Goal: Task Accomplishment & Management: Manage account settings

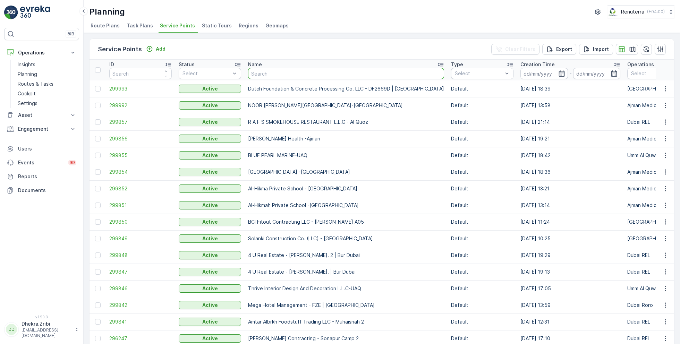
click at [289, 75] on input "text" at bounding box center [346, 73] width 196 height 11
type input "arabian"
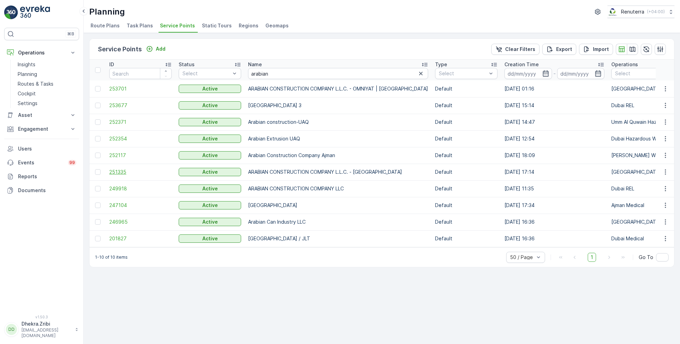
click at [116, 173] on span "251335" at bounding box center [140, 172] width 62 height 7
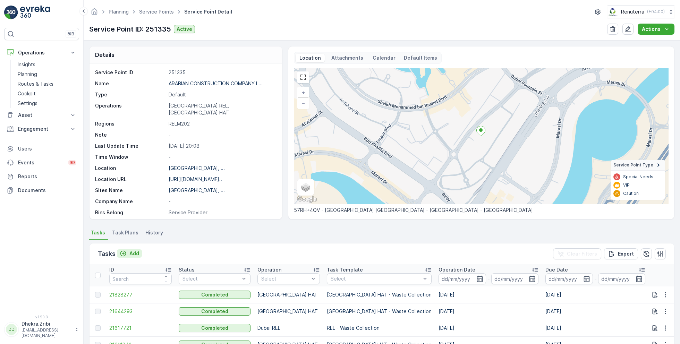
click at [135, 251] on p "Add" at bounding box center [134, 253] width 10 height 7
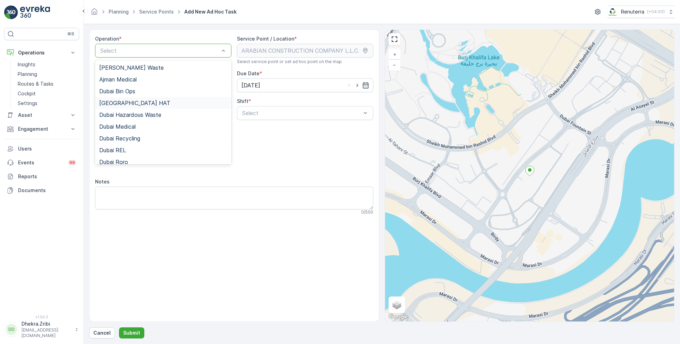
click at [129, 100] on div "[GEOGRAPHIC_DATA] HAT" at bounding box center [163, 103] width 128 height 6
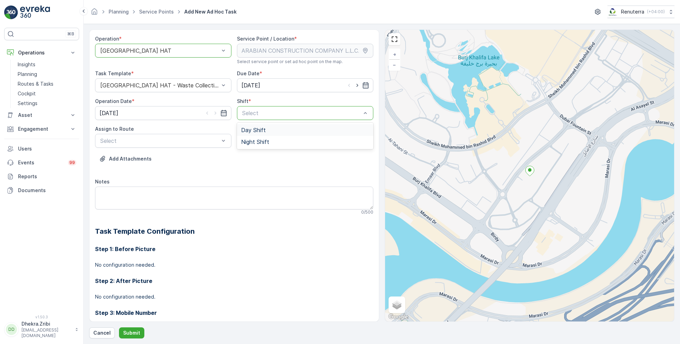
click at [250, 131] on span "Day Shift" at bounding box center [253, 130] width 25 height 6
click at [173, 135] on div "Select" at bounding box center [163, 141] width 136 height 14
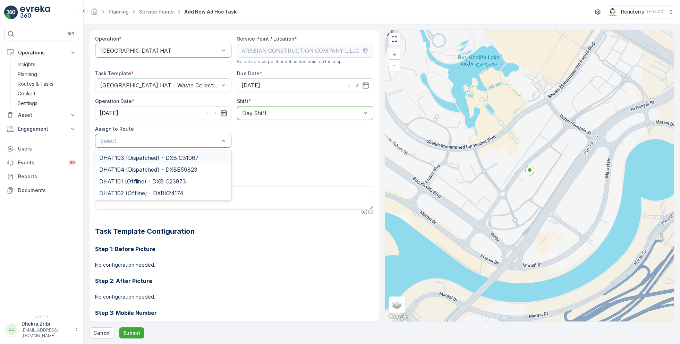
click at [133, 160] on span "DHAT103 (Dispatched) - DXB C31067" at bounding box center [148, 158] width 99 height 6
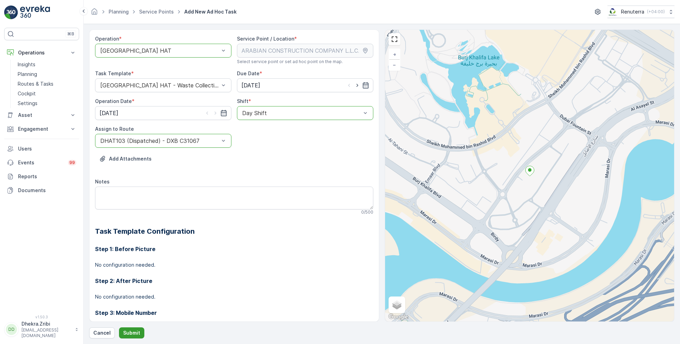
click at [126, 329] on button "Submit" at bounding box center [131, 332] width 25 height 11
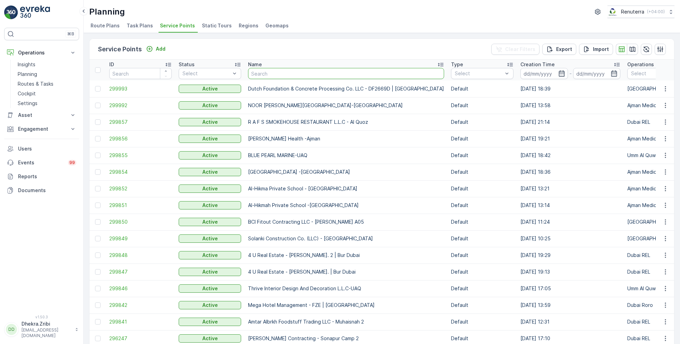
click at [263, 71] on input "text" at bounding box center [346, 73] width 196 height 11
type input "saudi"
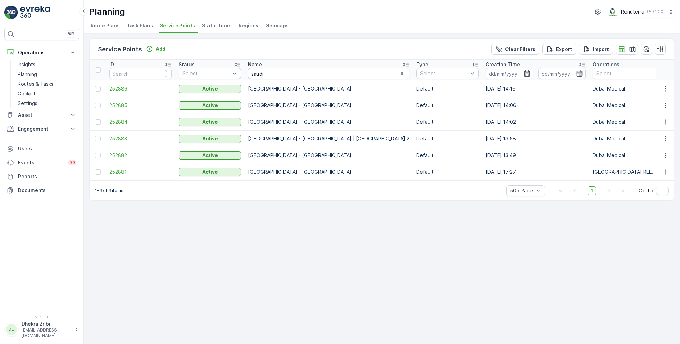
click at [120, 171] on span "252881" at bounding box center [140, 172] width 62 height 7
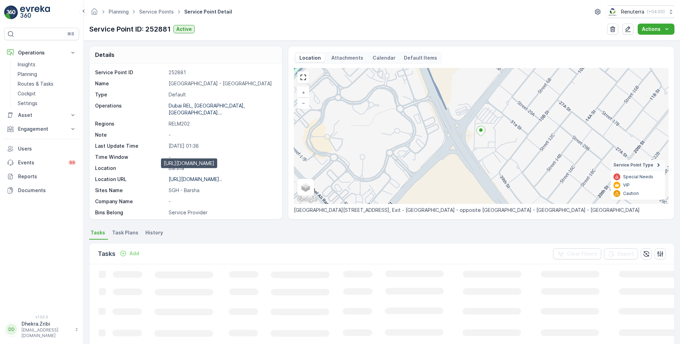
click at [186, 176] on p "https://maps.app.goo.gl/Ypvbve..." at bounding box center [195, 179] width 53 height 6
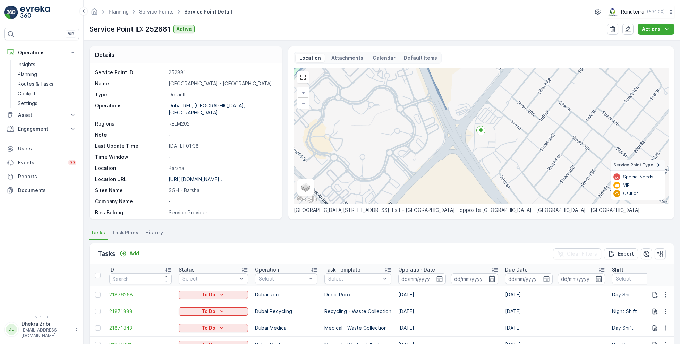
click at [193, 84] on p "Saudi German Hospital - Barsha" at bounding box center [222, 83] width 106 height 7
copy p "Saudi German Hospital - Barsha"
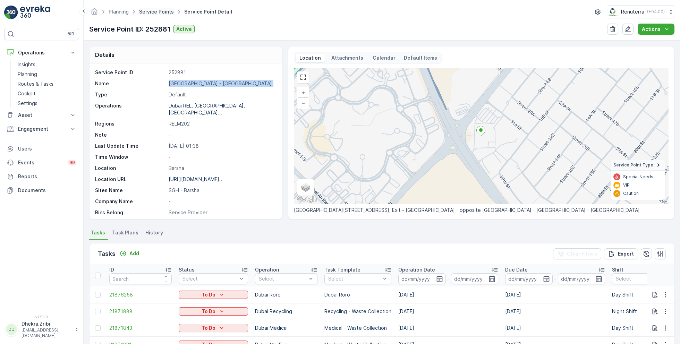
click at [163, 12] on link "Service Points" at bounding box center [156, 12] width 35 height 6
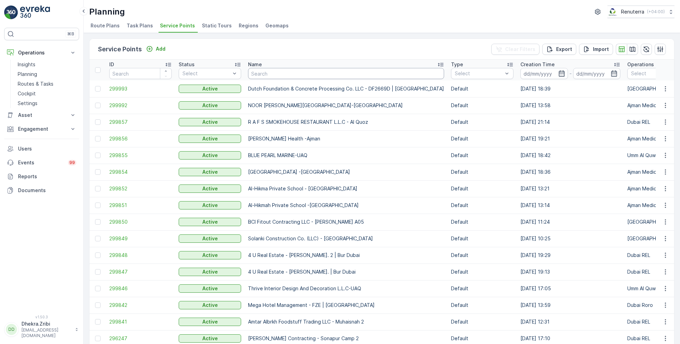
click at [282, 73] on input "text" at bounding box center [346, 73] width 196 height 11
type input "arabian"
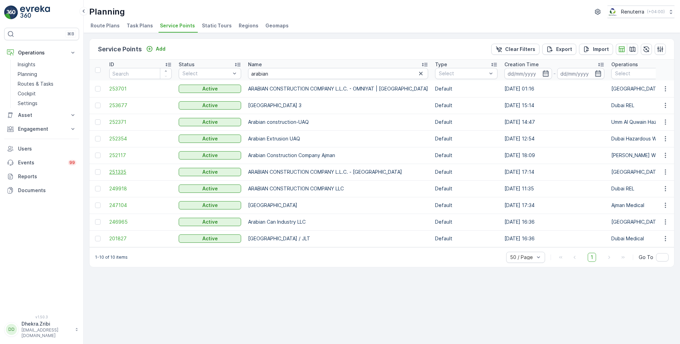
click at [116, 172] on span "251335" at bounding box center [140, 172] width 62 height 7
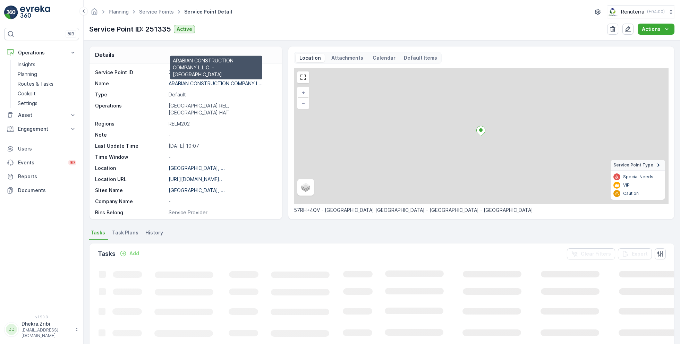
click at [205, 82] on p "ARABIAN CONSTRUCTION COMPANY L..." at bounding box center [216, 83] width 94 height 6
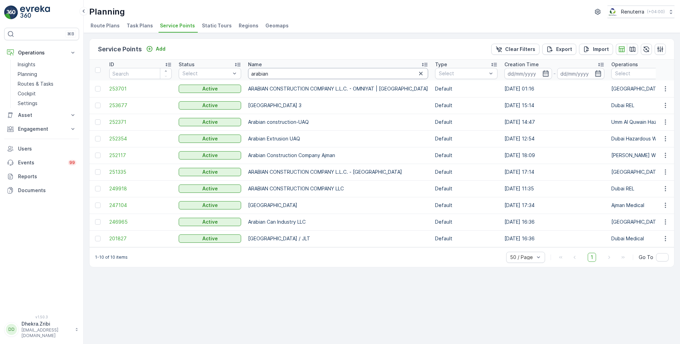
click at [272, 71] on input "arabian" at bounding box center [338, 73] width 180 height 11
type input "royal"
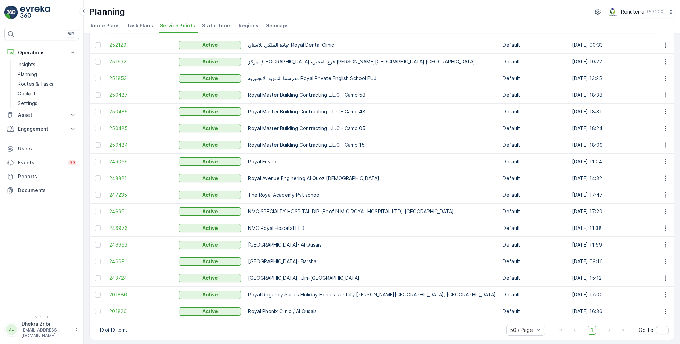
scroll to position [81, 0]
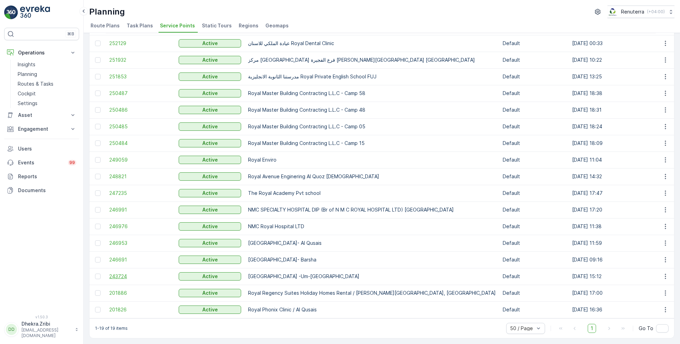
click at [122, 273] on span "243724" at bounding box center [140, 276] width 62 height 7
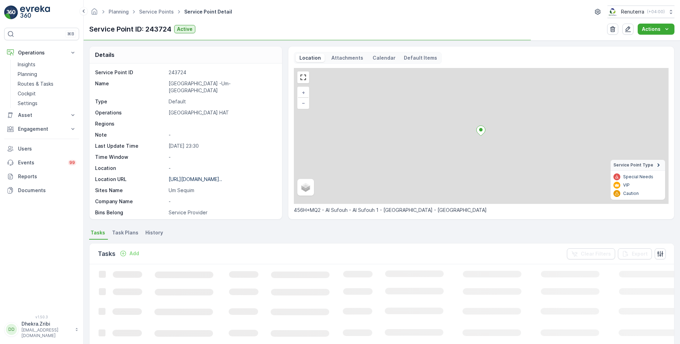
click at [199, 83] on p "Royal Avenue -Um-Sequim" at bounding box center [222, 87] width 106 height 14
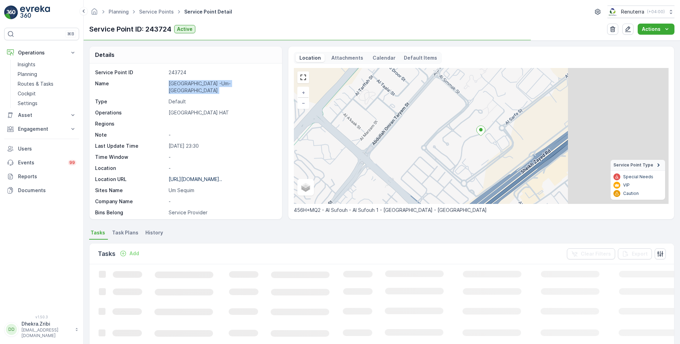
click at [199, 83] on p "Royal Avenue -Um-Sequim" at bounding box center [222, 87] width 106 height 14
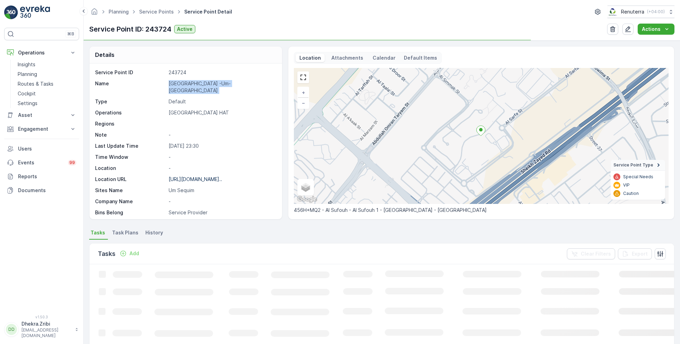
copy p "Royal Avenue -Um-Sequim"
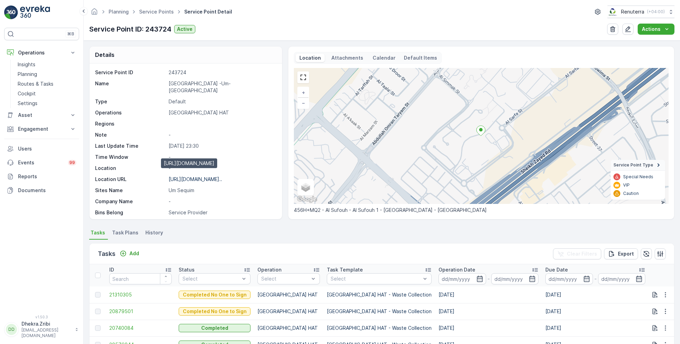
click at [221, 176] on p "https://maps.app.goo.gl/4aGrZ2..." at bounding box center [195, 179] width 53 height 6
click at [156, 11] on link "Service Points" at bounding box center [156, 12] width 35 height 6
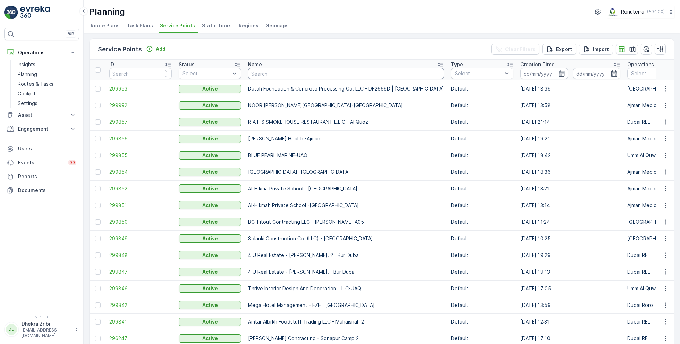
click at [266, 72] on input "text" at bounding box center [346, 73] width 196 height 11
type input "zabeel"
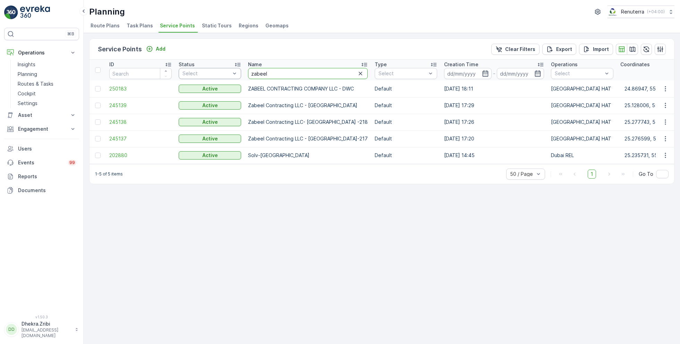
drag, startPoint x: 272, startPoint y: 74, endPoint x: 233, endPoint y: 69, distance: 39.9
type input "al na"
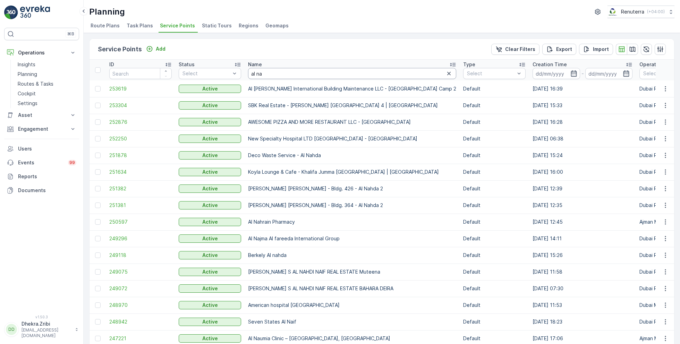
click at [272, 74] on input "al na" at bounding box center [352, 73] width 208 height 11
type input "al najma"
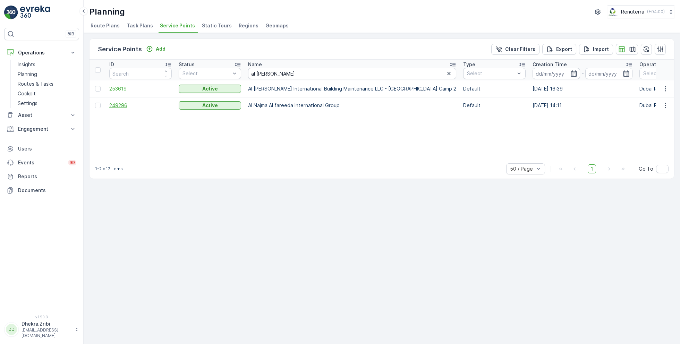
click at [127, 104] on span "249296" at bounding box center [140, 105] width 62 height 7
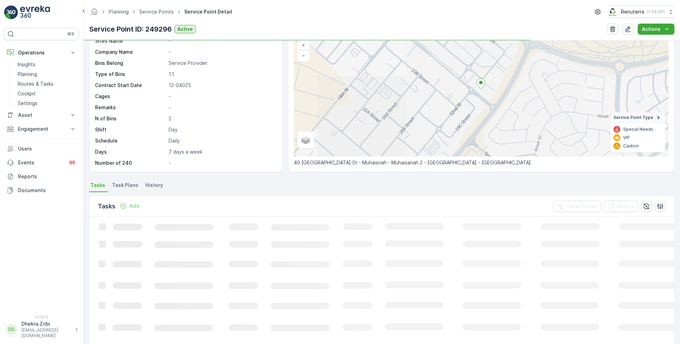
scroll to position [53, 0]
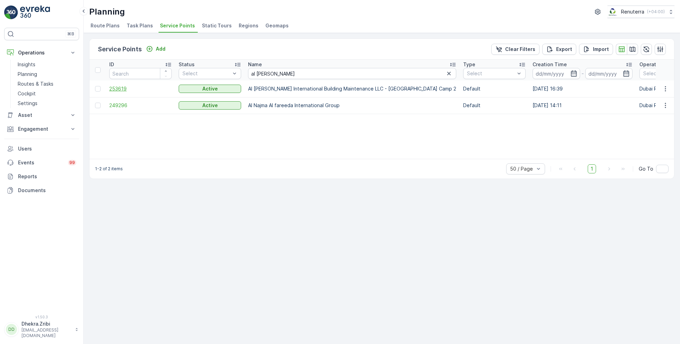
click at [126, 89] on span "253619" at bounding box center [140, 88] width 62 height 7
click at [128, 88] on span "253619" at bounding box center [140, 88] width 62 height 7
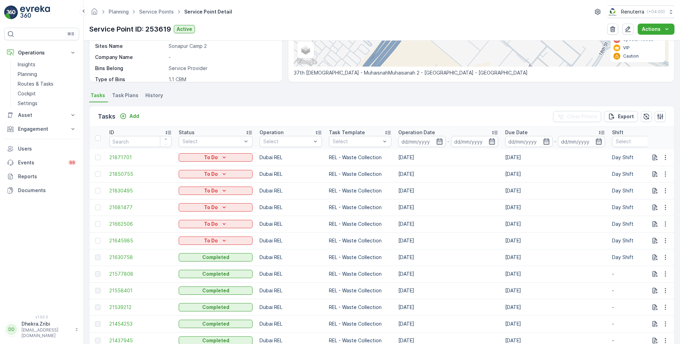
scroll to position [138, 0]
click at [662, 239] on icon "button" at bounding box center [665, 240] width 7 height 7
click at [651, 273] on div "Change Route" at bounding box center [654, 269] width 52 height 10
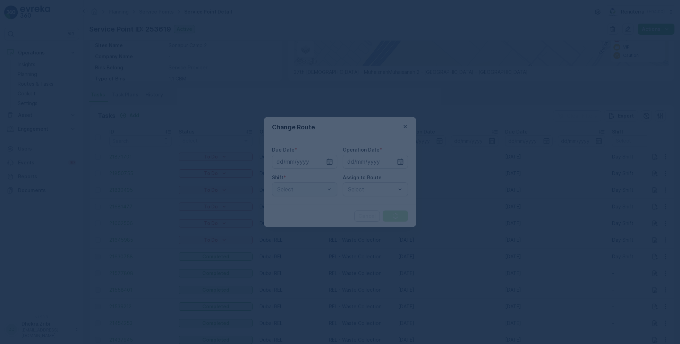
type input "[DATE]"
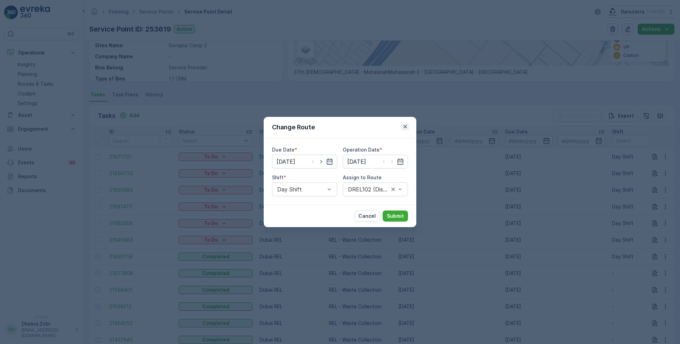
click at [405, 125] on icon "button" at bounding box center [405, 126] width 7 height 7
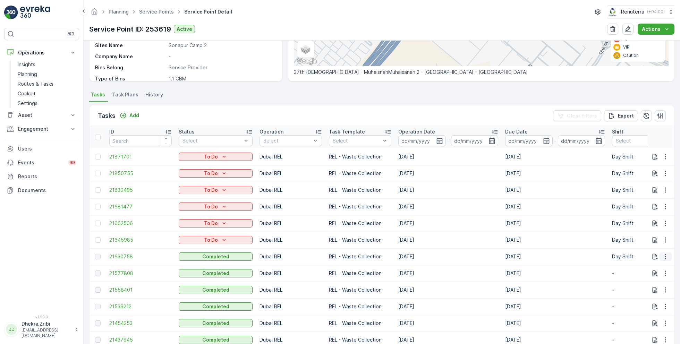
click at [665, 255] on icon "button" at bounding box center [665, 256] width 7 height 7
click at [652, 266] on span "See More Details" at bounding box center [657, 266] width 40 height 7
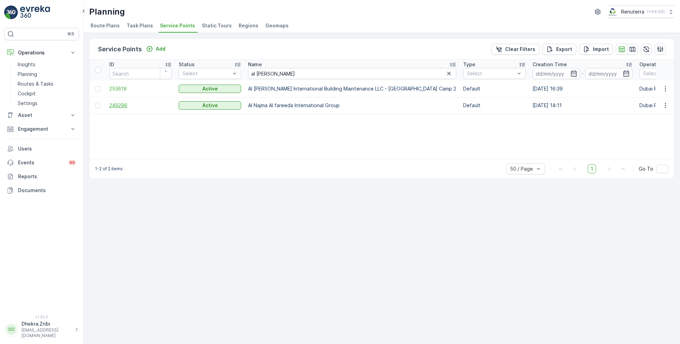
click at [119, 103] on span "249296" at bounding box center [140, 105] width 62 height 7
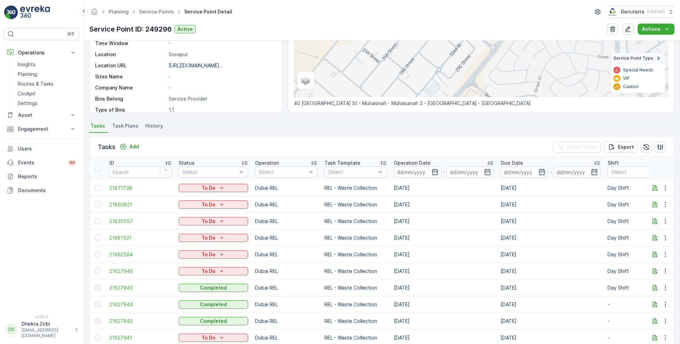
scroll to position [114, 0]
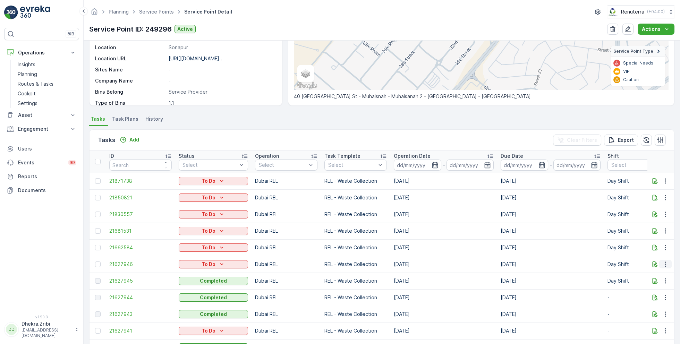
click at [668, 263] on button "button" at bounding box center [665, 264] width 12 height 8
click at [648, 295] on span "Change Route" at bounding box center [648, 293] width 34 height 7
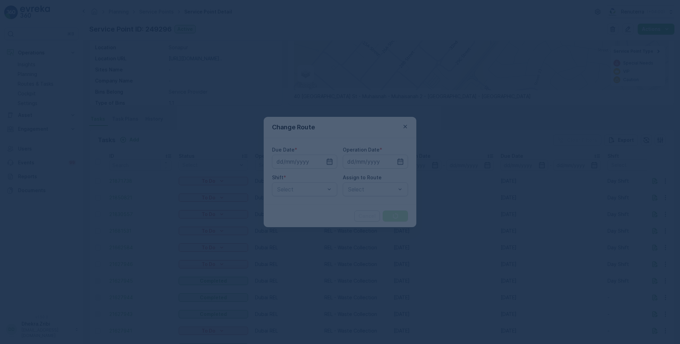
type input "[DATE]"
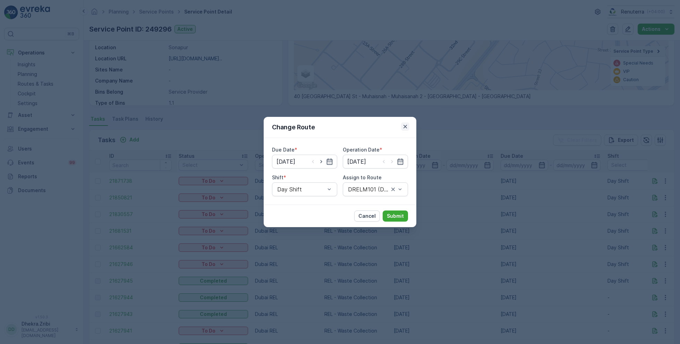
click at [406, 126] on icon "button" at bounding box center [405, 126] width 7 height 7
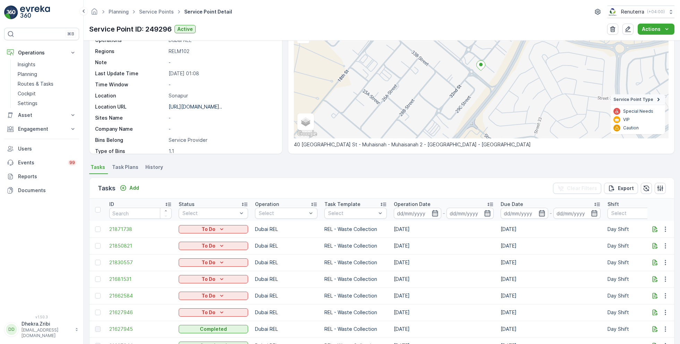
scroll to position [0, 0]
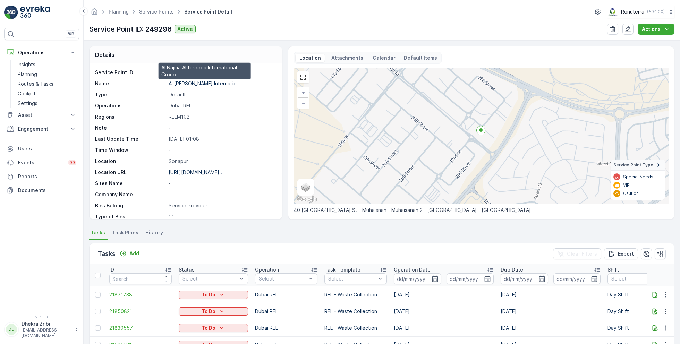
click at [205, 84] on p "Al Najma Al fareeda Internatio..." at bounding box center [205, 83] width 72 height 6
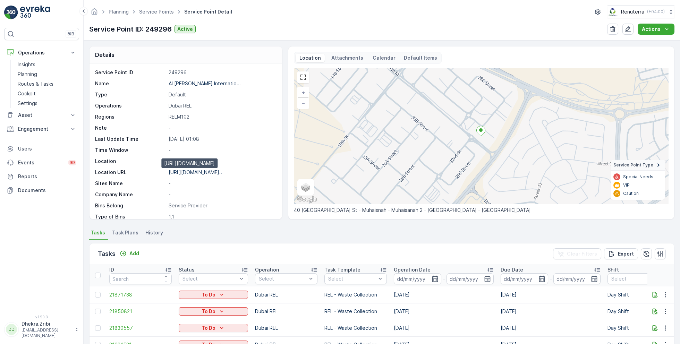
click at [200, 170] on p "https://maps.app.goo.gl/T6KeYB..." at bounding box center [195, 172] width 53 height 6
click at [150, 13] on link "Service Points" at bounding box center [156, 12] width 35 height 6
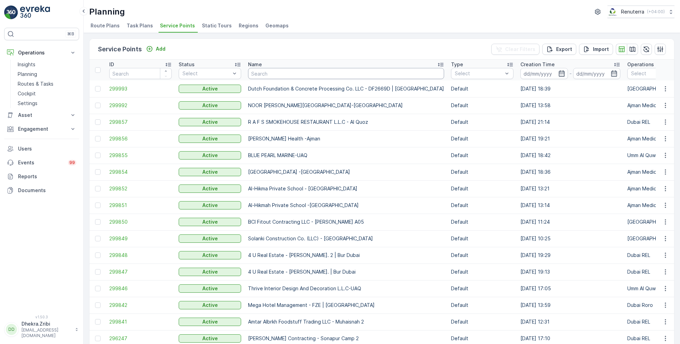
click at [260, 75] on input "text" at bounding box center [346, 73] width 196 height 11
type input "navtar"
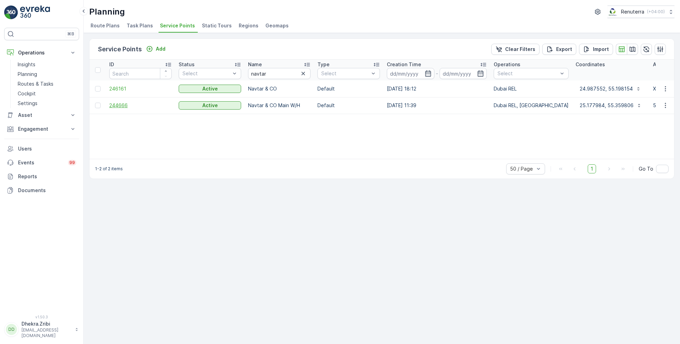
click at [123, 103] on span "244666" at bounding box center [140, 105] width 62 height 7
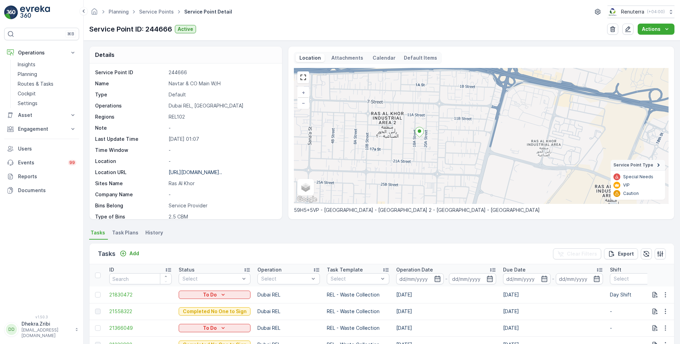
click at [204, 84] on p "Navtar & CO Main W/H" at bounding box center [222, 83] width 106 height 7
copy p "Navtar & CO Main W/H"
click at [198, 170] on p "https://maps.app.goo.gl/zqNBmu..." at bounding box center [195, 172] width 53 height 6
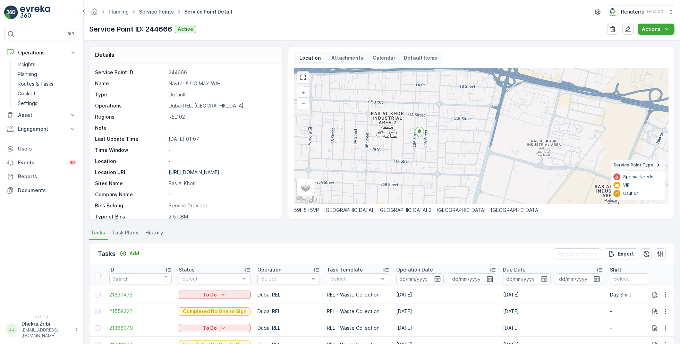
click at [154, 12] on link "Service Points" at bounding box center [156, 12] width 35 height 6
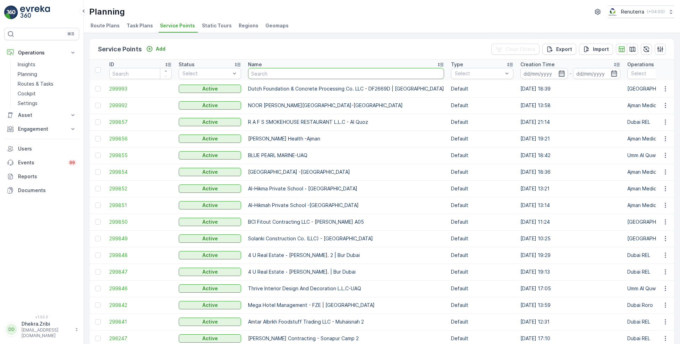
click at [284, 70] on input "text" at bounding box center [346, 73] width 196 height 11
type input "khk"
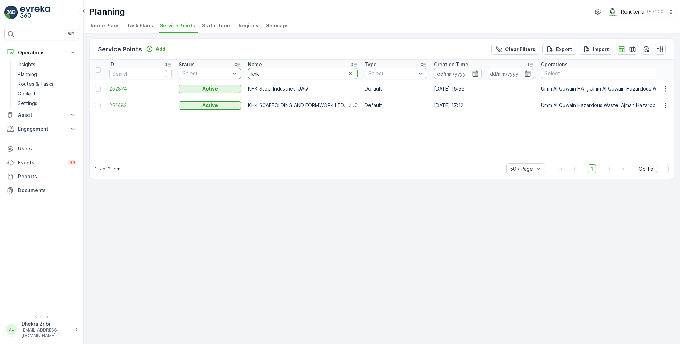
drag, startPoint x: 265, startPoint y: 75, endPoint x: 240, endPoint y: 73, distance: 24.7
type input "nom"
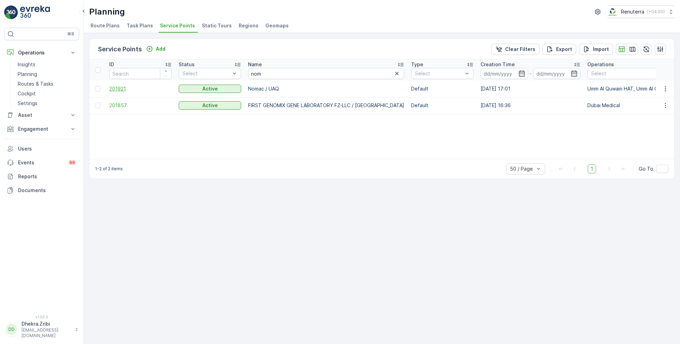
click at [118, 85] on span "201921" at bounding box center [140, 88] width 62 height 7
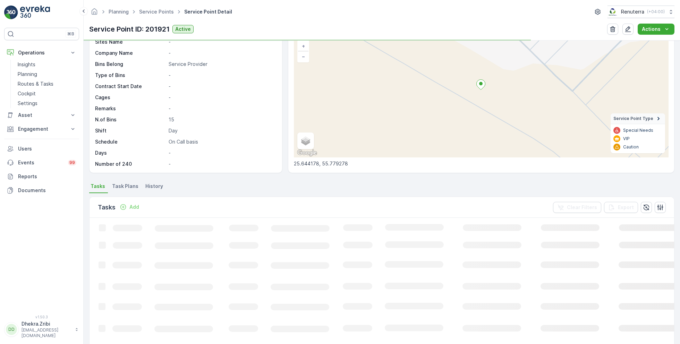
scroll to position [53, 0]
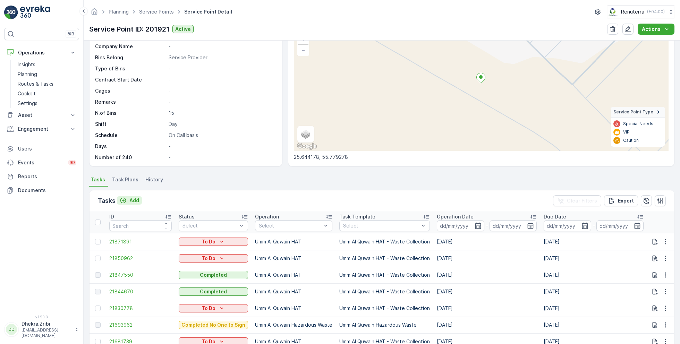
click at [131, 200] on p "Add" at bounding box center [134, 200] width 10 height 7
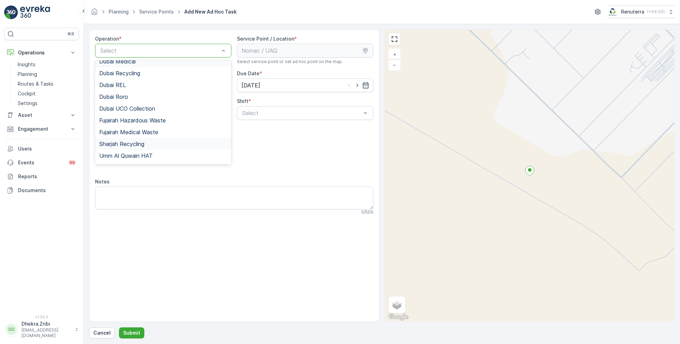
scroll to position [87, 0]
click at [141, 134] on span "Umm Al Quwain HAT" at bounding box center [125, 133] width 53 height 6
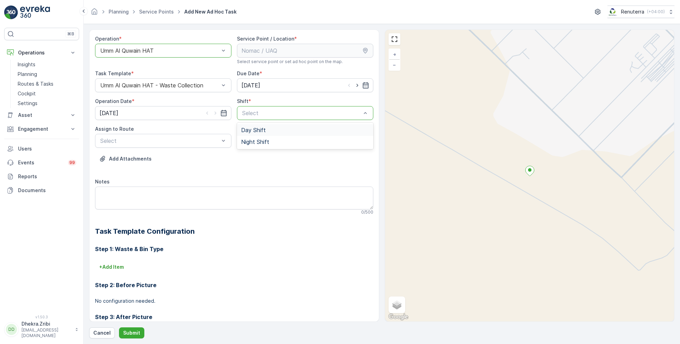
click at [249, 131] on span "Day Shift" at bounding box center [253, 130] width 25 height 6
click at [159, 157] on span "UAQHAT101 (Dispatched) - DXBE24553" at bounding box center [151, 158] width 105 height 6
click at [128, 335] on p "Submit" at bounding box center [131, 332] width 17 height 7
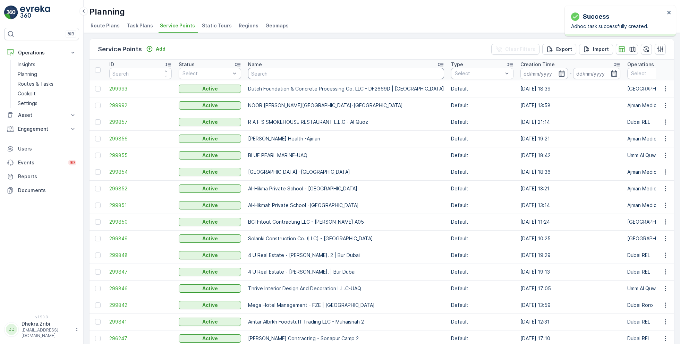
click at [265, 73] on input "text" at bounding box center [346, 73] width 196 height 11
type input "wade"
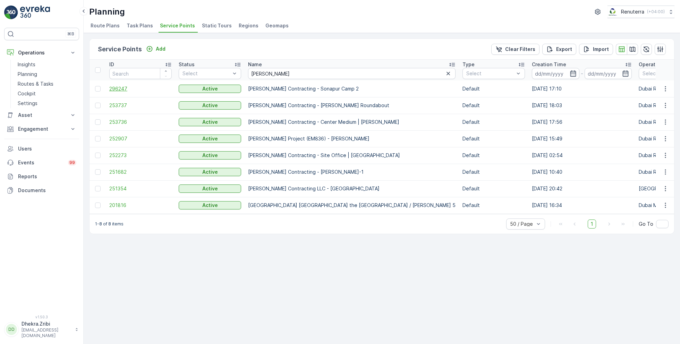
click at [120, 87] on span "296247" at bounding box center [140, 88] width 62 height 7
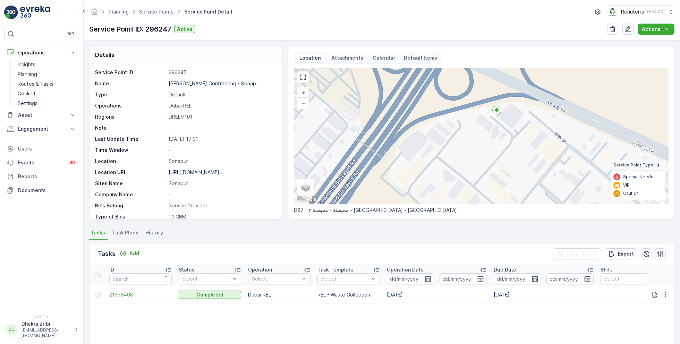
click at [630, 32] on button "button" at bounding box center [627, 29] width 11 height 11
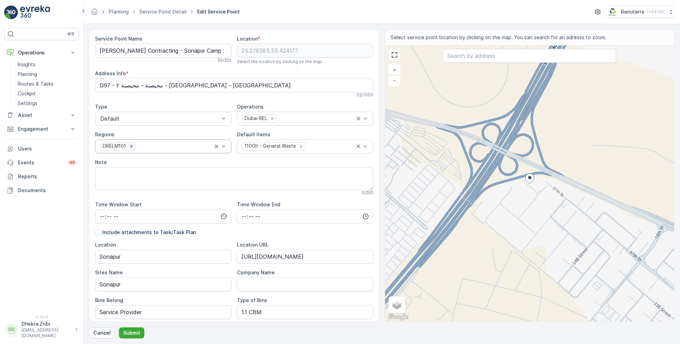
click at [135, 147] on div "Remove DRELM101" at bounding box center [132, 146] width 8 height 6
click at [135, 147] on div at bounding box center [160, 146] width 120 height 6
click at [126, 186] on div "REL102" at bounding box center [163, 187] width 128 height 6
click at [132, 327] on div "Service Point Name Wade Adams Contracting - Sonapur Camp 2 39 / 255 Location * …" at bounding box center [381, 183] width 585 height 309
click at [133, 335] on p "Submit" at bounding box center [131, 332] width 17 height 7
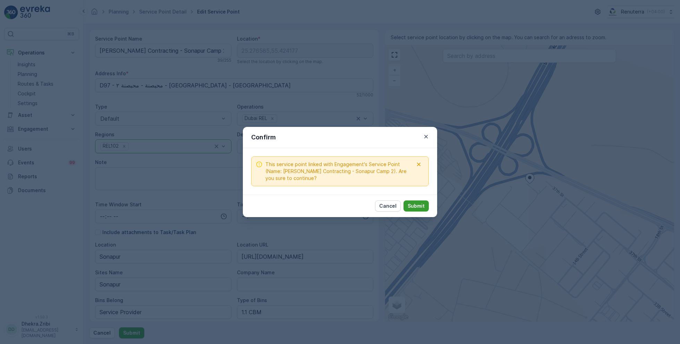
click at [424, 203] on p "Submit" at bounding box center [416, 206] width 17 height 7
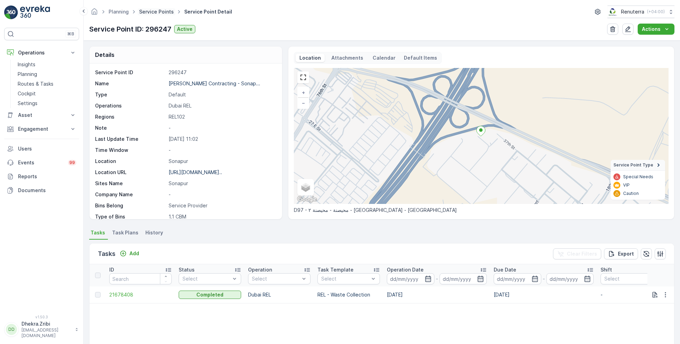
click at [156, 14] on link "Service Points" at bounding box center [156, 12] width 35 height 6
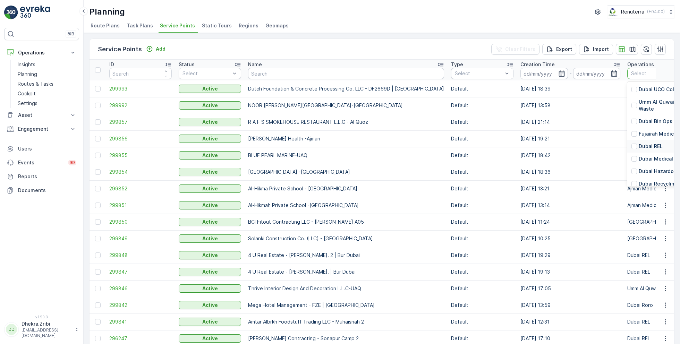
click at [639, 143] on p "Dubai REL" at bounding box center [651, 146] width 24 height 7
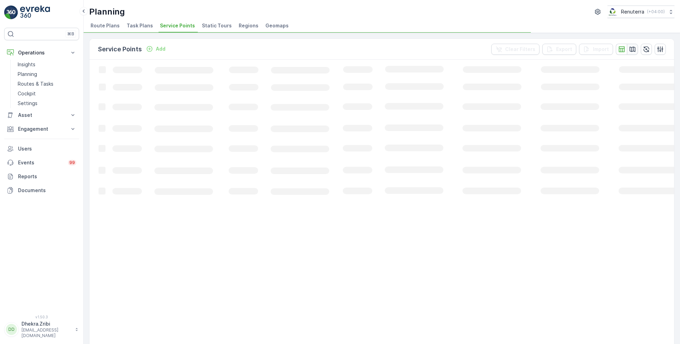
click at [632, 50] on icon "button" at bounding box center [632, 49] width 7 height 7
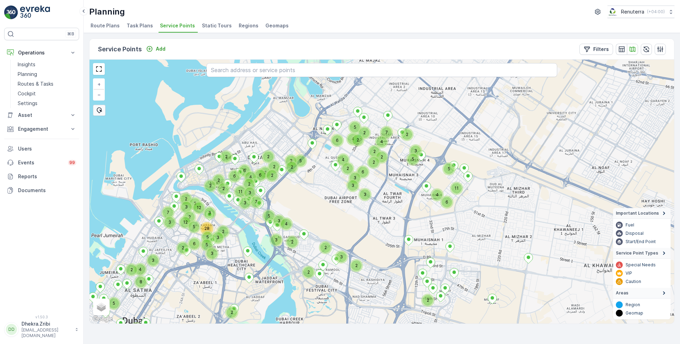
drag, startPoint x: 405, startPoint y: 116, endPoint x: 408, endPoint y: 173, distance: 57.3
click at [408, 174] on div "3 2 2 2 2 3 11 6 12 4 2 2 2 12 3 3 2 2 3 3 5 28 2 5 3 6 5 3 3 5 6 4 2 3 4 5 2 5…" at bounding box center [381, 192] width 584 height 264
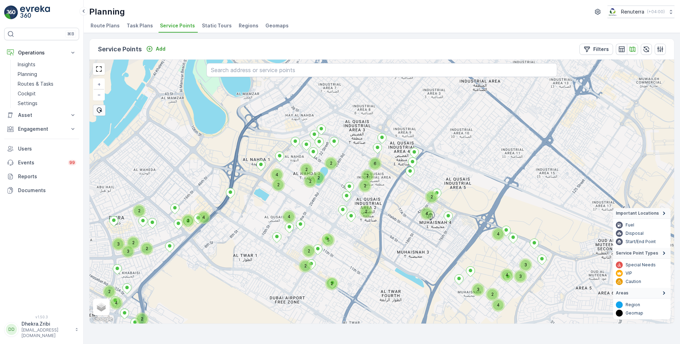
drag, startPoint x: 398, startPoint y: 121, endPoint x: 412, endPoint y: 195, distance: 74.9
click at [412, 196] on div "3 4 2 2 2 2 2 2 2 3 4 4 2 2 2 2 2 2 5 2 6 2 3 2 2 4 4 3 4 3 3 2 2 2 4 4 3 + − S…" at bounding box center [381, 192] width 584 height 264
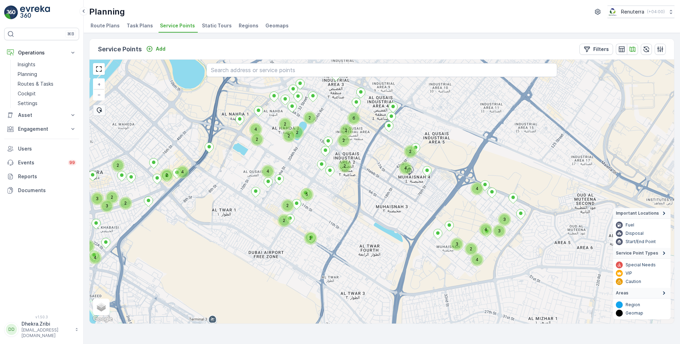
drag, startPoint x: 471, startPoint y: 191, endPoint x: 417, endPoint y: 132, distance: 80.3
click at [417, 132] on div "2 2 2 2 2 4 4 3 2 2 2 5 2 2 2 6 3 2 4 4 3 4 3 3 2 2 2 2 2 4 4 2 6 5 3 2 2 2 3 3…" at bounding box center [381, 192] width 584 height 264
click at [478, 189] on div "4" at bounding box center [477, 188] width 10 height 10
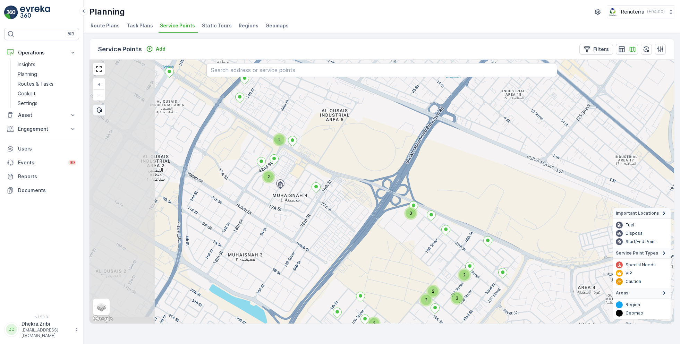
drag, startPoint x: 254, startPoint y: 182, endPoint x: 341, endPoint y: 190, distance: 87.4
click at [341, 190] on div "2 2 2 2 2 2 3 2 3 + − Satellite Roadmap Terrain Hybrid Leaflet Keyboard shortcu…" at bounding box center [381, 192] width 584 height 264
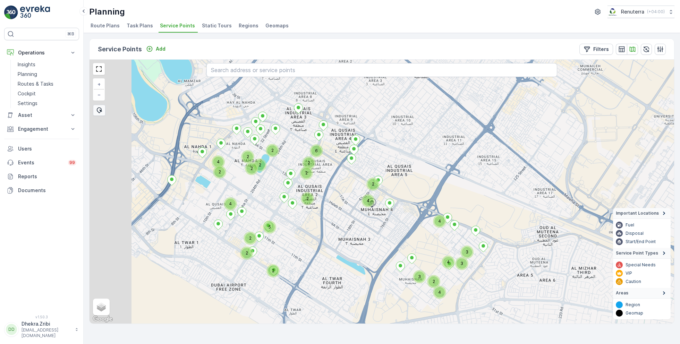
drag, startPoint x: 288, startPoint y: 172, endPoint x: 357, endPoint y: 197, distance: 73.6
click at [357, 197] on div "2 3 2 2 2 4 2 2 2 2 5 2 2 2 6 3 2 4 4 3 4 2 4 4 + − Satellite Roadmap Terrain H…" at bounding box center [381, 192] width 584 height 264
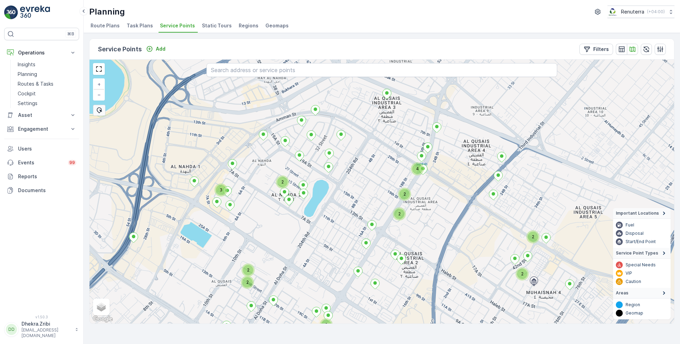
drag, startPoint x: 291, startPoint y: 182, endPoint x: 262, endPoint y: 212, distance: 41.2
click at [262, 212] on div "2 2 2 2 2 2 2 2 2 4 3 3 + − Satellite Roadmap Terrain Hybrid Leaflet Keyboard s…" at bounding box center [381, 192] width 584 height 264
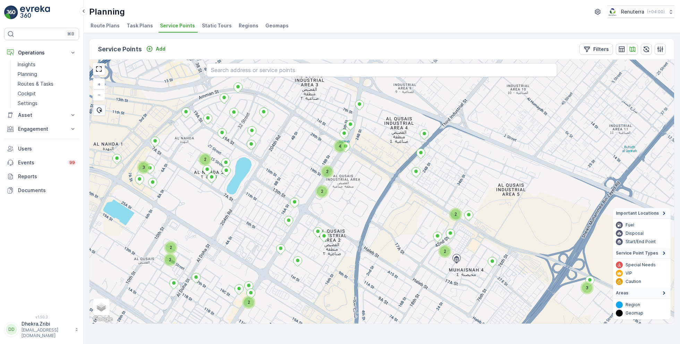
drag, startPoint x: 533, startPoint y: 185, endPoint x: 456, endPoint y: 163, distance: 79.8
click at [456, 163] on div "2 2 2 2 2 2 2 2 4 3 3 + − Satellite Roadmap Terrain Hybrid Leaflet Keyboard sho…" at bounding box center [381, 192] width 584 height 264
click at [620, 48] on icon "button" at bounding box center [621, 49] width 6 height 6
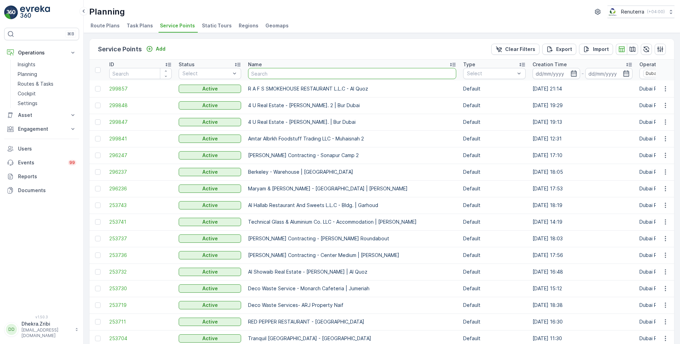
click at [268, 75] on input "text" at bounding box center [352, 73] width 208 height 11
type input "wadw"
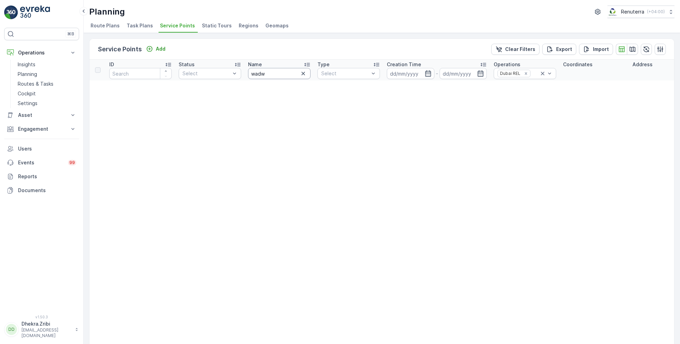
click at [275, 76] on input "wadw" at bounding box center [279, 73] width 62 height 11
type input "wade"
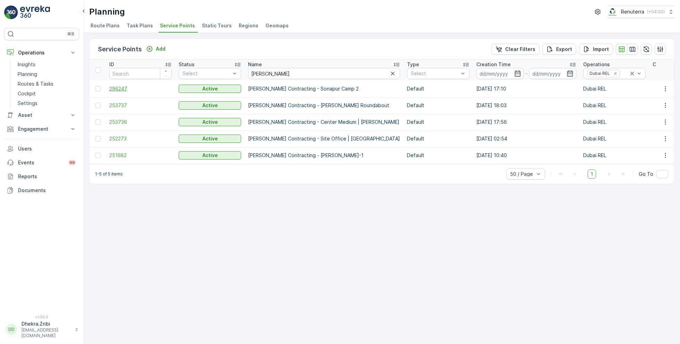
click at [115, 90] on span "296247" at bounding box center [140, 88] width 62 height 7
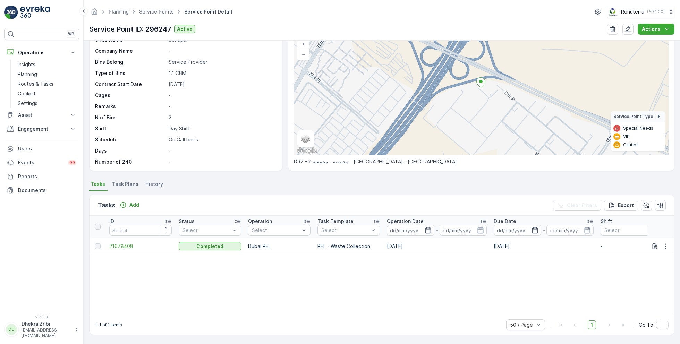
scroll to position [48, 0]
click at [126, 187] on span "Task Plans" at bounding box center [125, 184] width 26 height 7
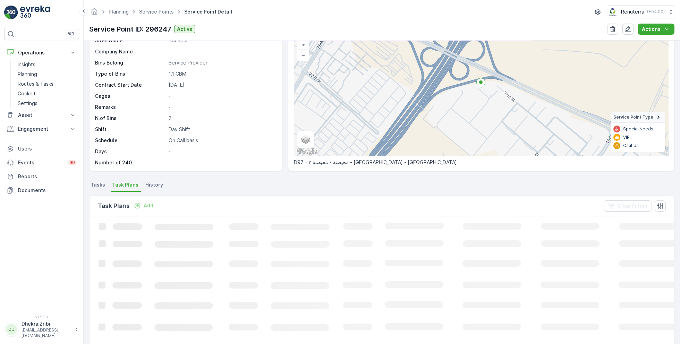
scroll to position [59, 0]
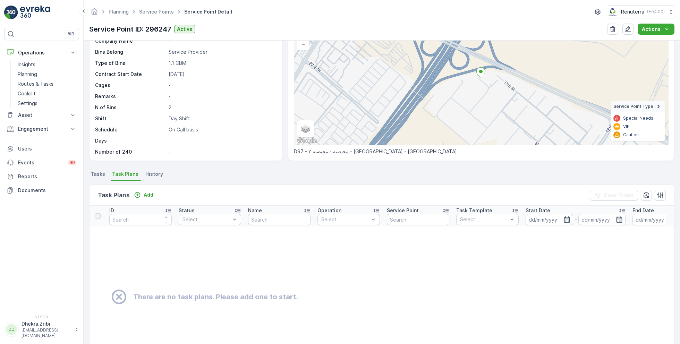
click at [99, 175] on span "Tasks" at bounding box center [98, 174] width 15 height 7
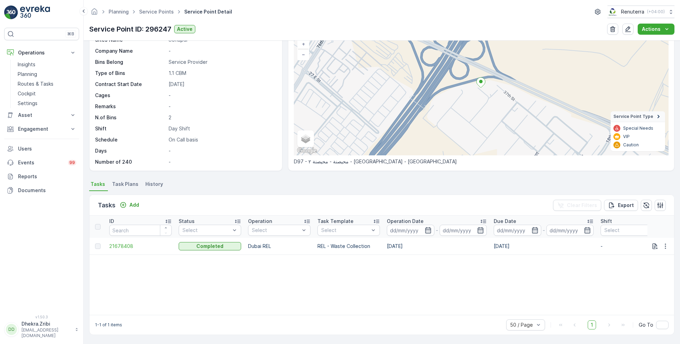
scroll to position [48, 0]
click at [130, 206] on p "Add" at bounding box center [134, 205] width 10 height 7
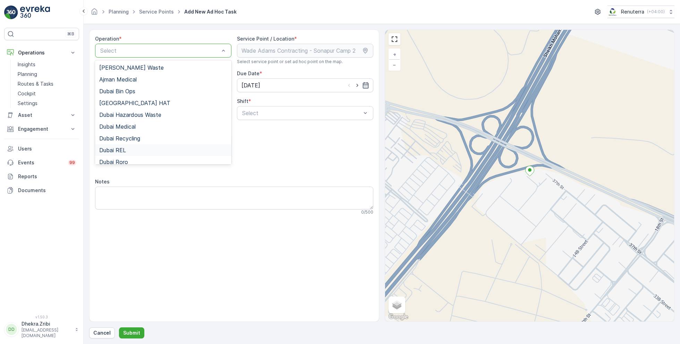
click at [127, 147] on div "Dubai REL" at bounding box center [163, 150] width 128 height 6
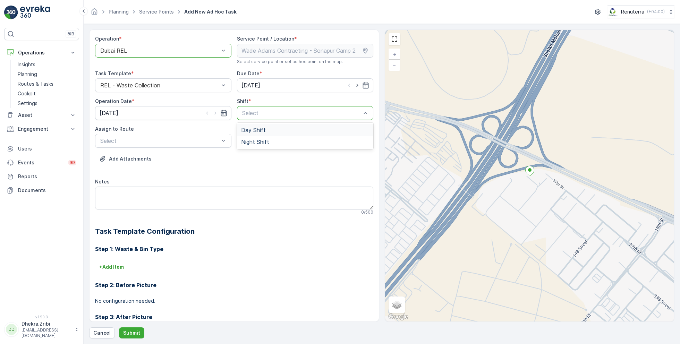
click at [251, 130] on span "Day Shift" at bounding box center [253, 130] width 25 height 6
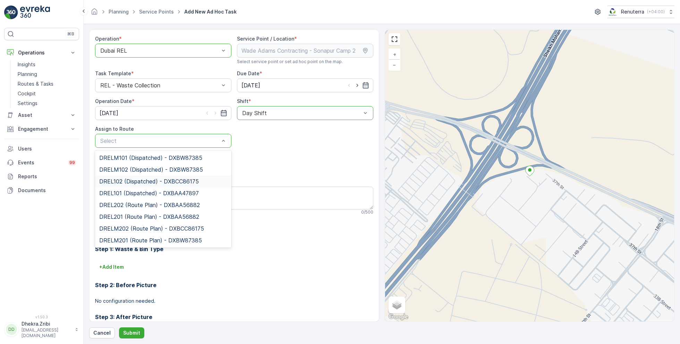
click at [136, 178] on span "DREL102 (Dispatched) - DXBCC86175" at bounding box center [149, 181] width 100 height 6
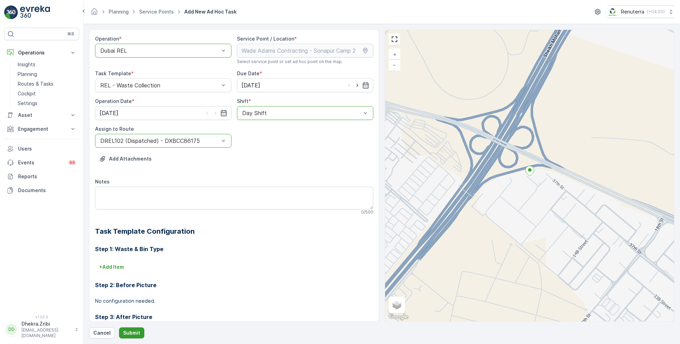
click at [130, 332] on p "Submit" at bounding box center [131, 332] width 17 height 7
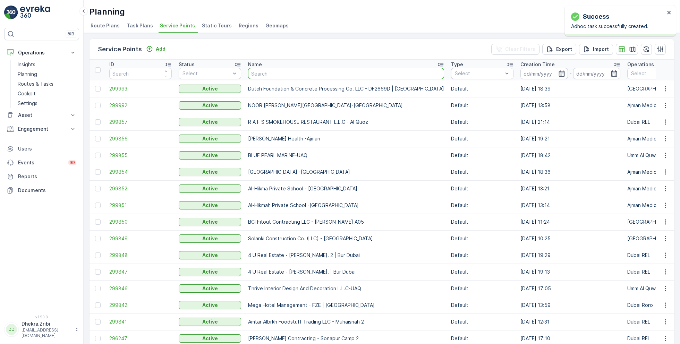
click at [274, 75] on input "text" at bounding box center [346, 73] width 196 height 11
type input "zabeel"
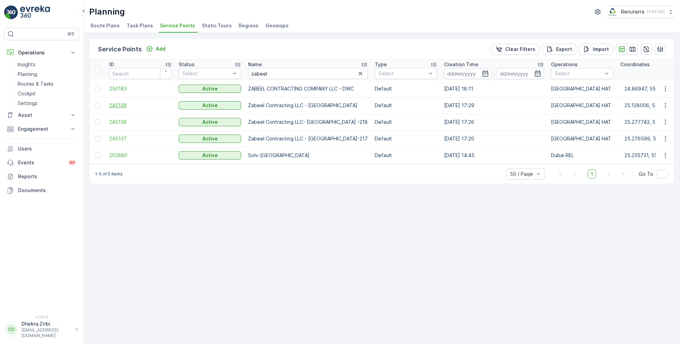
click at [122, 105] on span "245139" at bounding box center [140, 105] width 62 height 7
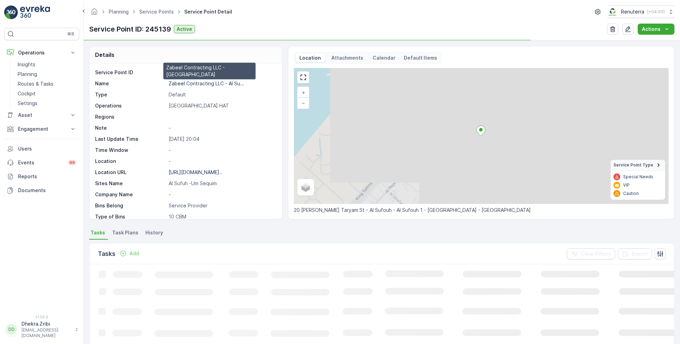
click at [204, 85] on p "Zabeel Contracting LLC - Al Su..." at bounding box center [207, 83] width 76 height 6
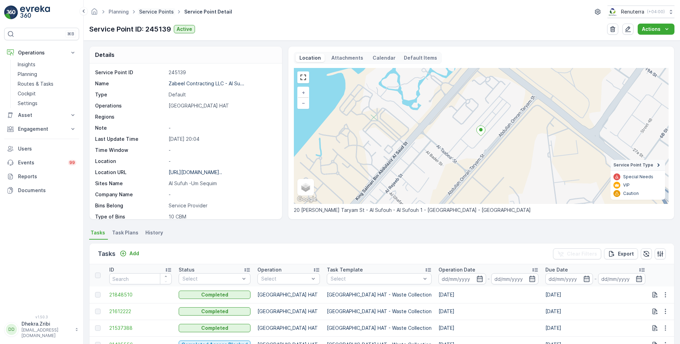
click at [151, 10] on link "Service Points" at bounding box center [156, 12] width 35 height 6
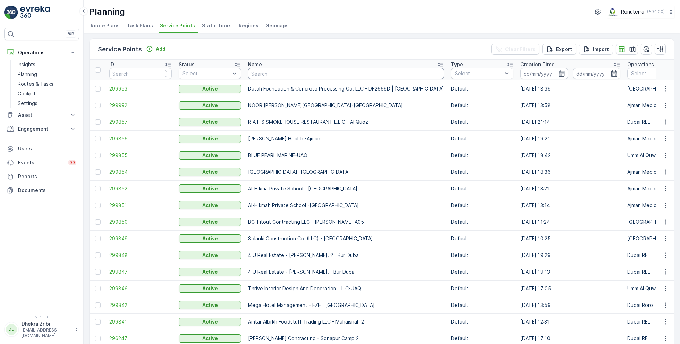
click at [310, 72] on input "text" at bounding box center [346, 73] width 196 height 11
type input "golden"
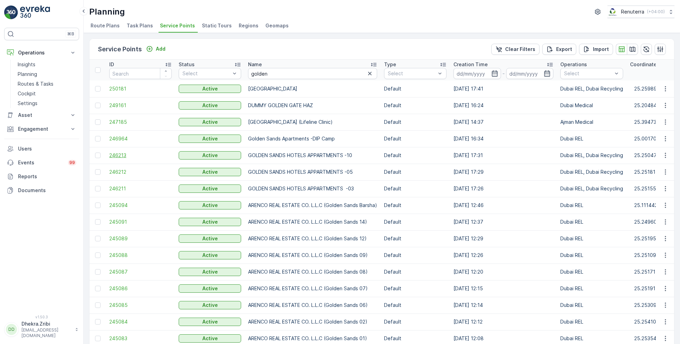
click at [125, 155] on span "246213" at bounding box center [140, 155] width 62 height 7
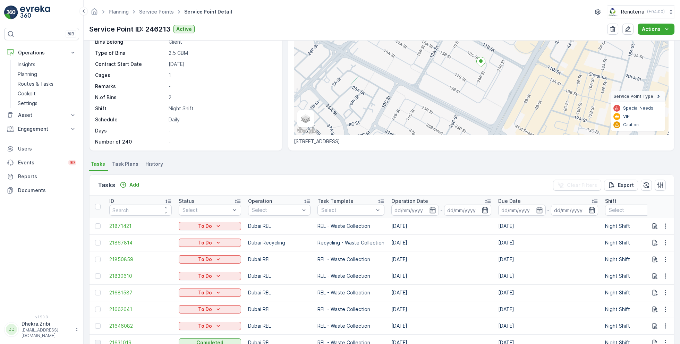
scroll to position [131, 0]
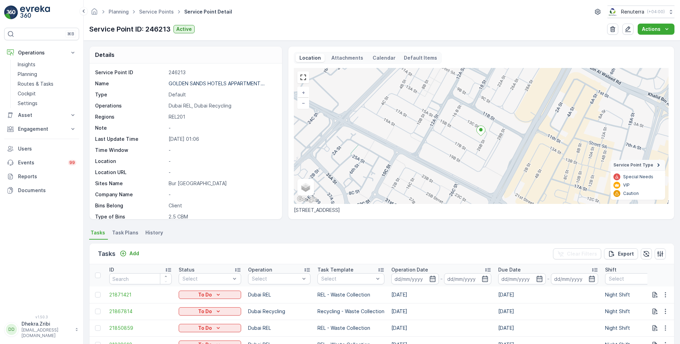
scroll to position [95, 0]
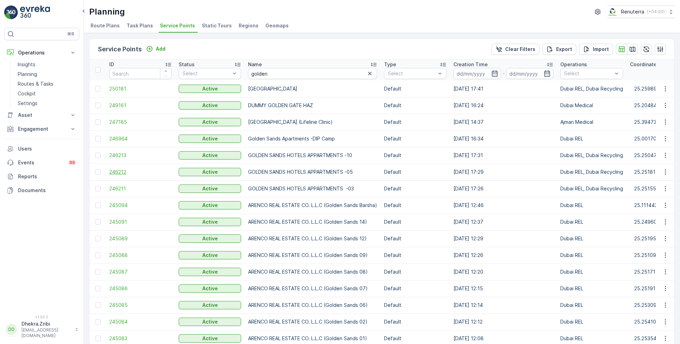
click at [127, 171] on span "246212" at bounding box center [140, 172] width 62 height 7
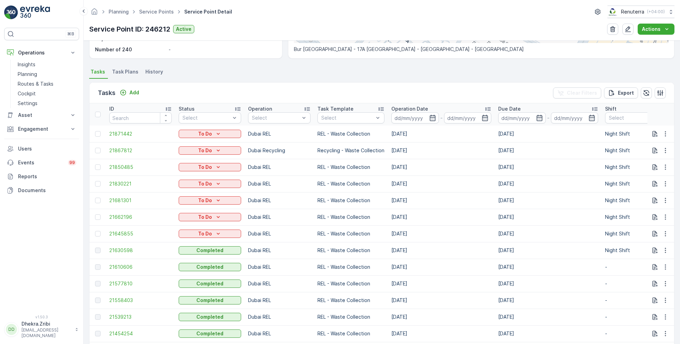
scroll to position [164, 0]
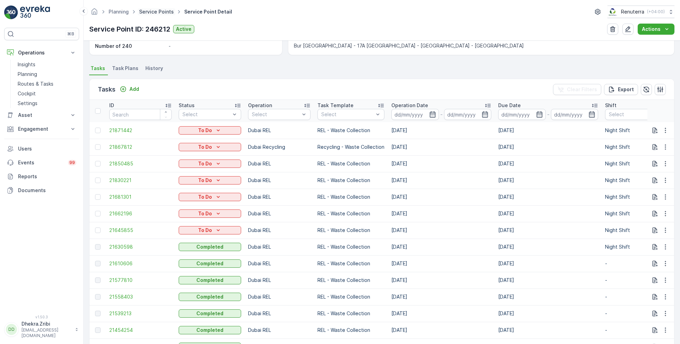
click at [162, 12] on link "Service Points" at bounding box center [156, 12] width 35 height 6
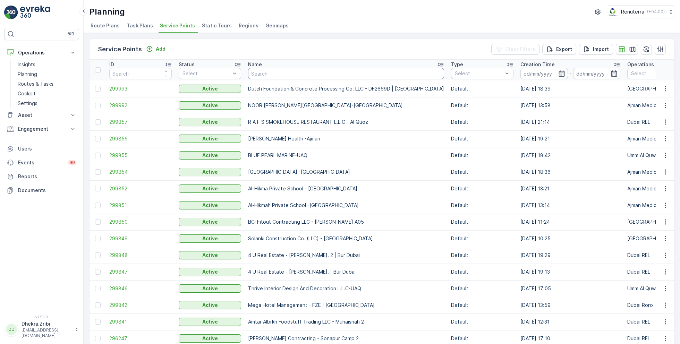
click at [279, 75] on input "text" at bounding box center [346, 73] width 196 height 11
type input "tech"
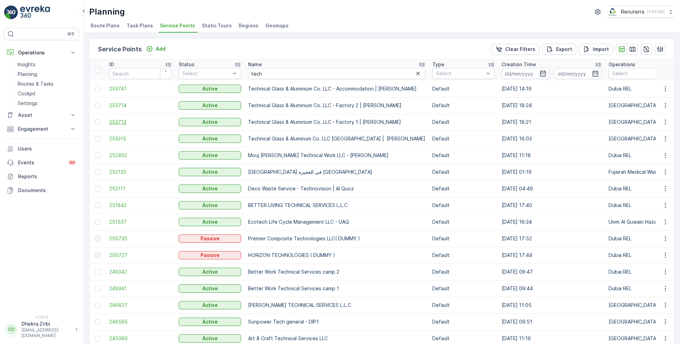
click at [121, 120] on span "253713" at bounding box center [140, 122] width 62 height 7
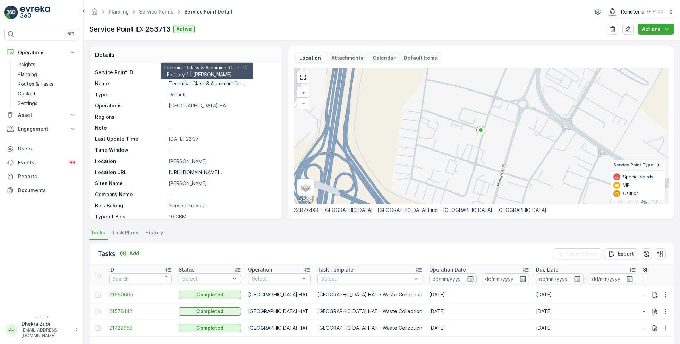
click at [193, 82] on p "Technical Glass & Aluminium Co..." at bounding box center [207, 83] width 76 height 6
click at [164, 12] on link "Service Points" at bounding box center [156, 12] width 35 height 6
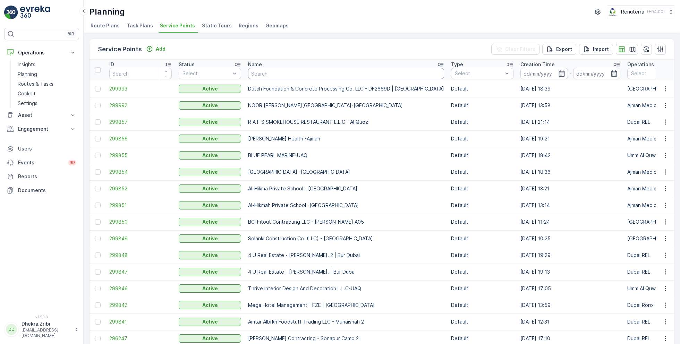
click at [286, 74] on input "text" at bounding box center [346, 73] width 196 height 11
type input "wade"
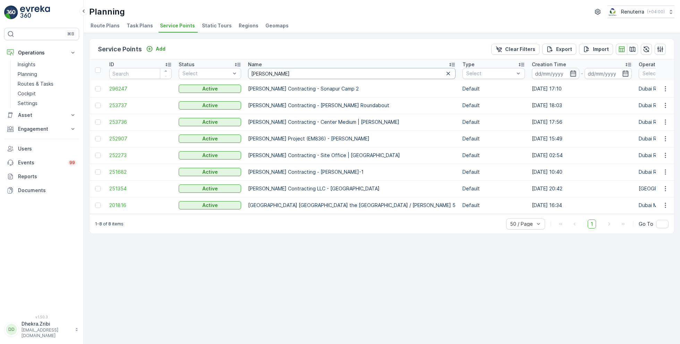
click at [301, 77] on input "wade" at bounding box center [351, 73] width 207 height 11
type input "wade adams"
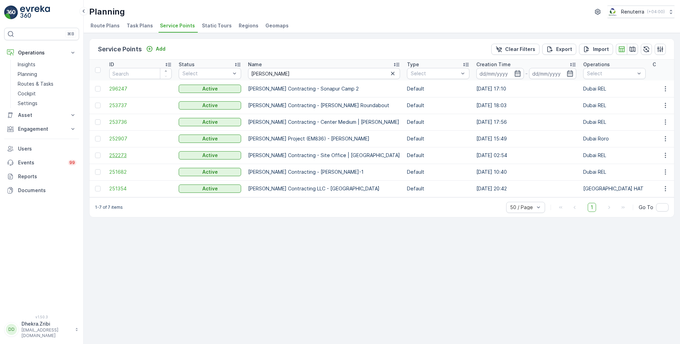
click at [123, 154] on span "252273" at bounding box center [140, 155] width 62 height 7
click at [120, 155] on span "252273" at bounding box center [140, 155] width 62 height 7
click at [315, 157] on p "Wade Adams Contracting - Site Office | Al Qudra" at bounding box center [324, 155] width 152 height 7
click at [121, 137] on span "252907" at bounding box center [140, 138] width 62 height 7
click at [123, 121] on span "253736" at bounding box center [140, 122] width 62 height 7
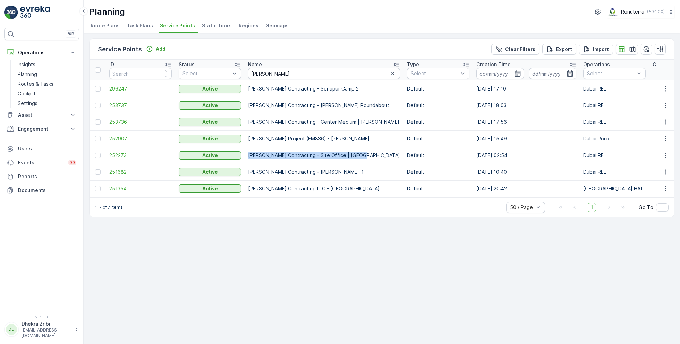
drag, startPoint x: 249, startPoint y: 154, endPoint x: 365, endPoint y: 156, distance: 115.5
click at [365, 156] on p "Wade Adams Contracting - Site Office | Al Qudra" at bounding box center [324, 155] width 152 height 7
copy p "Wade Adams Contracting - Site Office | Al Qudra"
drag, startPoint x: 249, startPoint y: 139, endPoint x: 360, endPoint y: 143, distance: 110.7
click at [360, 143] on td "Wade Adams Project (EM836) - Nad Al Sheba" at bounding box center [324, 138] width 159 height 17
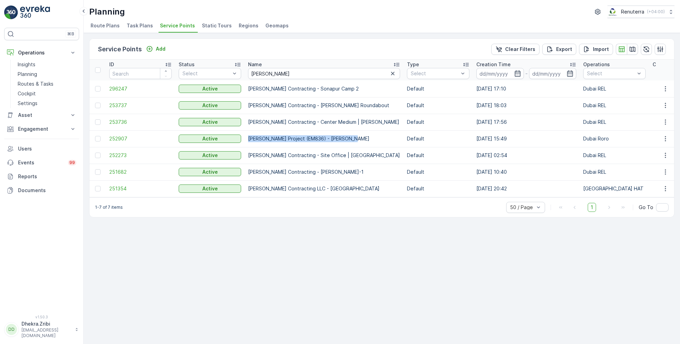
copy p "Wade Adams Project (EM836) - Nad Al Sheba"
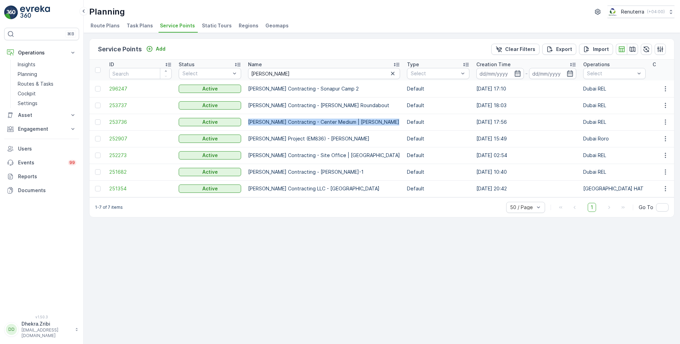
drag, startPoint x: 248, startPoint y: 121, endPoint x: 375, endPoint y: 123, distance: 127.3
copy p "[PERSON_NAME] Contracting - Center Medium | [PERSON_NAME]"
click at [339, 217] on div "1-7 of 7 items 50 / Page 1 Go To" at bounding box center [381, 207] width 584 height 20
click at [121, 137] on span "252907" at bounding box center [140, 138] width 62 height 7
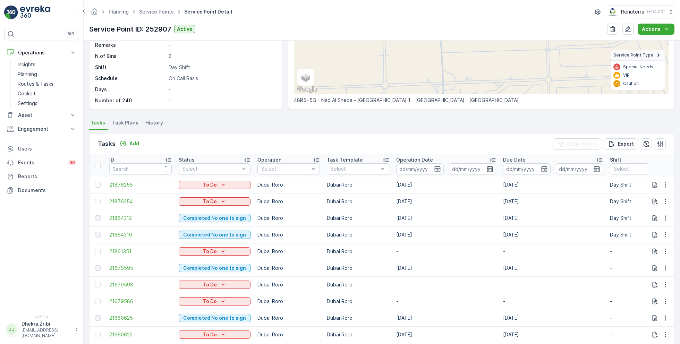
scroll to position [113, 0]
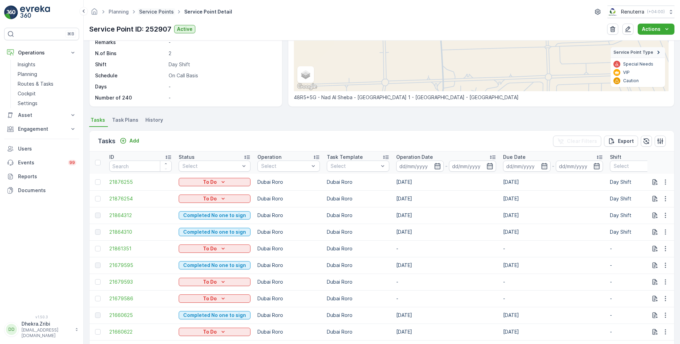
click at [158, 13] on link "Service Points" at bounding box center [156, 12] width 35 height 6
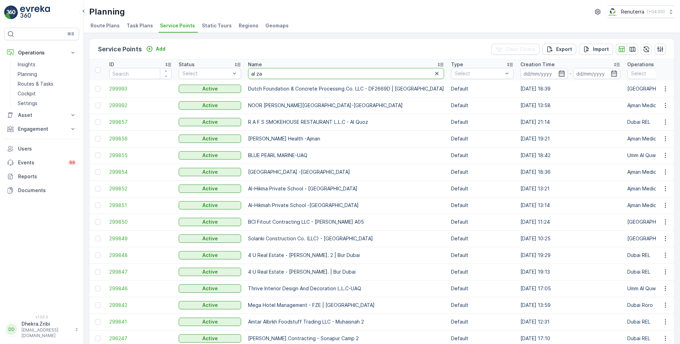
type input "al zah"
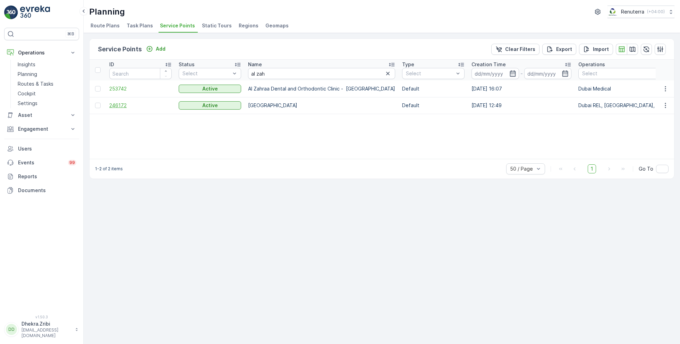
click at [124, 104] on span "246172" at bounding box center [140, 105] width 62 height 7
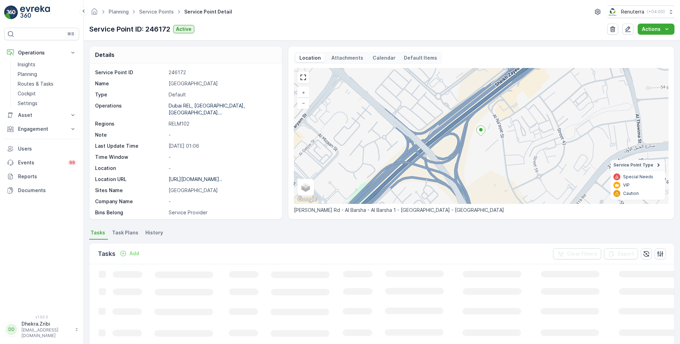
click at [190, 84] on p "Al Zahra Hospital" at bounding box center [222, 83] width 106 height 7
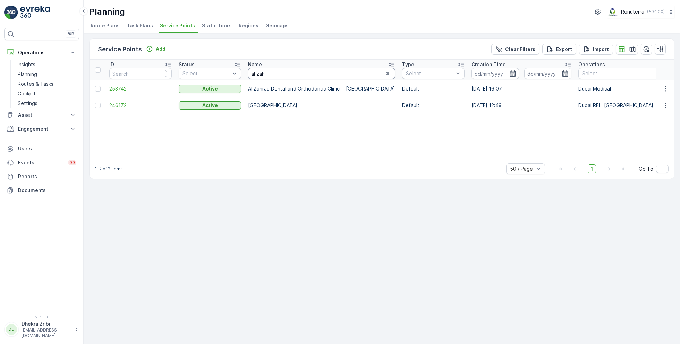
click at [279, 72] on input "al zah" at bounding box center [321, 73] width 147 height 11
type input "wade adams"
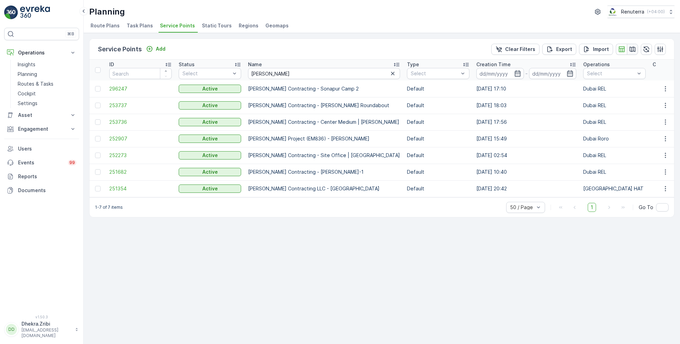
click at [630, 52] on button "button" at bounding box center [632, 49] width 11 height 11
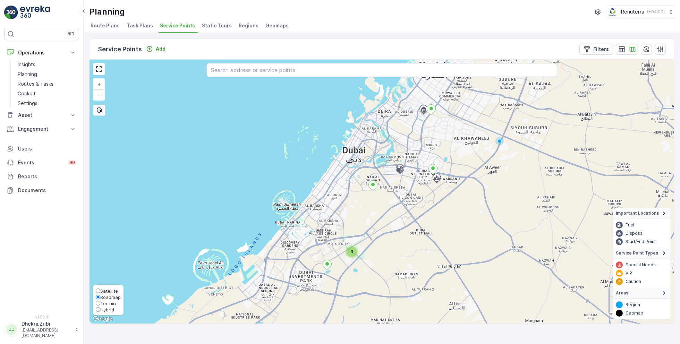
click at [110, 292] on span "Satellite" at bounding box center [109, 291] width 18 height 6
click at [100, 292] on input "Satellite" at bounding box center [98, 291] width 5 height 5
radio input "true"
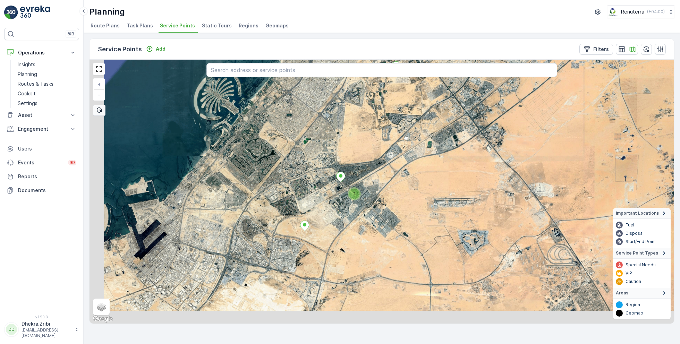
drag, startPoint x: 320, startPoint y: 246, endPoint x: 366, endPoint y: 163, distance: 94.7
click at [366, 163] on div "2 + − Satellite Roadmap Terrain Hybrid Leaflet Keyboard shortcuts Map Data Imag…" at bounding box center [381, 192] width 584 height 264
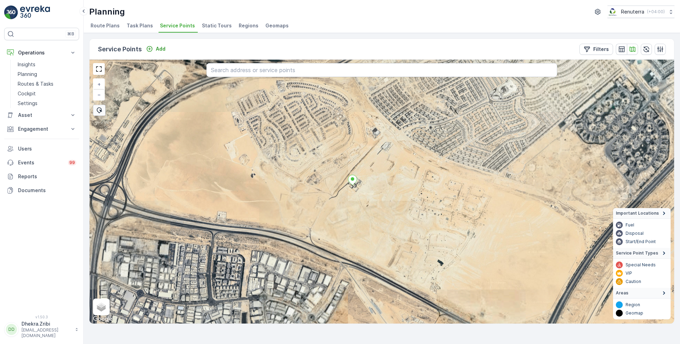
drag, startPoint x: 347, startPoint y: 169, endPoint x: 346, endPoint y: 236, distance: 66.9
click at [347, 237] on div "+ − Satellite Roadmap Terrain Hybrid Leaflet Keyboard shortcuts Map Data Imager…" at bounding box center [381, 192] width 584 height 264
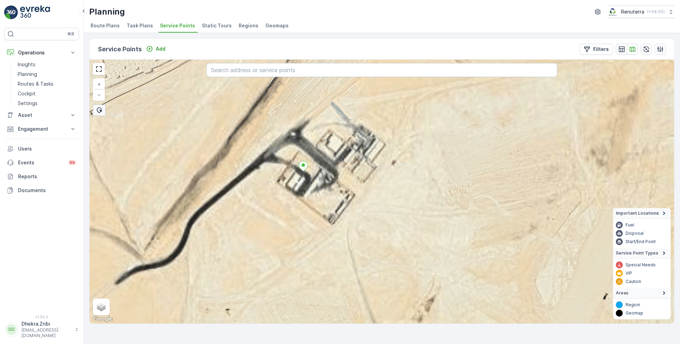
drag, startPoint x: 279, startPoint y: 196, endPoint x: 369, endPoint y: 201, distance: 90.0
click at [369, 201] on div "+ − Satellite Roadmap Terrain Hybrid Leaflet Keyboard shortcuts Map Data Imager…" at bounding box center [381, 192] width 584 height 264
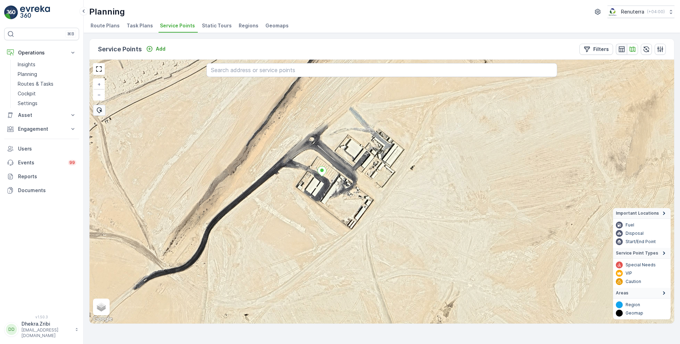
click at [623, 51] on icon "button" at bounding box center [621, 49] width 7 height 7
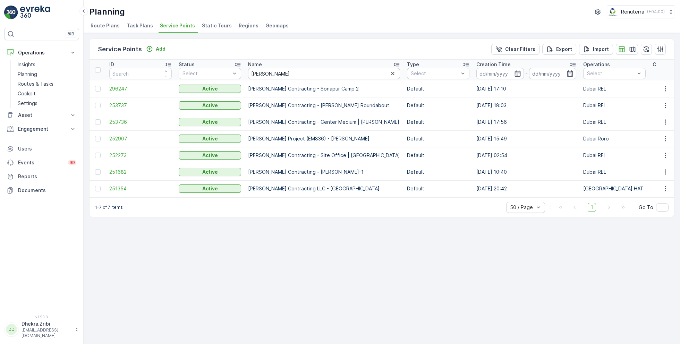
click at [116, 187] on span "251354" at bounding box center [140, 188] width 62 height 7
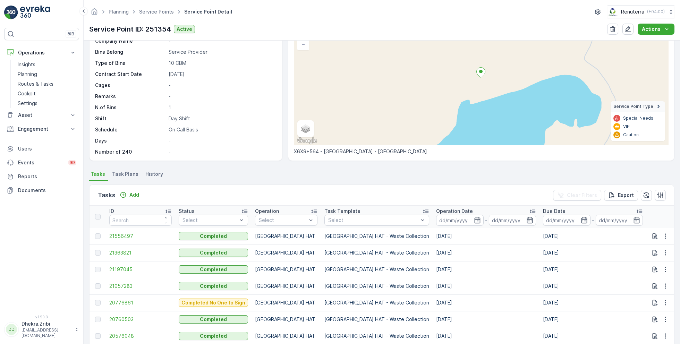
scroll to position [70, 0]
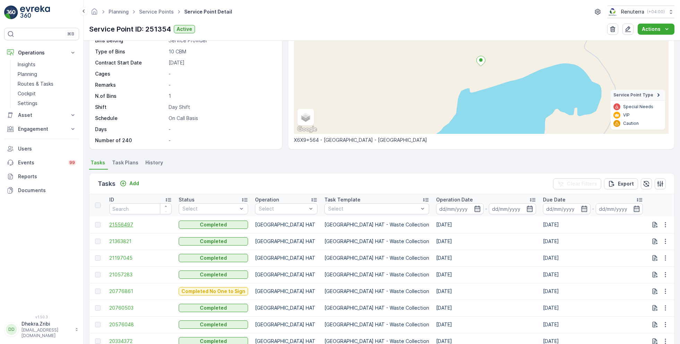
click at [126, 222] on span "21556497" at bounding box center [140, 224] width 62 height 7
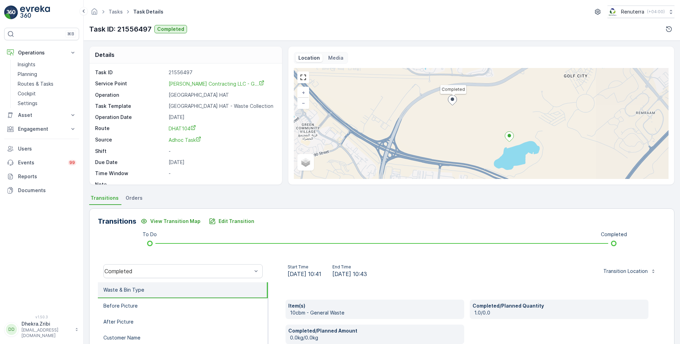
scroll to position [9, 0]
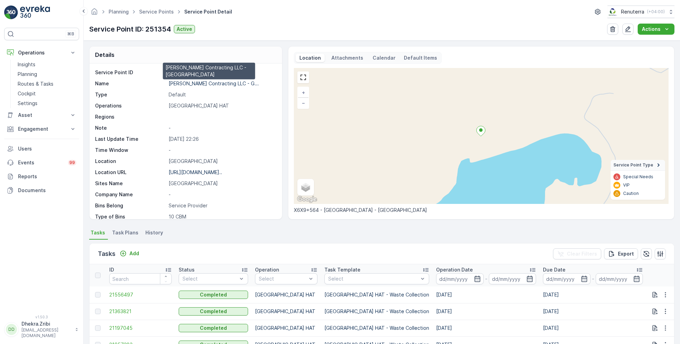
click at [214, 82] on p "Wade Adams Contracting LLC - G..." at bounding box center [214, 83] width 90 height 6
click at [212, 82] on p "Wade Adams Contracting LLC - G..." at bounding box center [214, 83] width 90 height 6
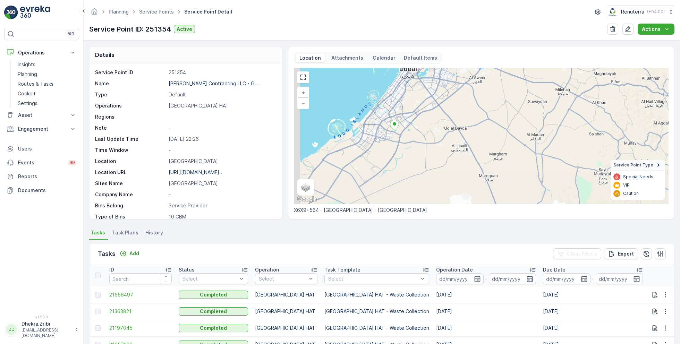
drag, startPoint x: 390, startPoint y: 173, endPoint x: 400, endPoint y: 138, distance: 37.2
click at [400, 138] on div "+ − Satellite Roadmap Terrain Hybrid Leaflet Keyboard shortcuts Map Data Map da…" at bounding box center [481, 136] width 375 height 136
click at [162, 11] on link "Service Points" at bounding box center [156, 12] width 35 height 6
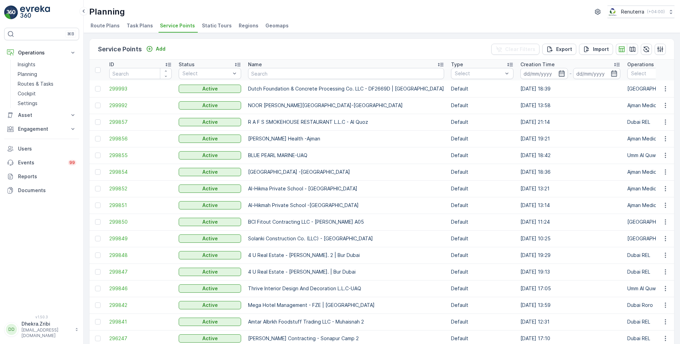
click at [296, 74] on input "text" at bounding box center [346, 73] width 196 height 11
type input "dutch"
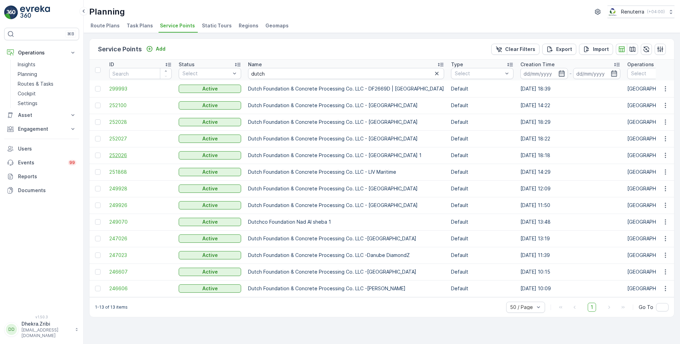
click at [118, 156] on span "252026" at bounding box center [140, 155] width 62 height 7
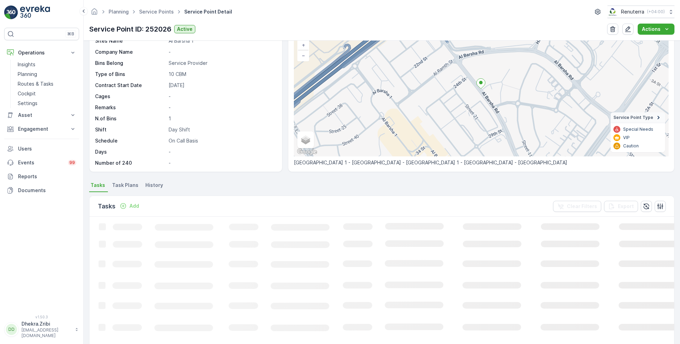
scroll to position [48, 0]
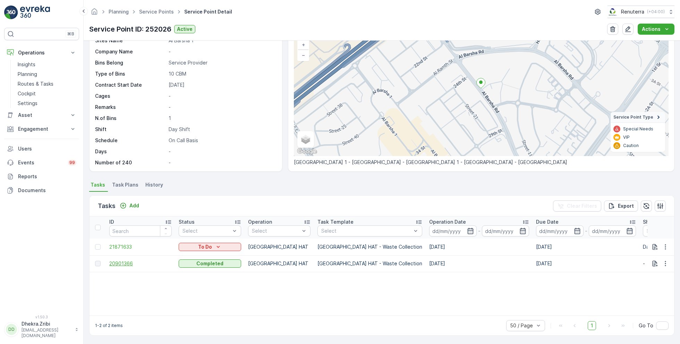
click at [132, 262] on span "20901366" at bounding box center [140, 263] width 62 height 7
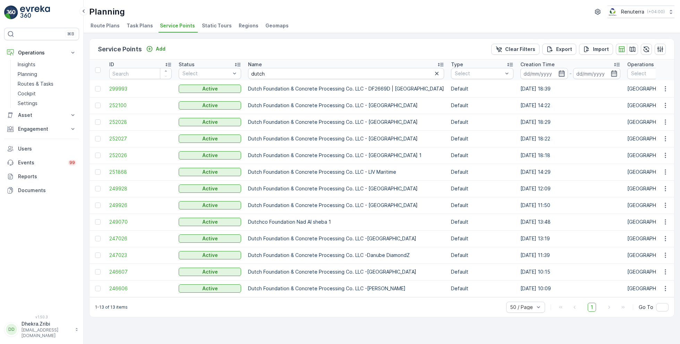
click at [117, 175] on td "251868" at bounding box center [140, 172] width 69 height 17
click at [118, 171] on span "251868" at bounding box center [140, 172] width 62 height 7
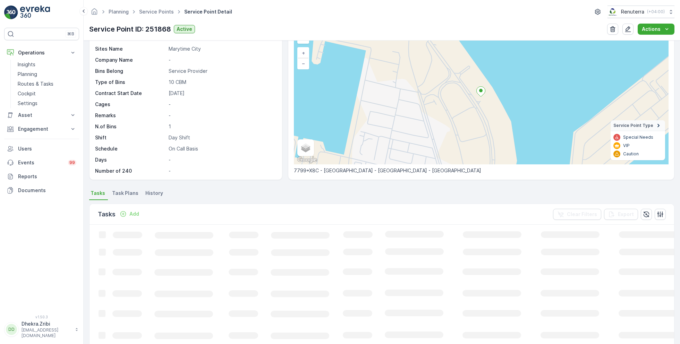
scroll to position [48, 0]
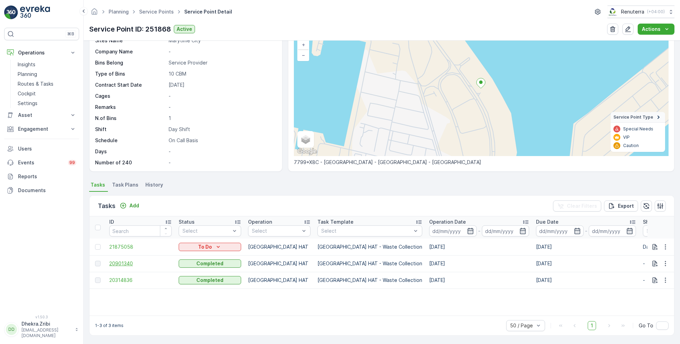
click at [122, 264] on span "20901340" at bounding box center [140, 263] width 62 height 7
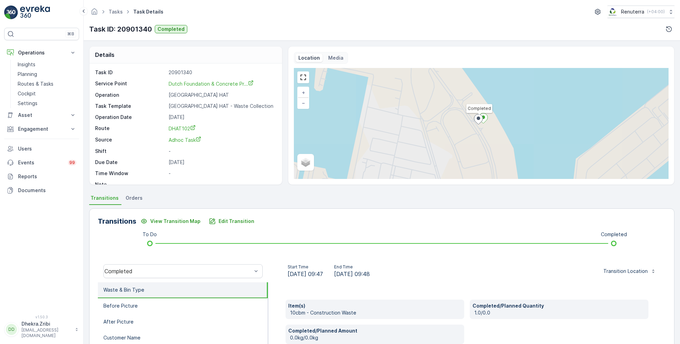
scroll to position [9, 0]
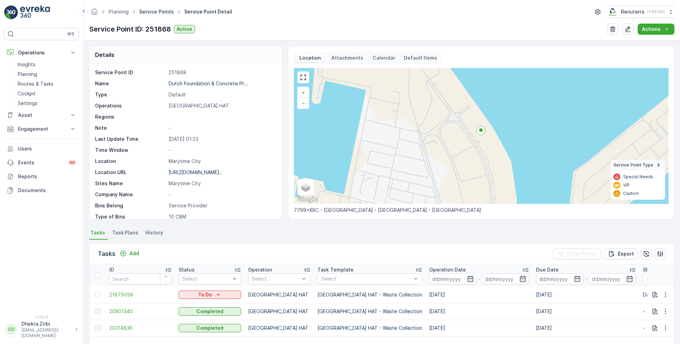
click at [169, 13] on link "Service Points" at bounding box center [156, 12] width 35 height 6
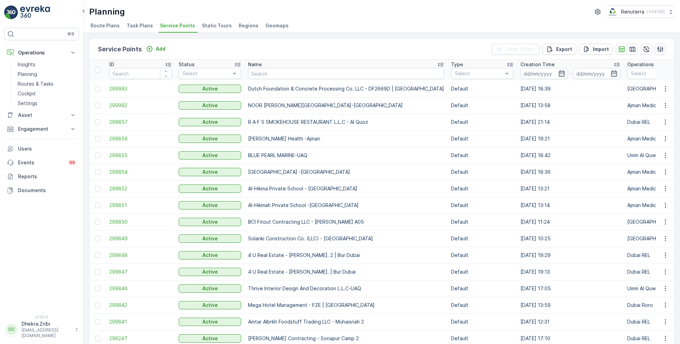
click at [300, 75] on input "text" at bounding box center [346, 73] width 196 height 11
type input "al"
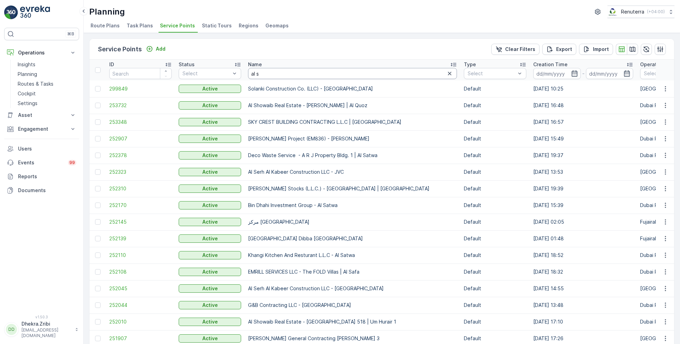
click at [282, 72] on input "al s" at bounding box center [352, 73] width 209 height 11
type input "al serh"
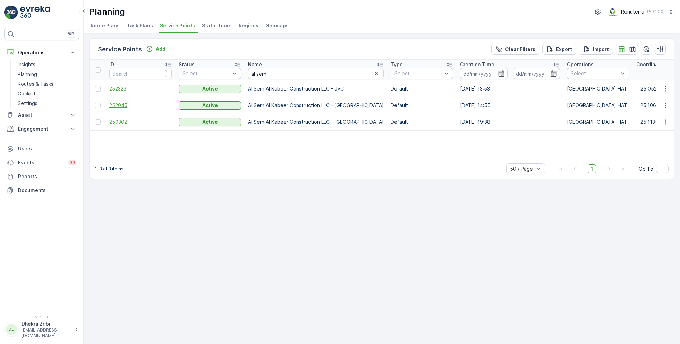
click at [122, 106] on span "252045" at bounding box center [140, 105] width 62 height 7
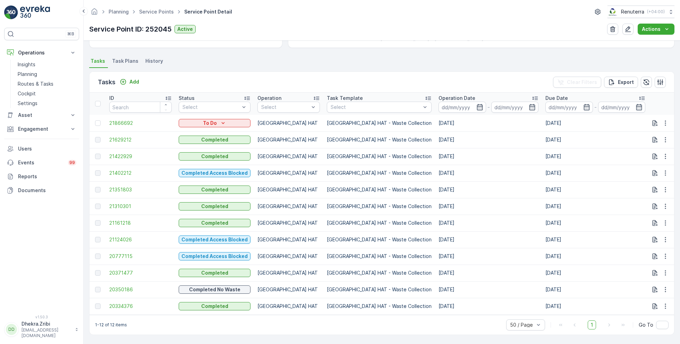
scroll to position [174, 0]
click at [129, 139] on span "21629212" at bounding box center [140, 139] width 62 height 7
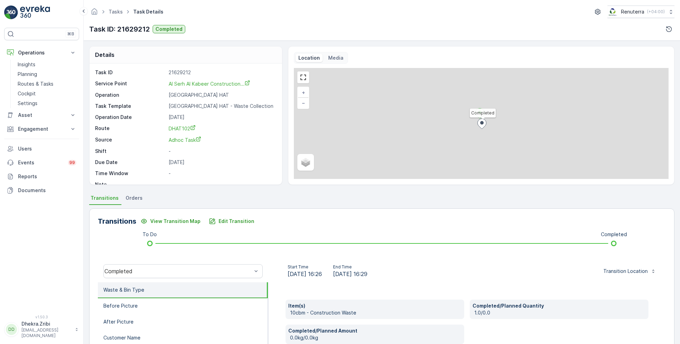
scroll to position [9, 0]
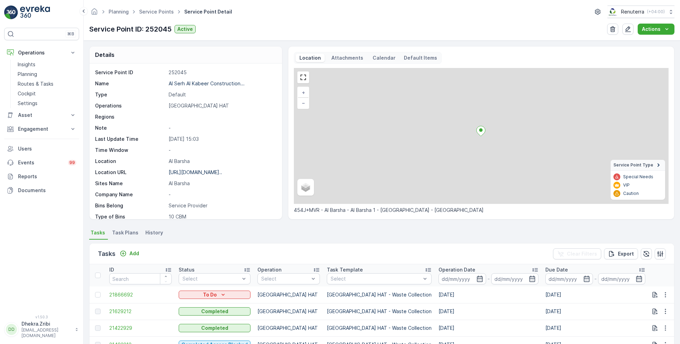
scroll to position [87, 0]
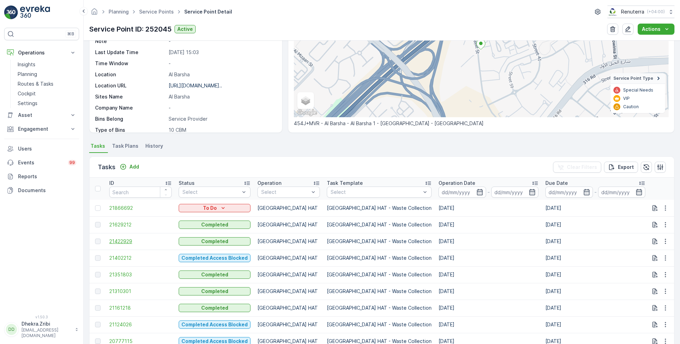
click at [111, 239] on span "21422929" at bounding box center [140, 241] width 62 height 7
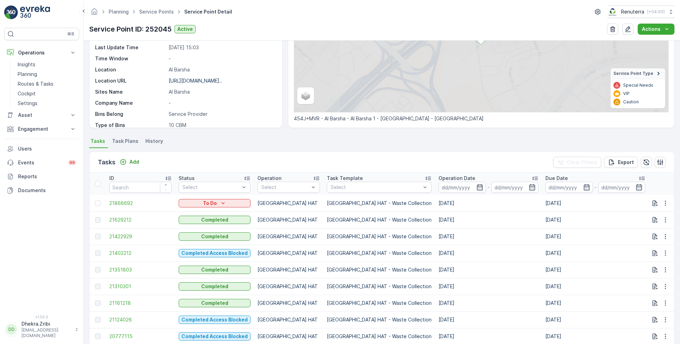
scroll to position [92, 0]
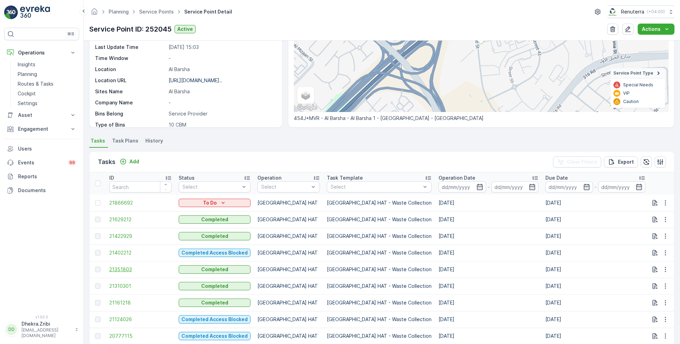
click at [124, 268] on span "21351803" at bounding box center [140, 269] width 62 height 7
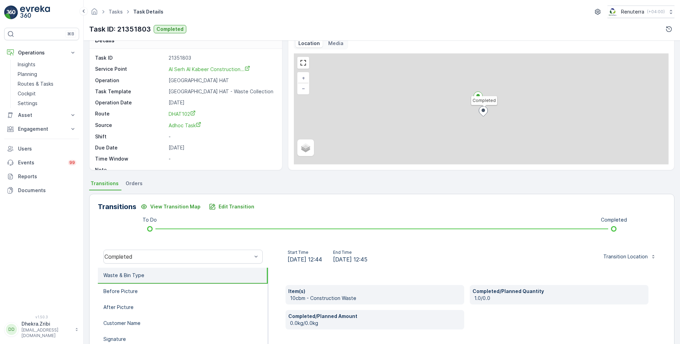
scroll to position [17, 0]
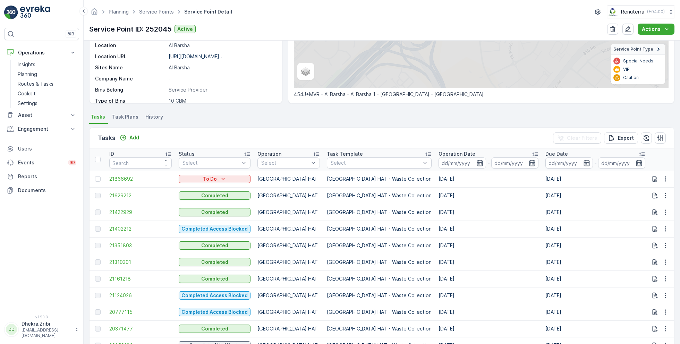
scroll to position [121, 0]
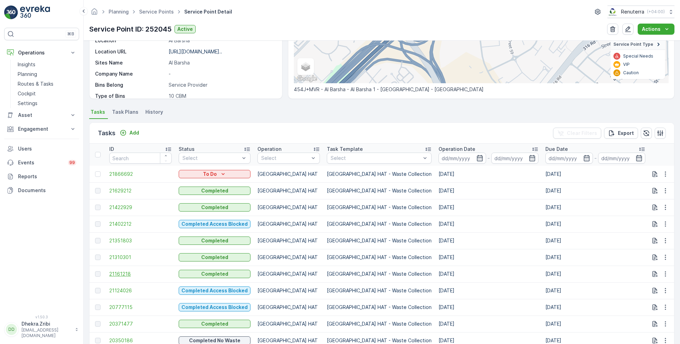
click at [125, 272] on span "21161218" at bounding box center [140, 274] width 62 height 7
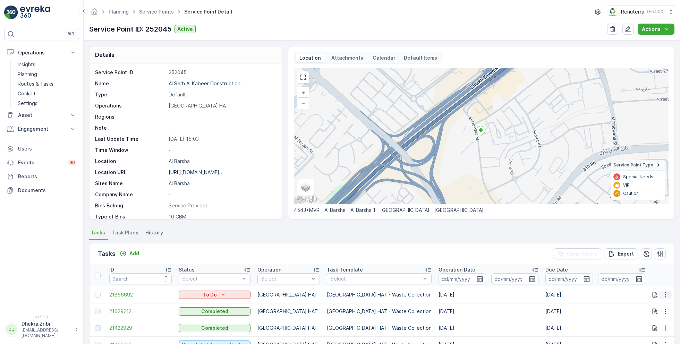
click at [665, 294] on icon "button" at bounding box center [665, 294] width 1 height 5
click at [649, 261] on span "Change Route" at bounding box center [648, 261] width 34 height 7
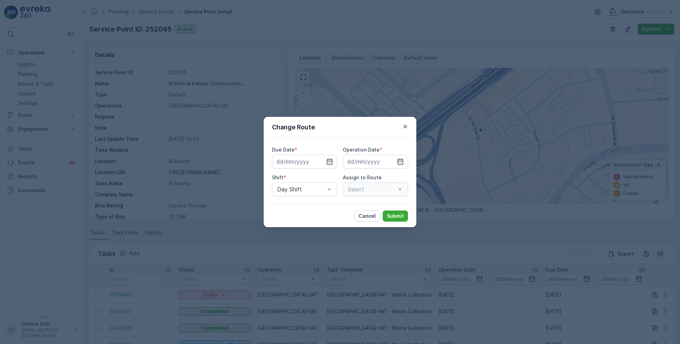
type input "[DATE]"
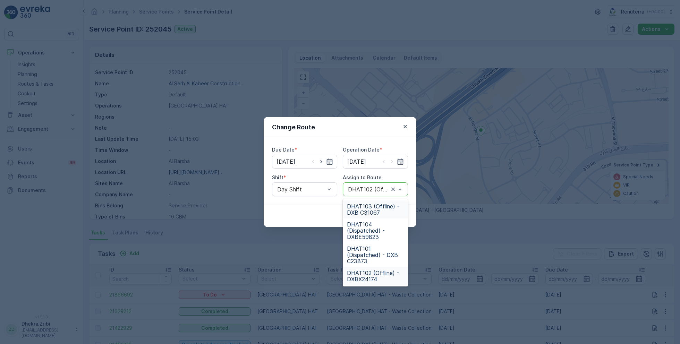
click at [374, 209] on span "DHAT103 (Offline) - DXB C31067" at bounding box center [375, 209] width 57 height 12
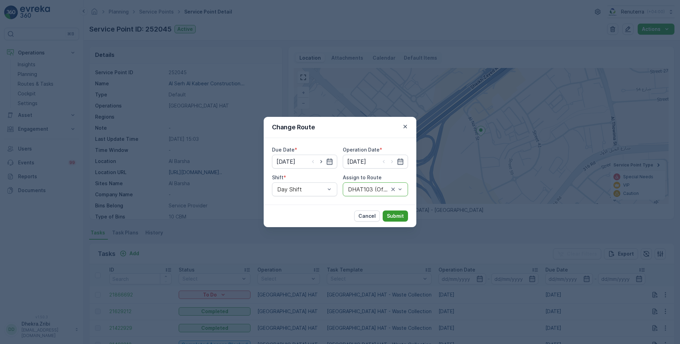
click at [396, 212] on button "Submit" at bounding box center [395, 216] width 25 height 11
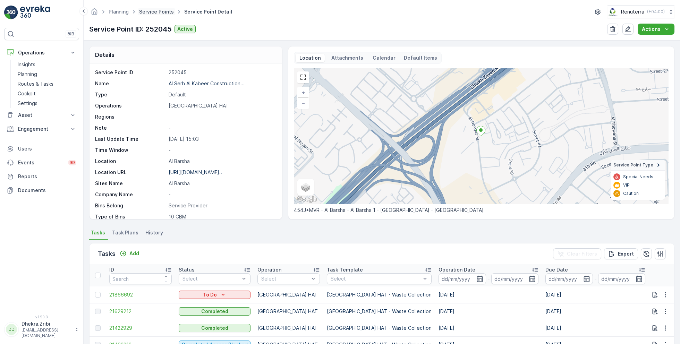
click at [160, 12] on link "Service Points" at bounding box center [156, 12] width 35 height 6
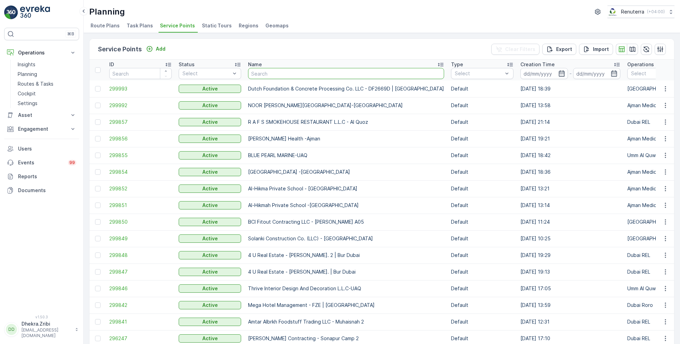
click at [261, 72] on input "text" at bounding box center [346, 73] width 196 height 11
type input "smoke"
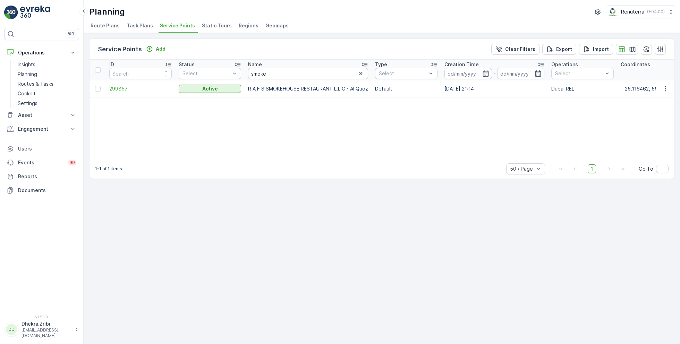
click at [123, 89] on span "299857" at bounding box center [140, 88] width 62 height 7
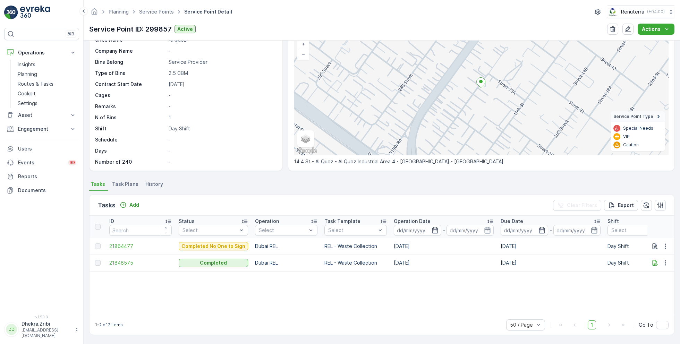
scroll to position [48, 0]
click at [159, 14] on link "Service Points" at bounding box center [156, 12] width 35 height 6
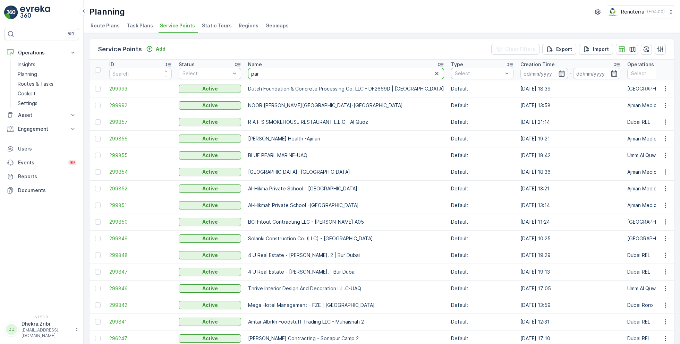
type input "parc"
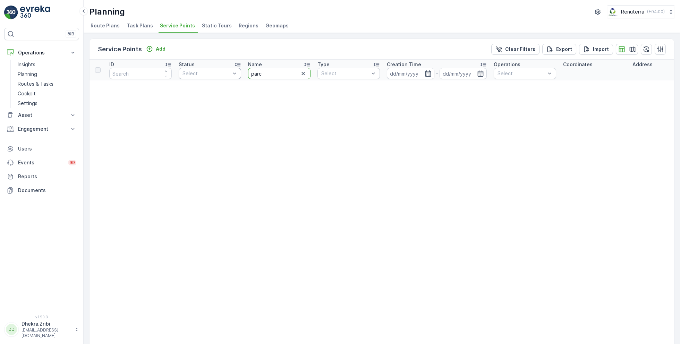
drag, startPoint x: 267, startPoint y: 75, endPoint x: 232, endPoint y: 73, distance: 34.4
type input "happ"
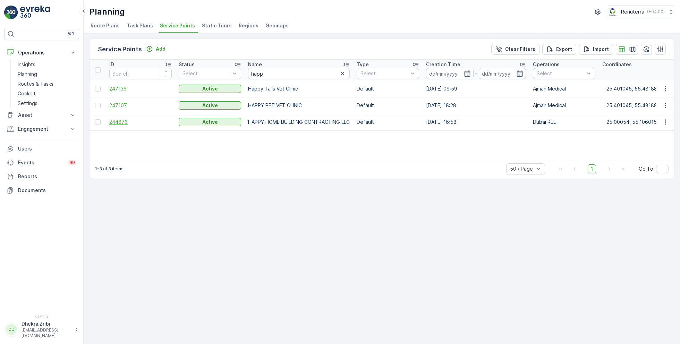
click at [122, 123] on span "244676" at bounding box center [140, 122] width 62 height 7
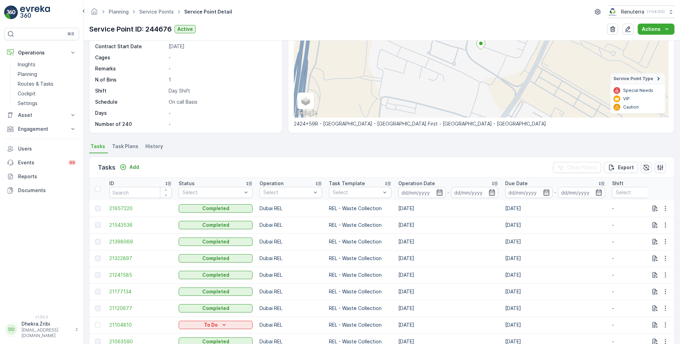
scroll to position [129, 0]
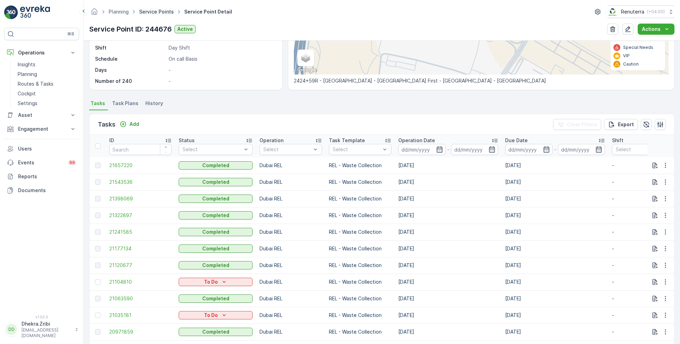
click at [153, 10] on link "Service Points" at bounding box center [156, 12] width 35 height 6
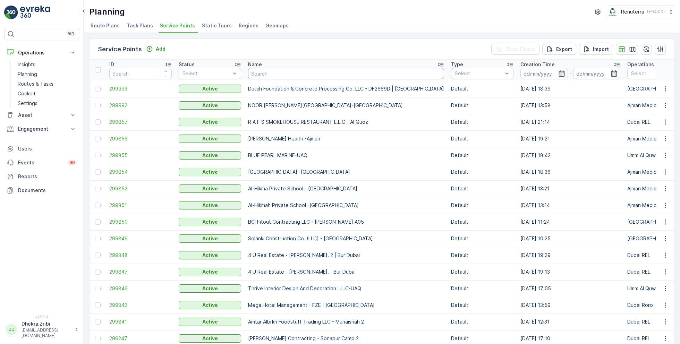
click at [299, 69] on input "text" at bounding box center [346, 73] width 196 height 11
type input "iran"
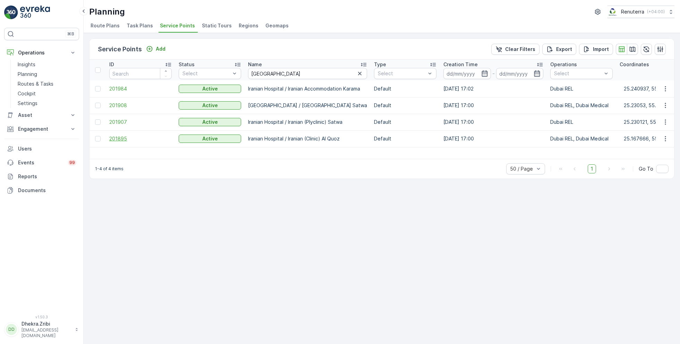
click at [124, 137] on span "201895" at bounding box center [140, 138] width 62 height 7
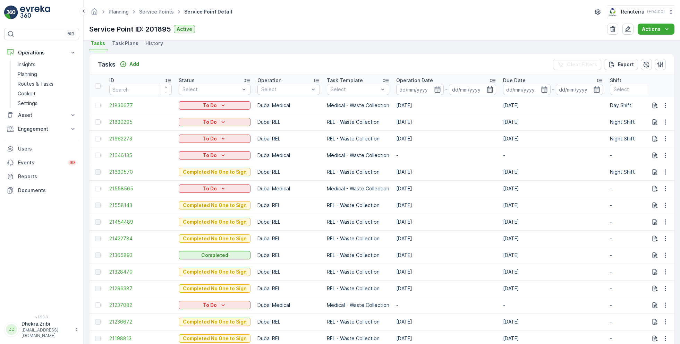
scroll to position [190, 0]
click at [663, 156] on icon "button" at bounding box center [665, 154] width 7 height 7
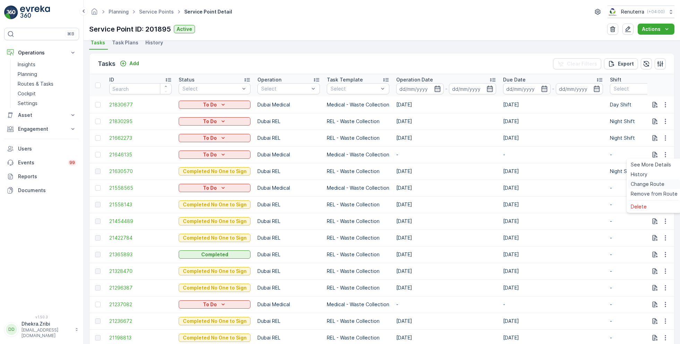
click at [638, 185] on span "Change Route" at bounding box center [648, 184] width 34 height 7
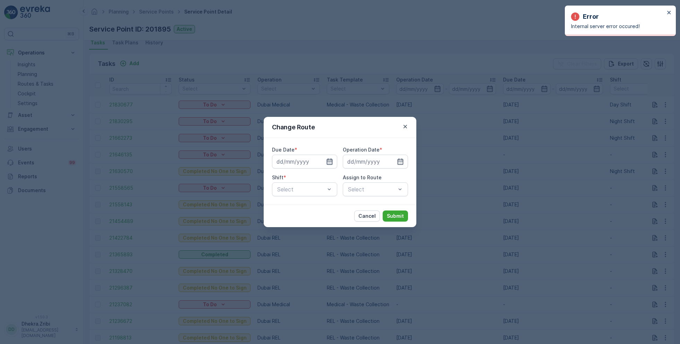
click at [333, 159] on icon "button" at bounding box center [329, 161] width 7 height 7
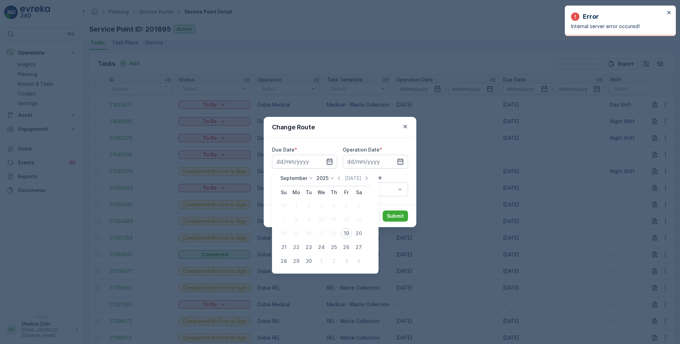
click at [346, 233] on div "19" at bounding box center [346, 233] width 11 height 11
type input "[DATE]"
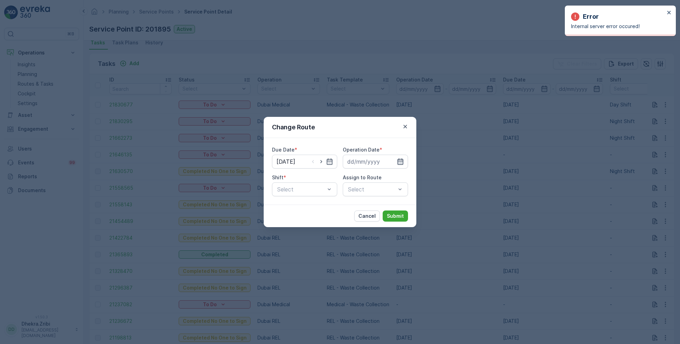
click at [402, 161] on icon "button" at bounding box center [400, 162] width 6 height 6
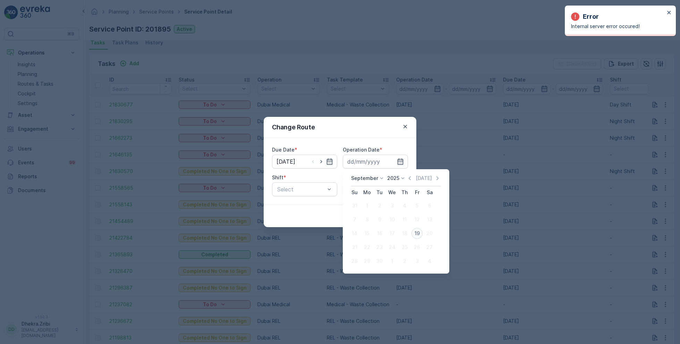
click at [418, 234] on div "19" at bounding box center [416, 233] width 11 height 11
type input "[DATE]"
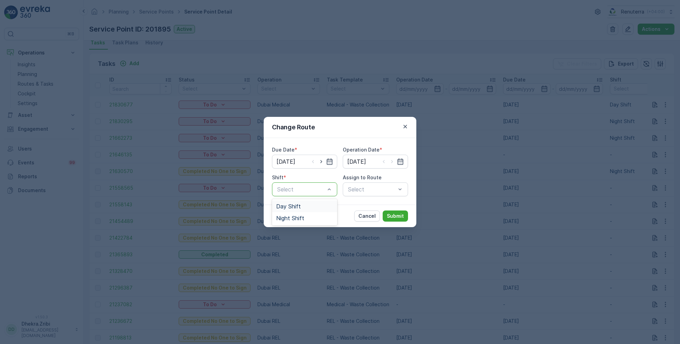
click at [292, 205] on span "Day Shift" at bounding box center [288, 206] width 25 height 6
click at [352, 194] on div "Select" at bounding box center [375, 189] width 65 height 14
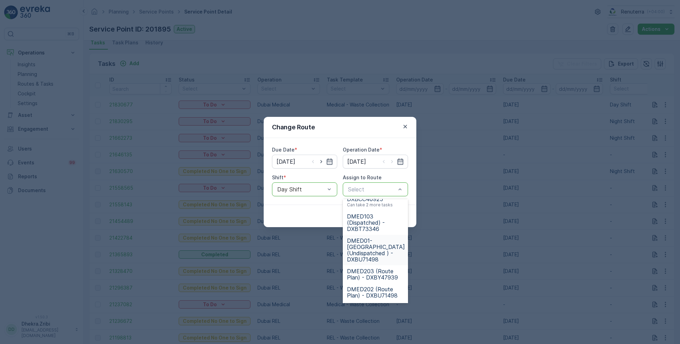
scroll to position [85, 0]
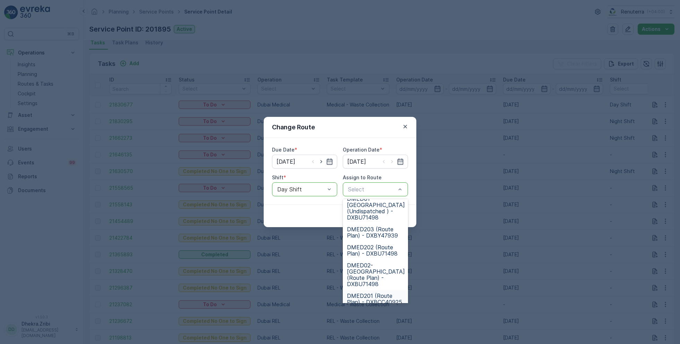
click at [367, 293] on span "DMED201 (Route Plan) - DXBCC40925" at bounding box center [375, 299] width 57 height 12
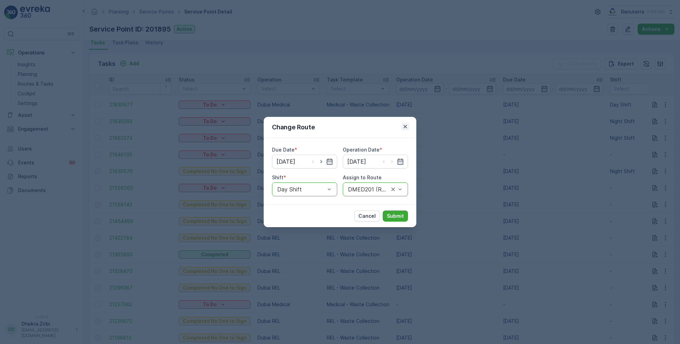
click at [407, 126] on icon "button" at bounding box center [405, 126] width 7 height 7
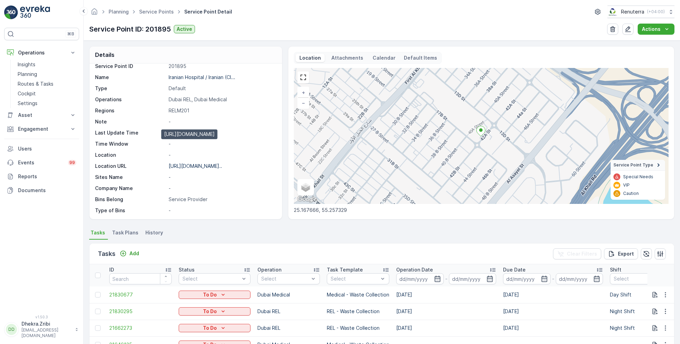
scroll to position [0, 0]
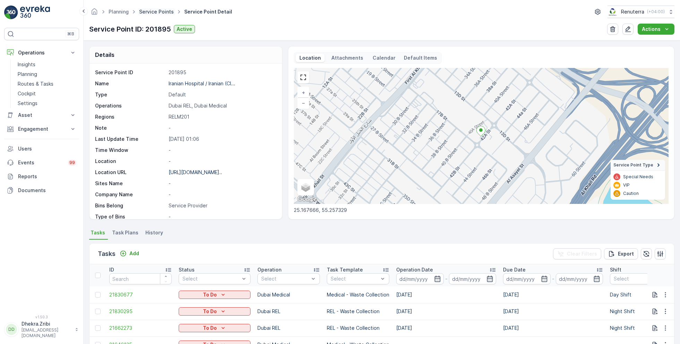
click at [160, 12] on link "Service Points" at bounding box center [156, 12] width 35 height 6
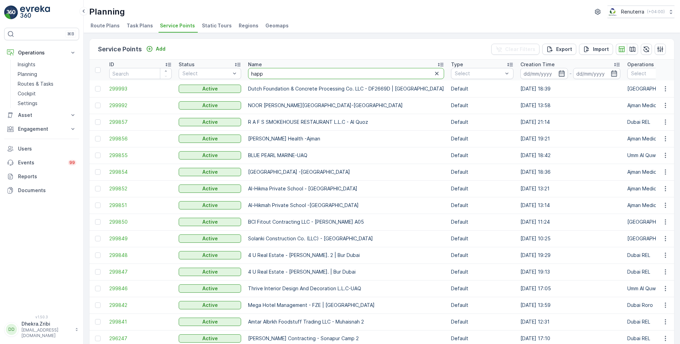
type input "happy"
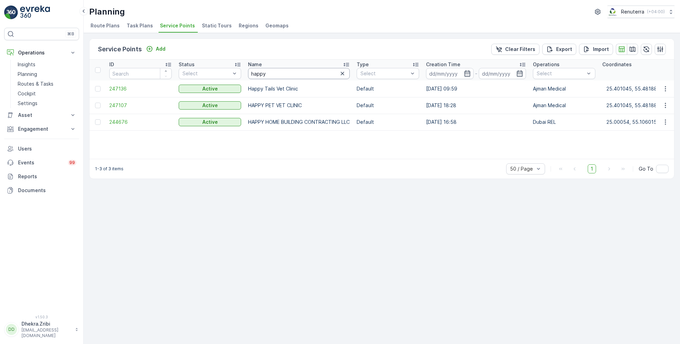
click at [269, 71] on input "happy" at bounding box center [299, 73] width 102 height 11
type input "NETTE"
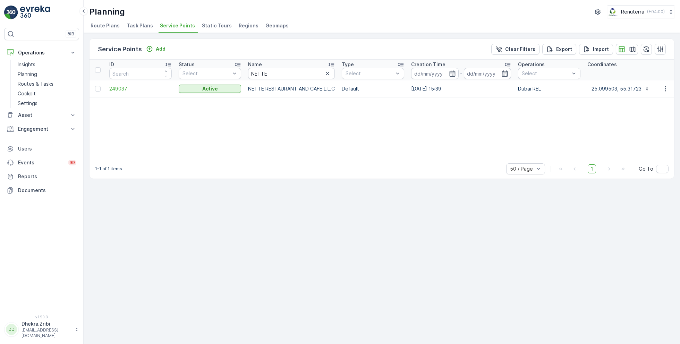
click at [117, 87] on span "249037" at bounding box center [140, 88] width 62 height 7
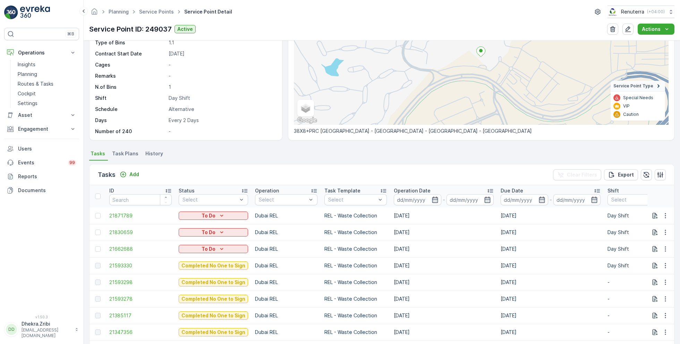
scroll to position [61, 0]
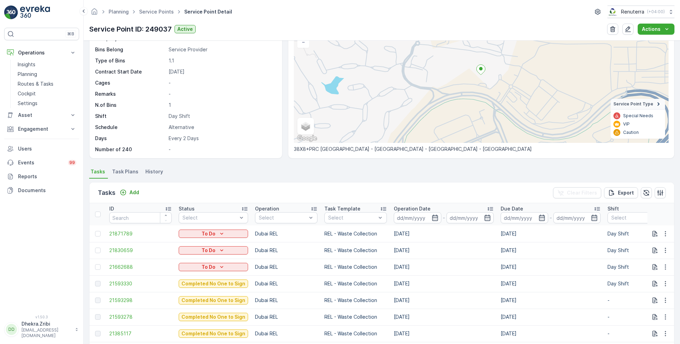
click at [128, 170] on span "Task Plans" at bounding box center [125, 171] width 26 height 7
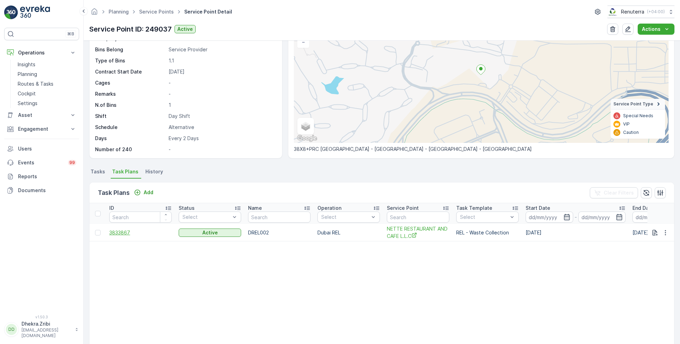
click at [123, 233] on span "3833867" at bounding box center [140, 232] width 62 height 7
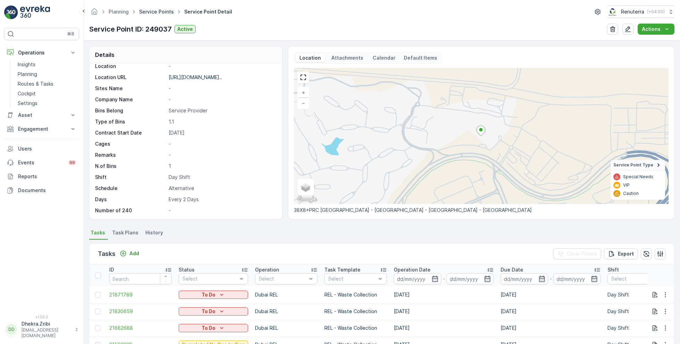
click at [165, 12] on link "Service Points" at bounding box center [156, 12] width 35 height 6
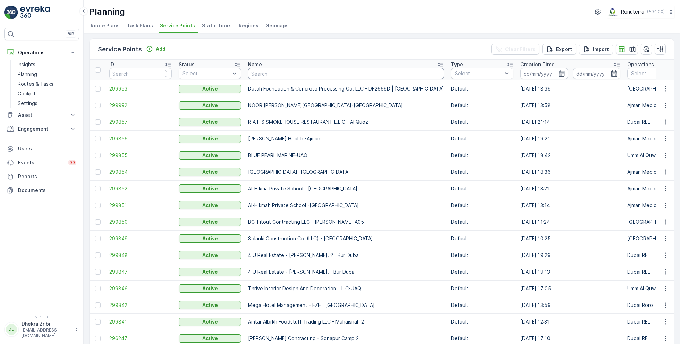
click at [280, 75] on input "text" at bounding box center [346, 73] width 196 height 11
type input "neph"
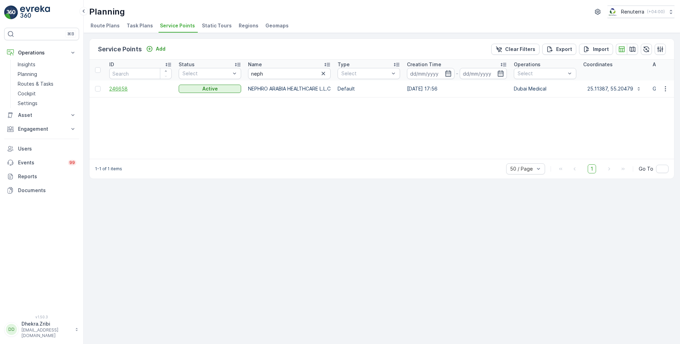
click at [124, 87] on span "246658" at bounding box center [140, 88] width 62 height 7
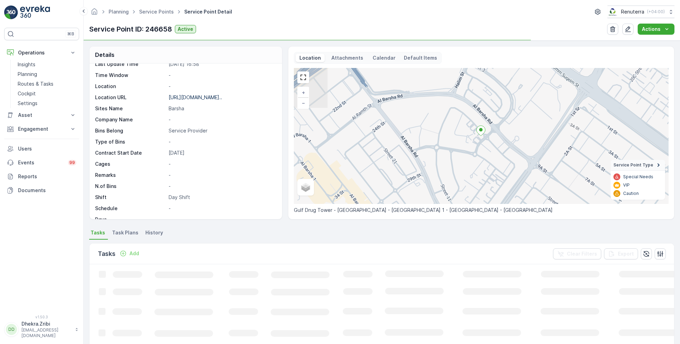
scroll to position [95, 0]
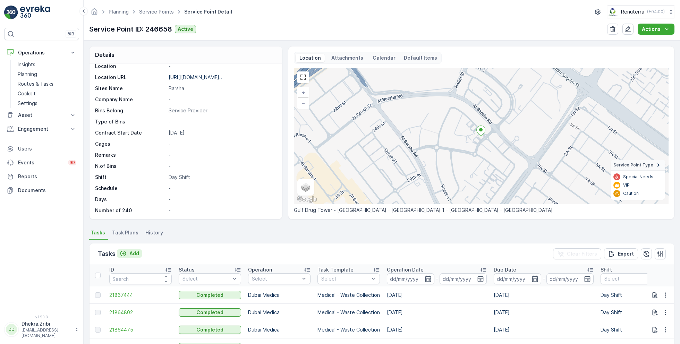
click at [133, 252] on p "Add" at bounding box center [134, 253] width 10 height 7
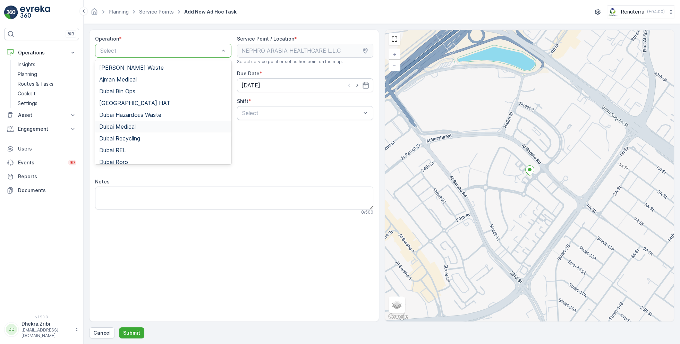
click at [129, 126] on span "Dubai Medical" at bounding box center [117, 126] width 36 height 6
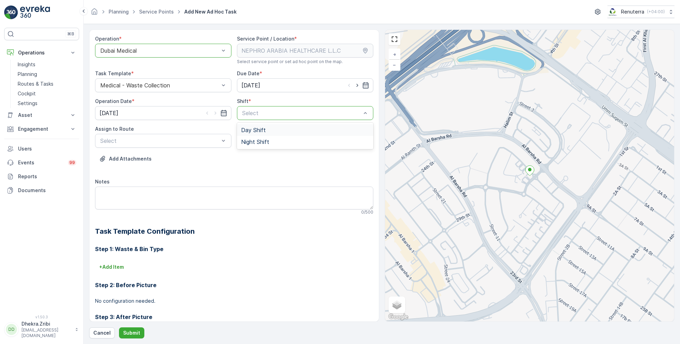
click at [248, 131] on span "Day Shift" at bounding box center [253, 130] width 25 height 6
click at [193, 135] on div "Select" at bounding box center [163, 141] width 136 height 14
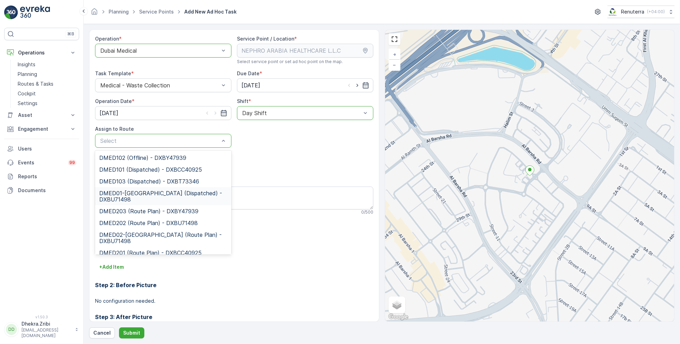
click at [153, 195] on span "DMED01-Khawaneej Yard (Dispatched) - DXBU71498" at bounding box center [163, 196] width 128 height 12
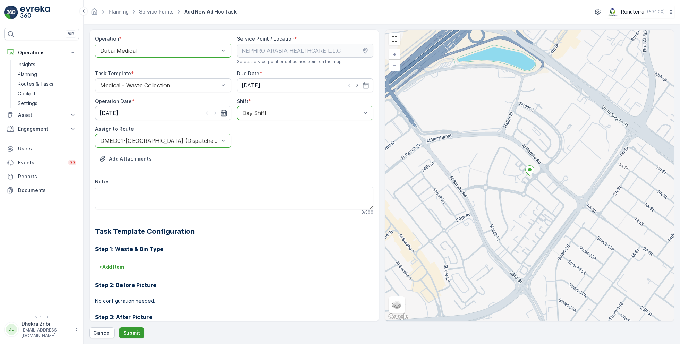
click at [132, 333] on p "Submit" at bounding box center [131, 332] width 17 height 7
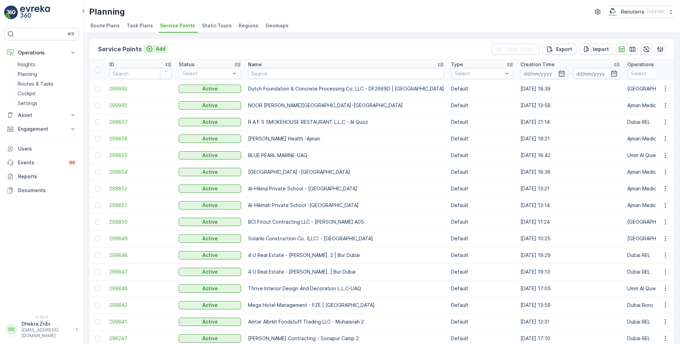
click at [159, 48] on p "Add" at bounding box center [161, 48] width 10 height 7
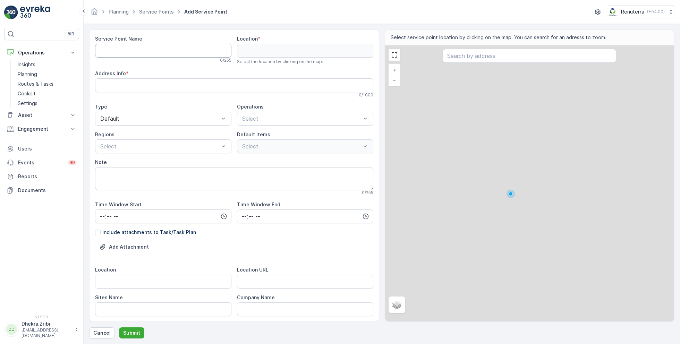
click at [159, 48] on Name "Service Point Name" at bounding box center [163, 51] width 136 height 14
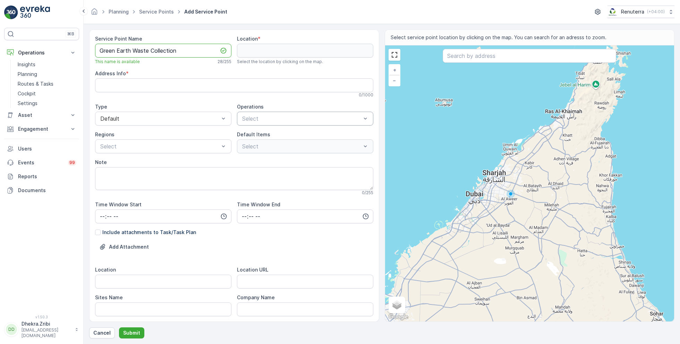
type Name "Green Earth Waste Collection"
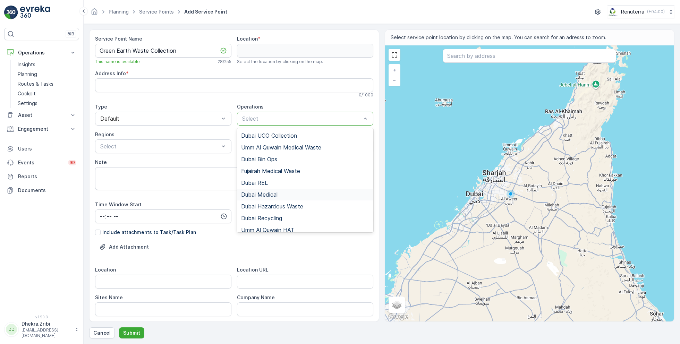
click at [272, 196] on span "Dubai Medical" at bounding box center [259, 194] width 36 height 6
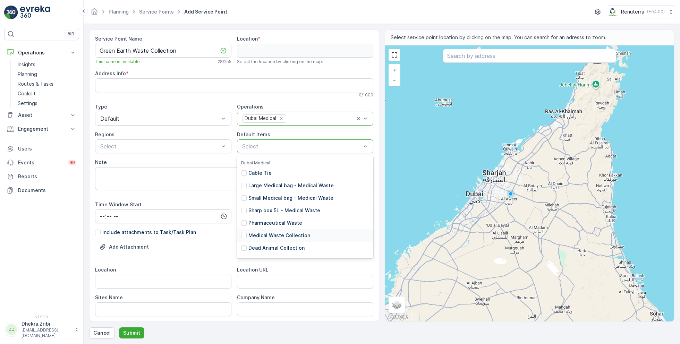
click at [278, 234] on p "Medical Waste Collection" at bounding box center [279, 235] width 62 height 7
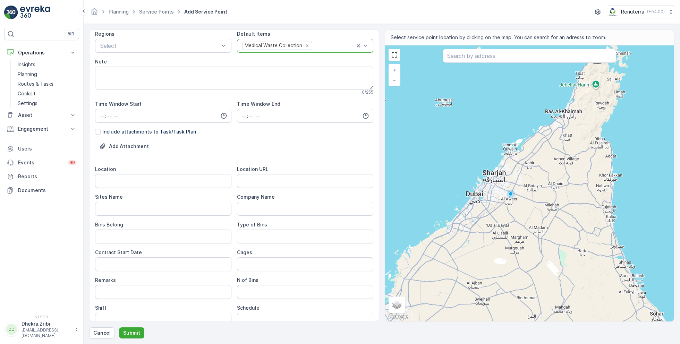
scroll to position [103, 0]
click at [164, 175] on input "Location" at bounding box center [163, 179] width 136 height 14
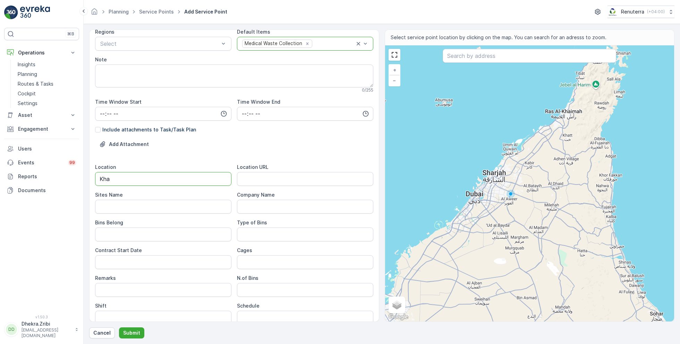
type input "Khawaneej"
click at [149, 206] on Name "Sites Name" at bounding box center [163, 207] width 136 height 14
type Name "Khawaneej"
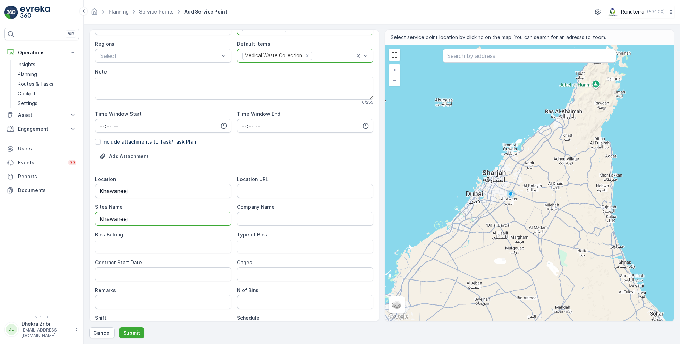
scroll to position [0, 0]
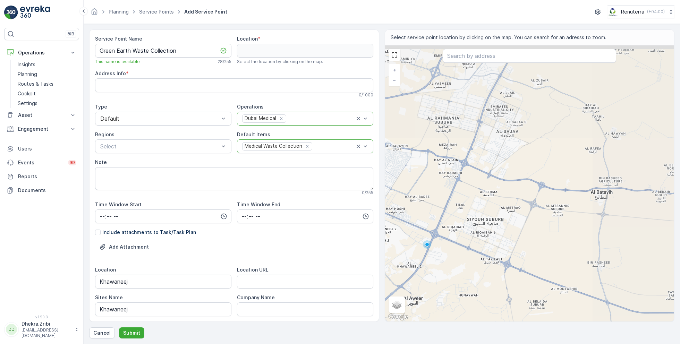
drag, startPoint x: 552, startPoint y: 110, endPoint x: 465, endPoint y: 254, distance: 167.6
click at [465, 254] on div "+ − Satellite Roadmap Terrain Hybrid Leaflet Keyboard shortcuts Map Data Map da…" at bounding box center [529, 183] width 289 height 276
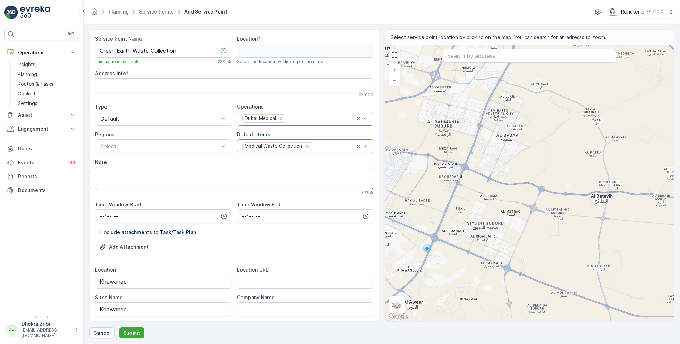
click at [521, 224] on div "+ − Satellite Roadmap Terrain Hybrid Leaflet Keyboard shortcuts Map Data Map da…" at bounding box center [529, 183] width 289 height 276
type input "25.249767897198627,55.652173667303835"
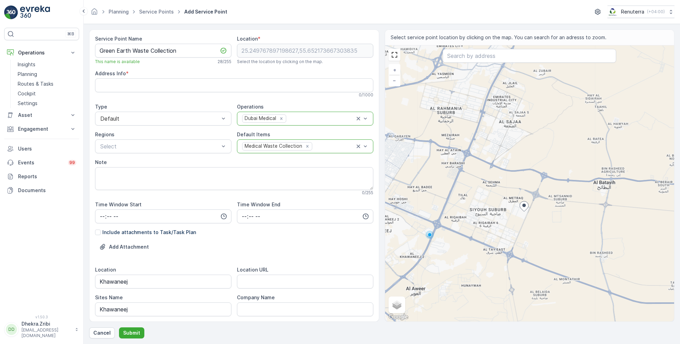
type Info "6MX2+X9Q - Siyouh Suburb - Al Mowrrada 8 - Sharjah - United Arab Emirates"
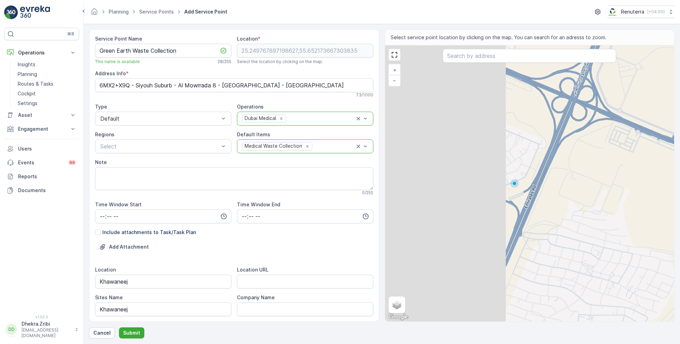
drag, startPoint x: 459, startPoint y: 153, endPoint x: 627, endPoint y: 205, distance: 175.6
click at [627, 205] on div "+ − Satellite Roadmap Terrain Hybrid Leaflet Keyboard shortcuts Map Data Map da…" at bounding box center [529, 183] width 289 height 276
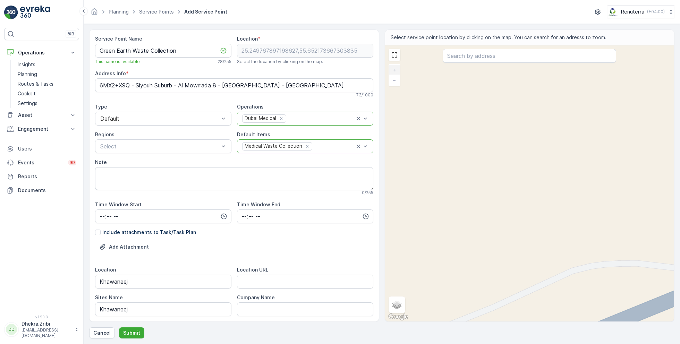
drag, startPoint x: 488, startPoint y: 119, endPoint x: 557, endPoint y: 292, distance: 185.8
click at [556, 290] on div "+ − Satellite Roadmap Terrain Hybrid Leaflet Keyboard shortcuts Map Data Map da…" at bounding box center [529, 183] width 289 height 276
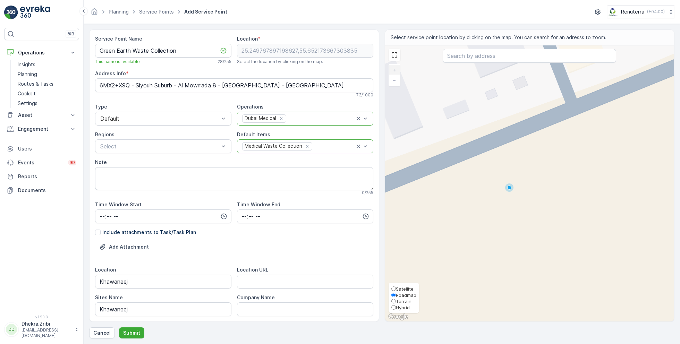
click at [401, 290] on span "Satellite" at bounding box center [405, 289] width 18 height 6
click at [396, 290] on input "Satellite" at bounding box center [393, 288] width 5 height 5
radio input "true"
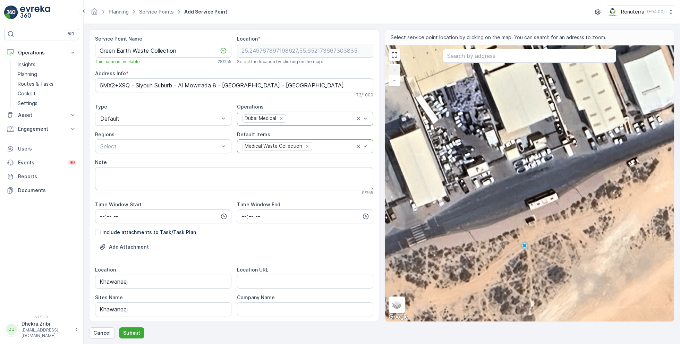
drag, startPoint x: 488, startPoint y: 212, endPoint x: 503, endPoint y: 270, distance: 59.9
click at [503, 270] on div "+ − Satellite Roadmap Terrain Hybrid Leaflet Keyboard shortcuts Map Data Imager…" at bounding box center [529, 183] width 289 height 276
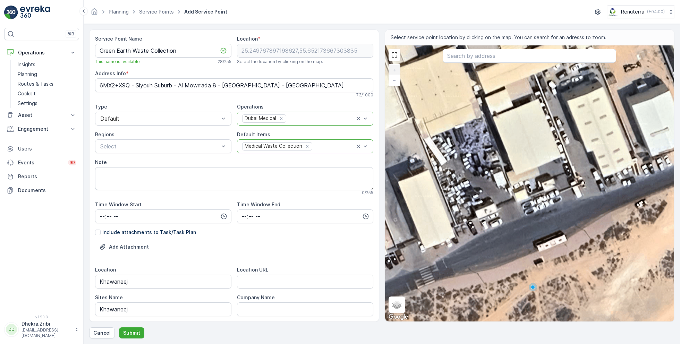
drag, startPoint x: 578, startPoint y: 215, endPoint x: 587, endPoint y: 255, distance: 41.1
click at [587, 256] on div "+ − Satellite Roadmap Terrain Hybrid Leaflet Keyboard shortcuts Map Data Imager…" at bounding box center [529, 183] width 289 height 276
click at [495, 208] on div "+ − Satellite Roadmap Terrain Hybrid Leaflet Keyboard shortcuts Map Data Imager…" at bounding box center [529, 183] width 289 height 276
type input "25.229215998395485,55.55878774076137"
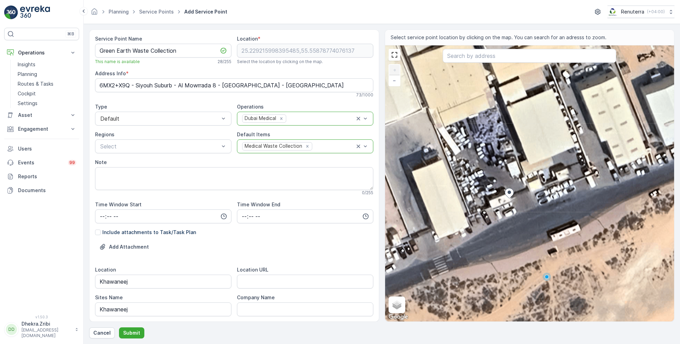
type Info "Al Khawaneej 2, Industrial Area 4 - 1 - Al Khawaneej - Dubai - United Arab Emir…"
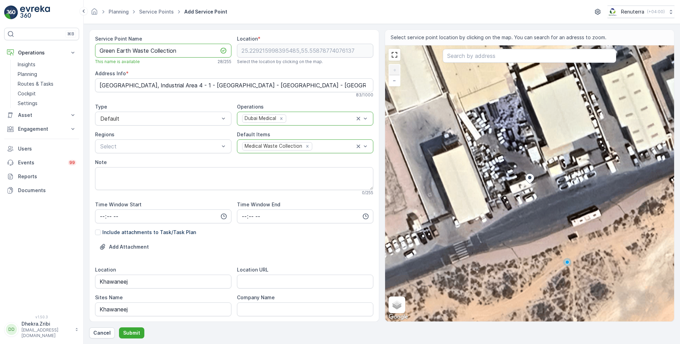
click at [177, 52] on Name "Green Earth Waste Collection" at bounding box center [163, 51] width 136 height 14
click at [132, 334] on p "Submit" at bounding box center [131, 332] width 17 height 7
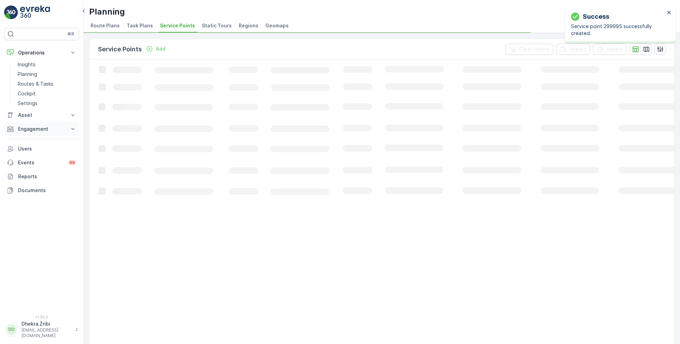
click at [61, 131] on p "Engagement" at bounding box center [41, 129] width 47 height 7
click at [33, 151] on p "Entities" at bounding box center [26, 150] width 17 height 7
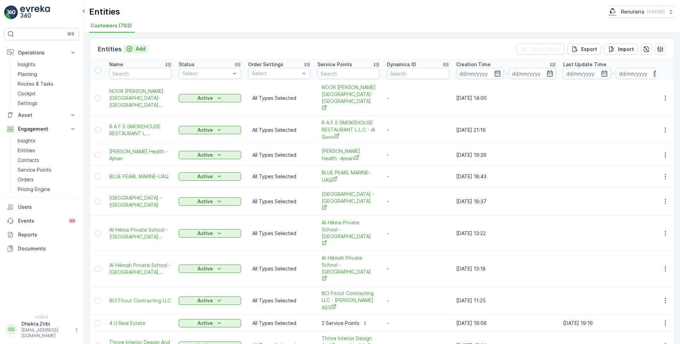
click at [138, 48] on p "Add" at bounding box center [141, 48] width 10 height 7
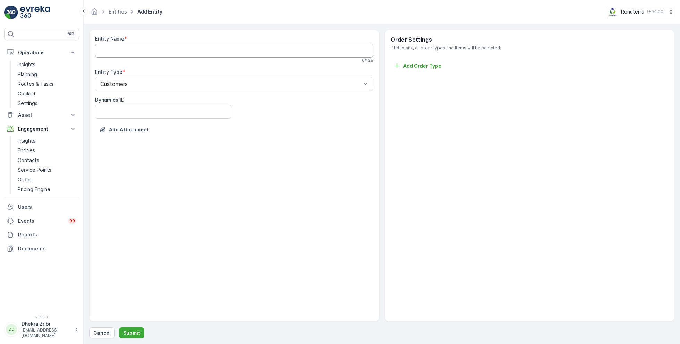
click at [138, 48] on Name "Entity Name" at bounding box center [234, 51] width 278 height 14
paste Name "Green Earth Waste Collection"
type Name "Green Earth Waste Collection"
click at [136, 336] on p "Submit" at bounding box center [131, 332] width 17 height 7
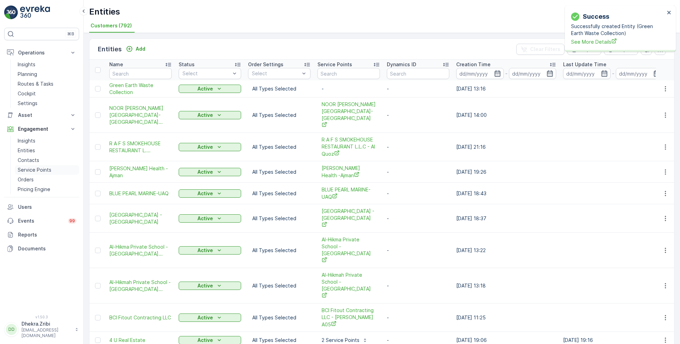
click at [35, 167] on p "Service Points" at bounding box center [35, 169] width 34 height 7
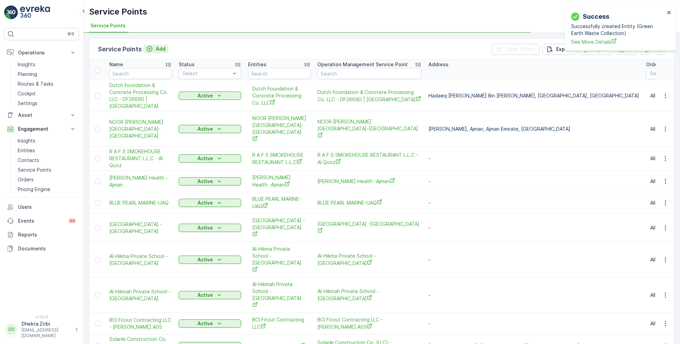
click at [156, 48] on p "Add" at bounding box center [161, 48] width 10 height 7
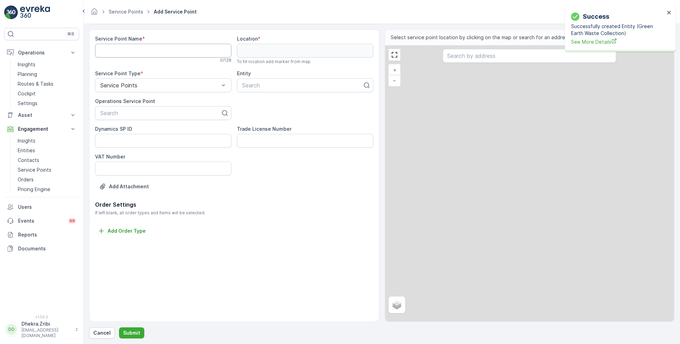
click at [141, 50] on Name "Service Point Name" at bounding box center [163, 51] width 136 height 14
paste Name "Green Earth Waste Collection"
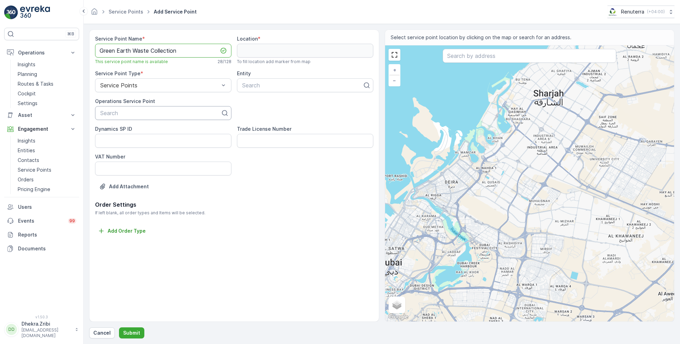
type Name "Green Earth Waste Collection"
click at [131, 117] on div "Search" at bounding box center [163, 113] width 136 height 14
paste input "Green Earth Waste Collection"
type input "Green Earth Waste Collection"
click at [153, 130] on span "Green Earth Waste Collection" at bounding box center [137, 130] width 77 height 6
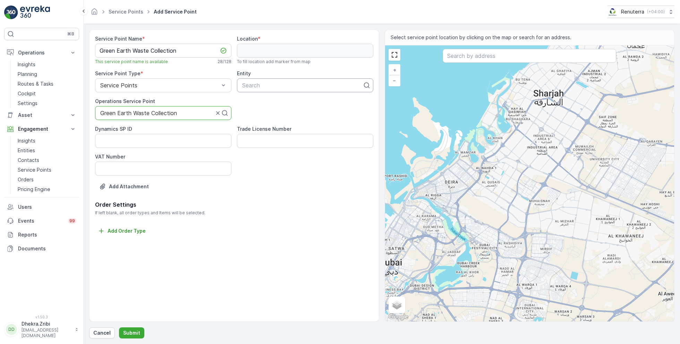
click at [324, 85] on div at bounding box center [302, 85] width 122 height 6
paste input "Green Earth Waste Collection"
type input "Green Earth Waste Collection"
click at [272, 103] on span "Green Earth Waste Collection" at bounding box center [279, 102] width 77 height 6
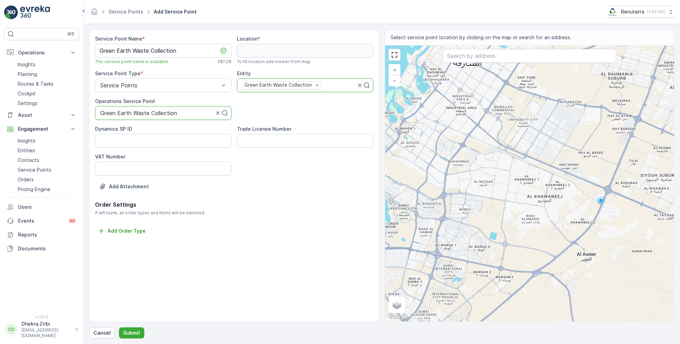
drag, startPoint x: 571, startPoint y: 161, endPoint x: 485, endPoint y: 115, distance: 97.4
click at [485, 117] on div "+ − Satellite Roadmap Terrain Hybrid Leaflet Keyboard shortcuts Map Data Map da…" at bounding box center [529, 183] width 289 height 276
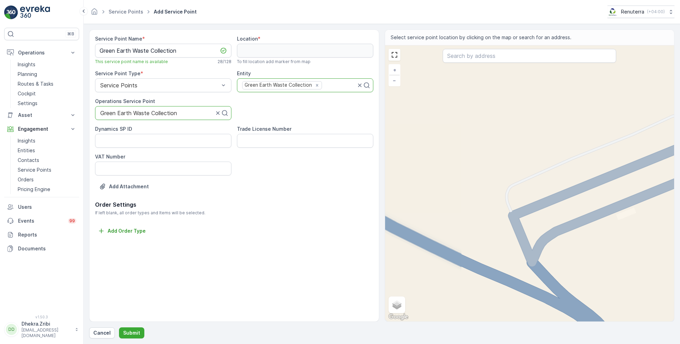
drag, startPoint x: 597, startPoint y: 120, endPoint x: 577, endPoint y: 267, distance: 148.3
click at [577, 267] on div "+ − Satellite Roadmap Terrain Hybrid Leaflet Keyboard shortcuts Map Data Map da…" at bounding box center [529, 183] width 289 height 276
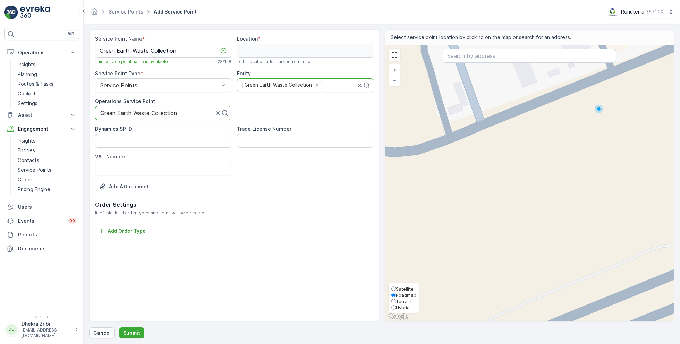
click at [402, 289] on span "Satellite" at bounding box center [405, 289] width 18 height 6
click at [396, 289] on input "Satellite" at bounding box center [393, 288] width 5 height 5
radio input "true"
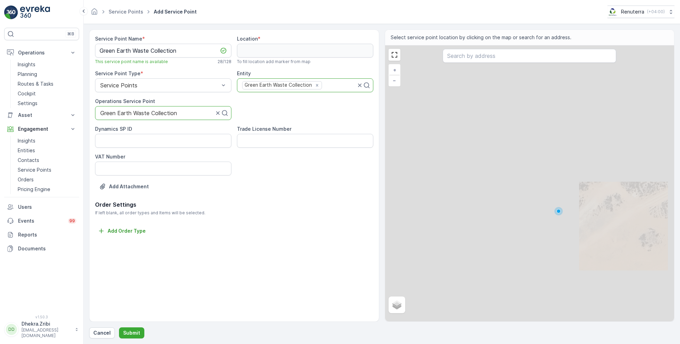
drag, startPoint x: 589, startPoint y: 117, endPoint x: 548, endPoint y: 217, distance: 108.8
click at [548, 218] on div "+ − Satellite Roadmap Terrain Hybrid Leaflet" at bounding box center [529, 183] width 289 height 276
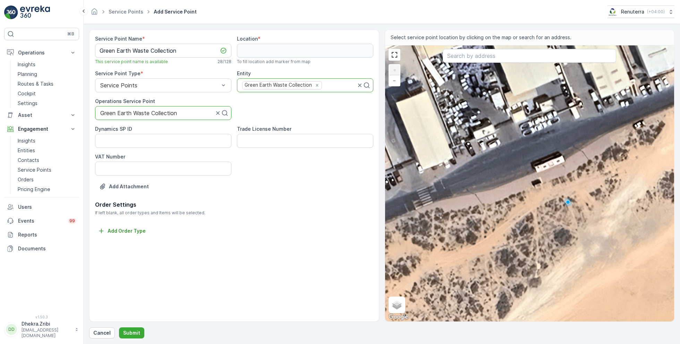
click at [490, 130] on div "+ − Satellite Roadmap Terrain Hybrid Leaflet Keyboard shortcuts Map Data Imager…" at bounding box center [529, 183] width 289 height 276
type input "25.229213572042834,55.55877830693629"
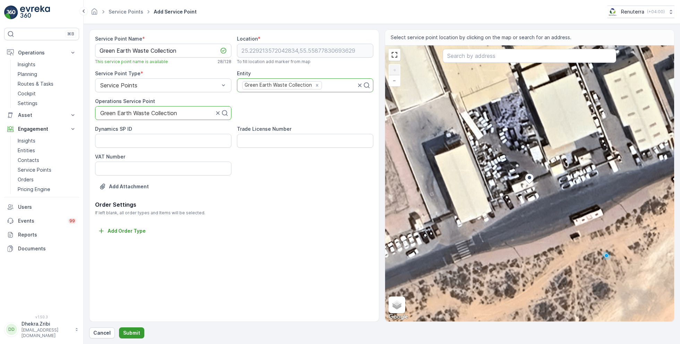
click at [129, 328] on button "Submit" at bounding box center [131, 332] width 25 height 11
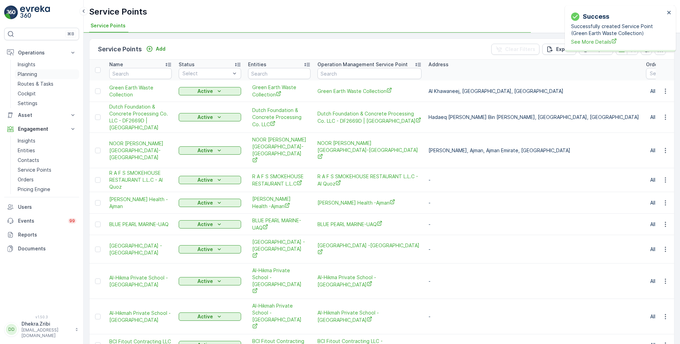
click at [29, 72] on p "Planning" at bounding box center [27, 74] width 19 height 7
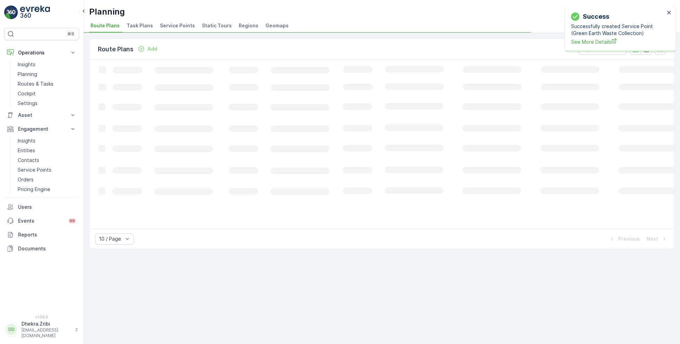
click at [175, 25] on span "Service Points" at bounding box center [177, 25] width 35 height 7
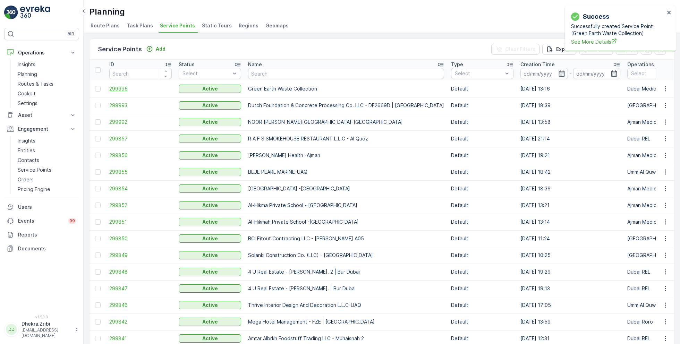
click at [117, 85] on span "299995" at bounding box center [140, 88] width 62 height 7
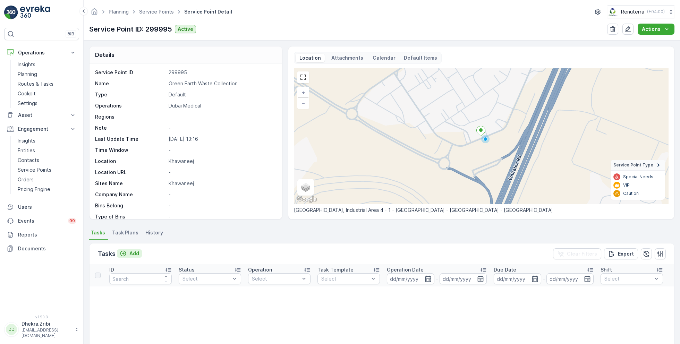
click at [134, 251] on p "Add" at bounding box center [134, 253] width 10 height 7
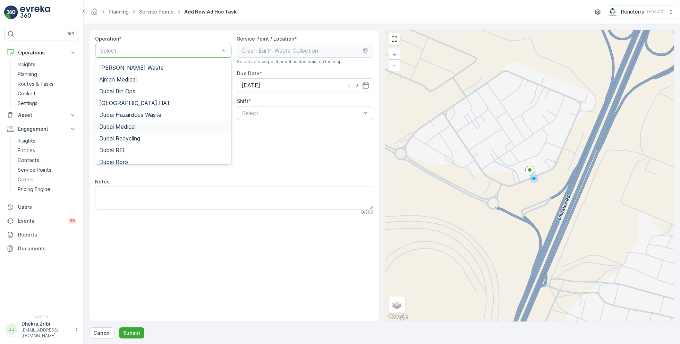
click at [136, 126] on span "Dubai Medical" at bounding box center [117, 126] width 36 height 6
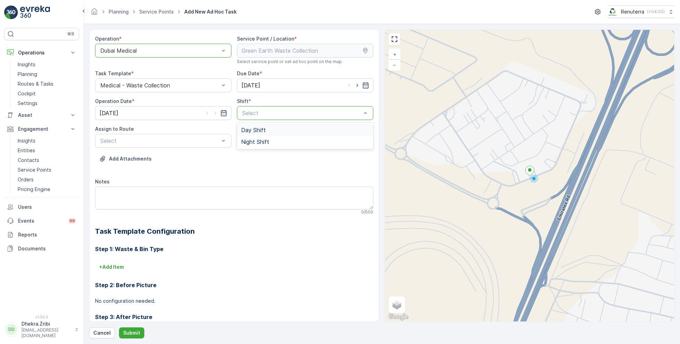
click at [257, 128] on span "Day Shift" at bounding box center [253, 130] width 25 height 6
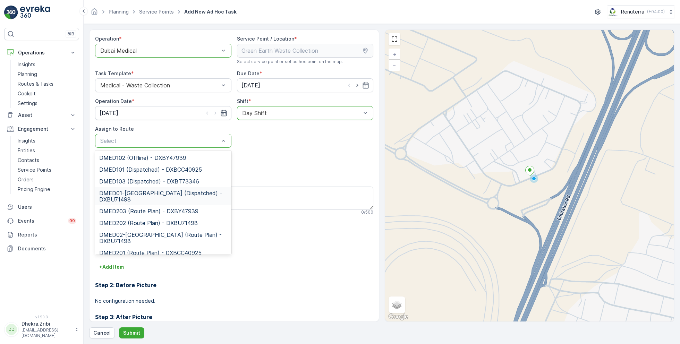
click at [150, 197] on span "DMED01-Khawaneej Yard (Dispatched) - DXBU71498" at bounding box center [163, 196] width 128 height 12
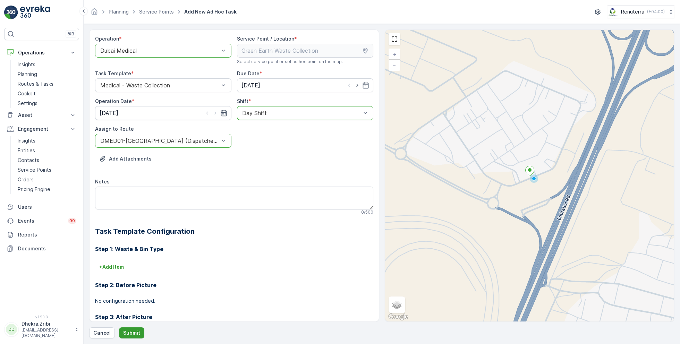
click at [130, 331] on p "Submit" at bounding box center [131, 332] width 17 height 7
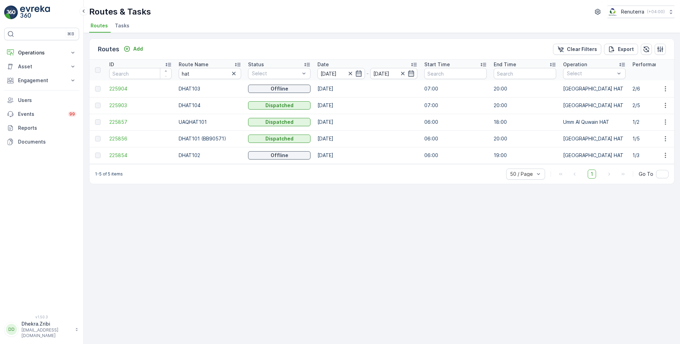
click at [235, 64] on icon at bounding box center [237, 64] width 7 height 7
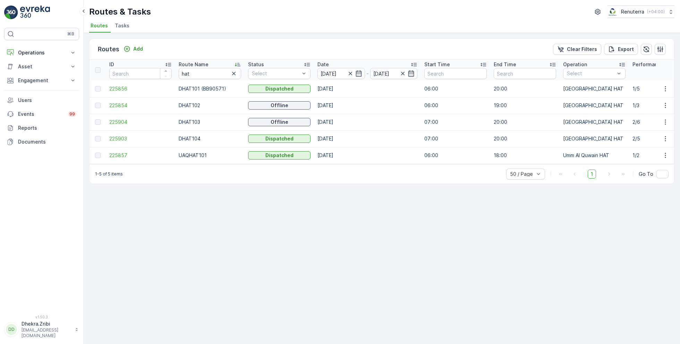
click at [205, 184] on div "1-5 of 5 items 50 / Page 1 Go To" at bounding box center [381, 174] width 584 height 20
click at [121, 104] on span "225854" at bounding box center [140, 105] width 62 height 7
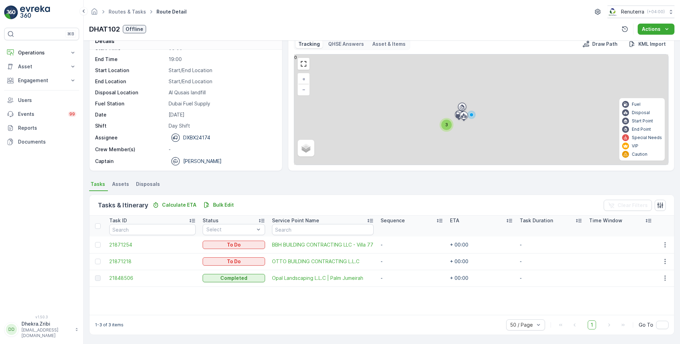
scroll to position [13, 0]
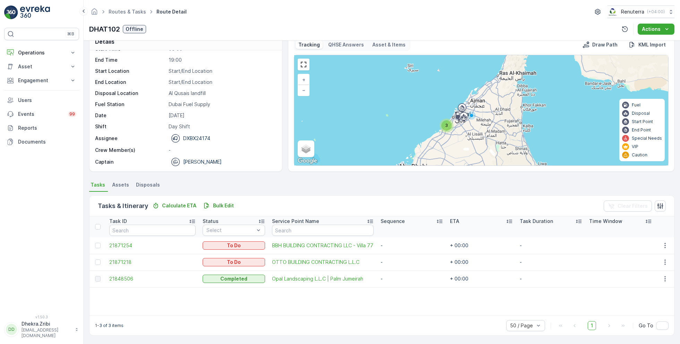
click at [186, 296] on div "Task ID Status Select Service Point Name Sequence ETA Task Duration Time Window…" at bounding box center [381, 265] width 584 height 99
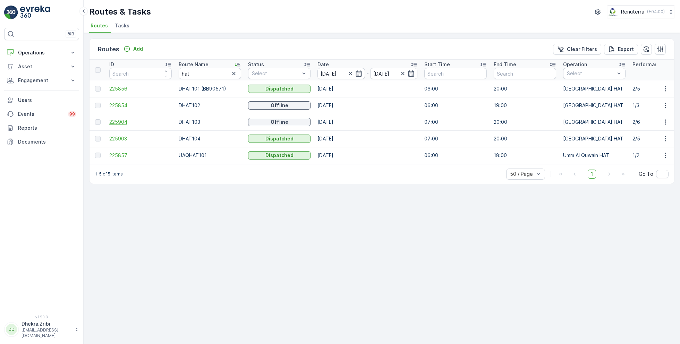
click at [123, 122] on span "225904" at bounding box center [140, 122] width 62 height 7
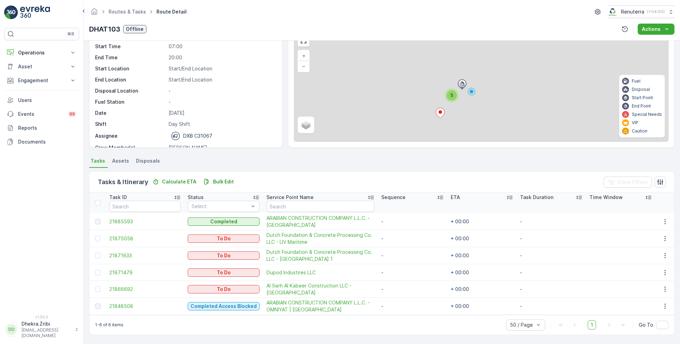
scroll to position [35, 0]
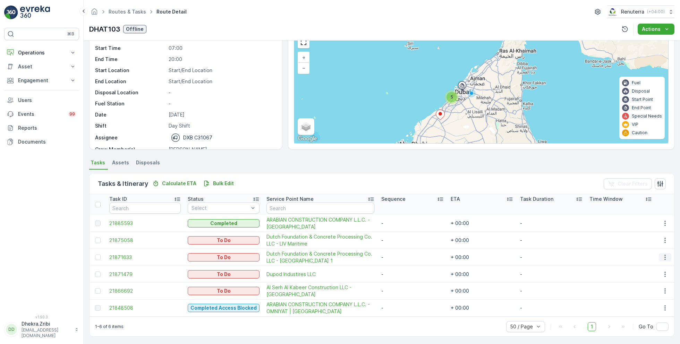
click at [662, 254] on icon "button" at bounding box center [664, 257] width 7 height 7
click at [644, 298] on span "Remove from Route" at bounding box center [654, 295] width 47 height 7
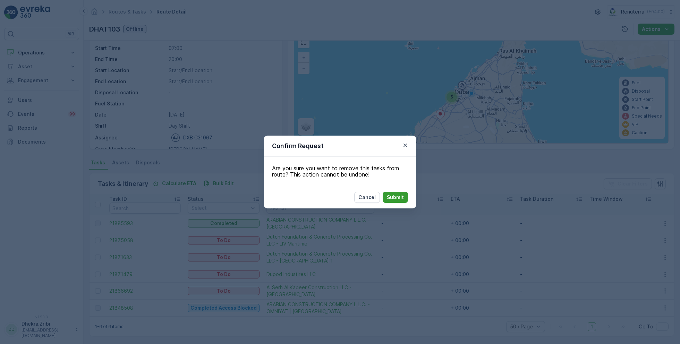
click at [401, 198] on p "Submit" at bounding box center [395, 197] width 17 height 7
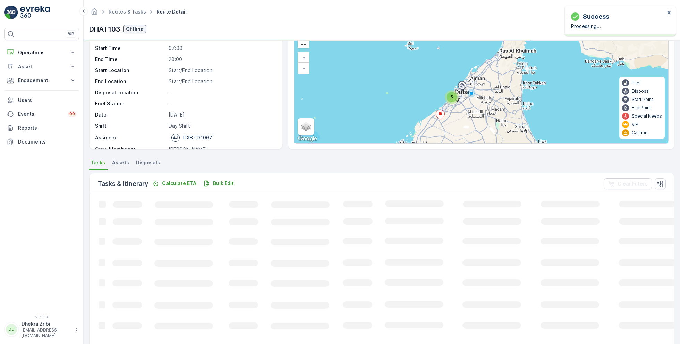
scroll to position [19, 0]
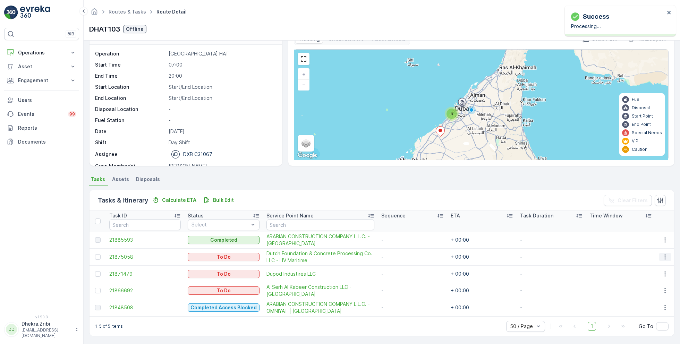
click at [664, 258] on icon "button" at bounding box center [664, 257] width 1 height 5
click at [644, 288] on span "Change Route" at bounding box center [648, 286] width 34 height 7
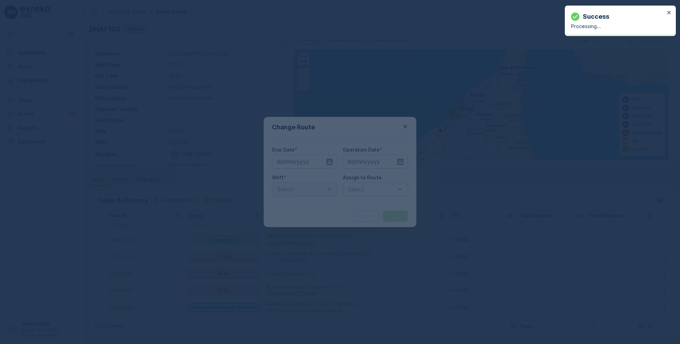
type input "[DATE]"
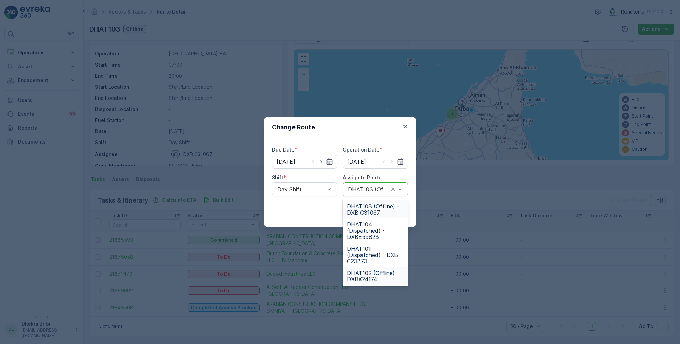
click at [369, 276] on span "DHAT102 (Offline) - DXBX24174" at bounding box center [375, 276] width 57 height 12
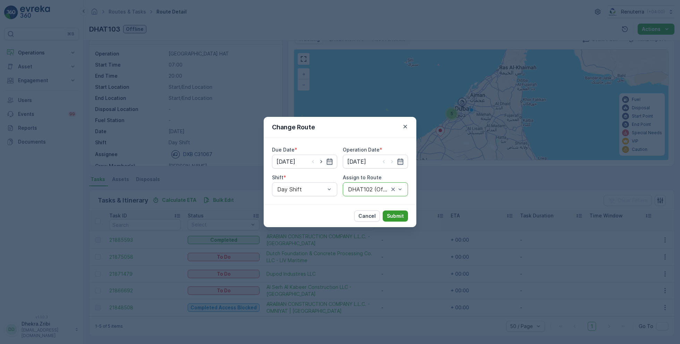
click at [399, 212] on button "Submit" at bounding box center [395, 216] width 25 height 11
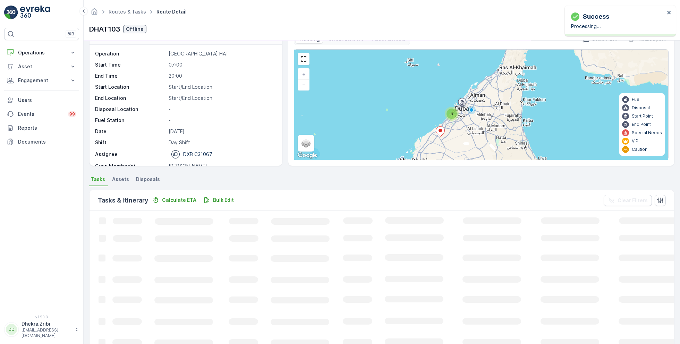
scroll to position [13, 0]
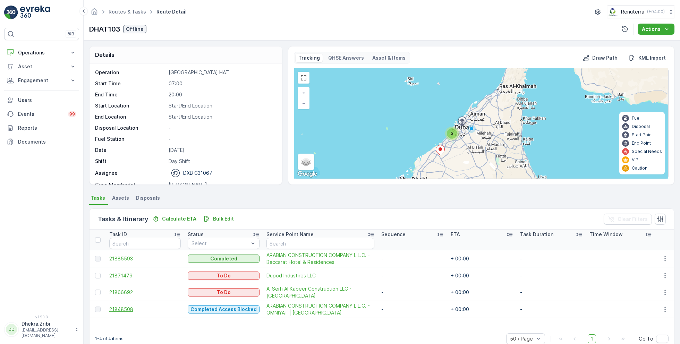
click at [127, 309] on span "21848508" at bounding box center [144, 309] width 71 height 7
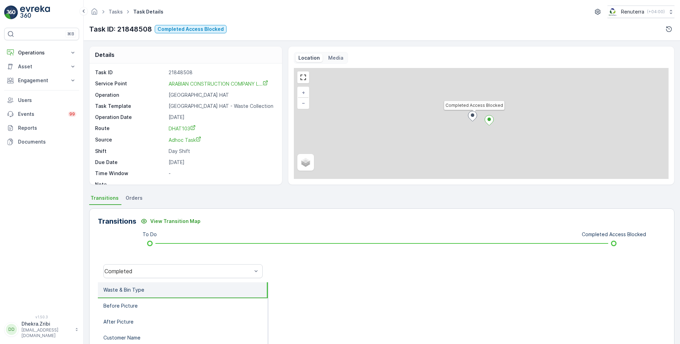
scroll to position [9, 0]
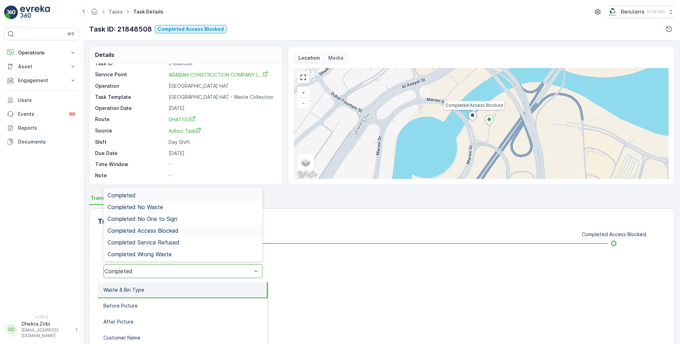
click at [171, 231] on span "Completed Access Blocked" at bounding box center [143, 231] width 71 height 6
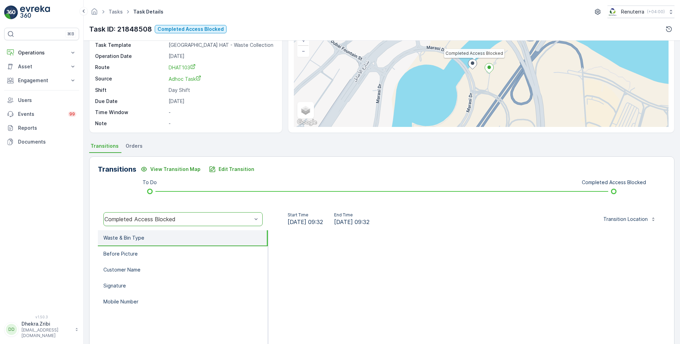
scroll to position [93, 0]
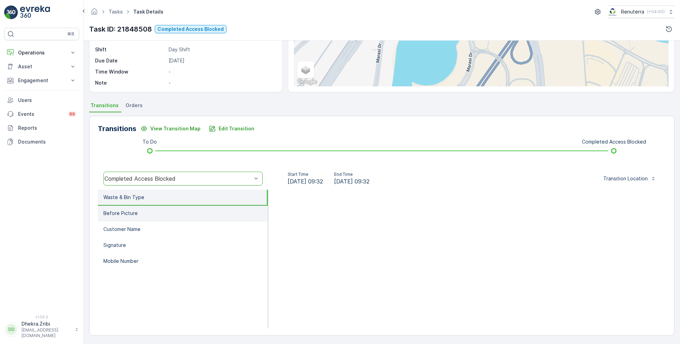
click at [145, 213] on li "Before Picture" at bounding box center [183, 214] width 170 height 16
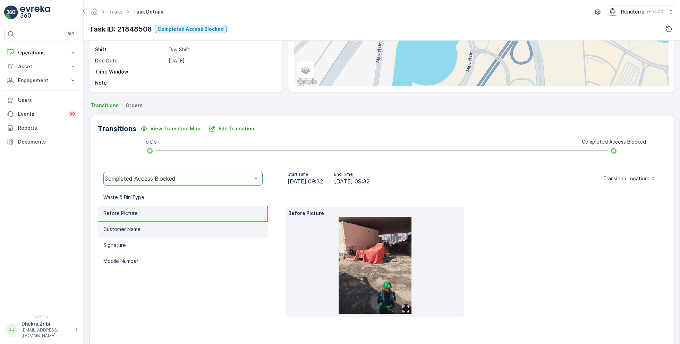
click at [145, 224] on li "Customer Name" at bounding box center [183, 230] width 170 height 16
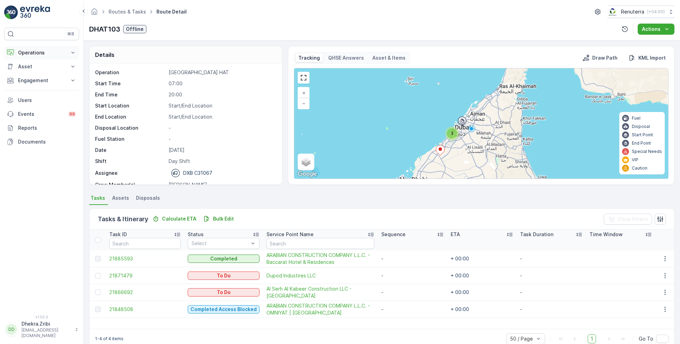
click at [43, 55] on p "Operations" at bounding box center [41, 52] width 47 height 7
click at [29, 76] on p "Planning" at bounding box center [27, 74] width 19 height 7
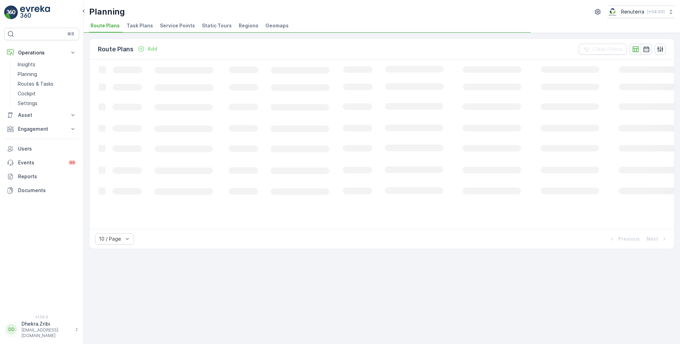
click at [180, 24] on span "Service Points" at bounding box center [177, 25] width 35 height 7
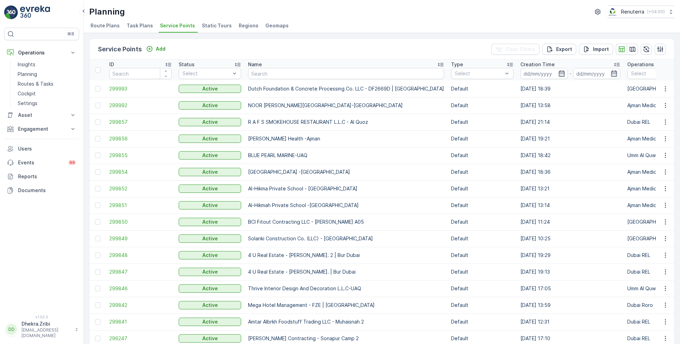
click at [284, 72] on input "text" at bounding box center [346, 73] width 196 height 11
type input "DUTCH"
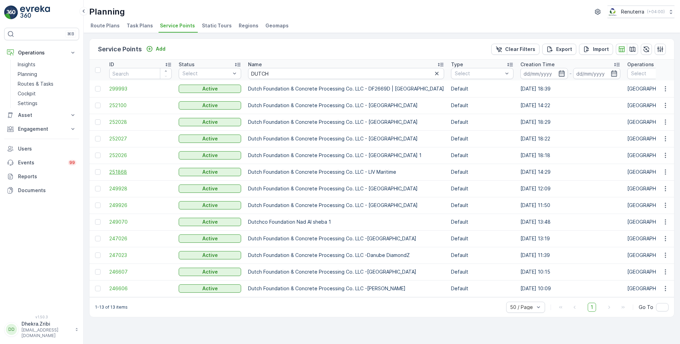
click at [117, 171] on span "251868" at bounding box center [140, 172] width 62 height 7
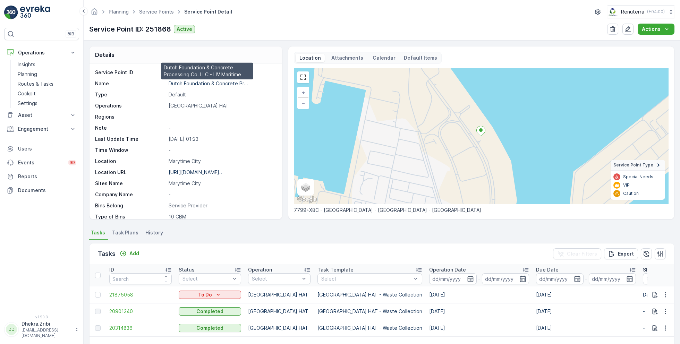
click at [208, 82] on p "Dutch Foundation & Concrete Pr..." at bounding box center [208, 83] width 79 height 6
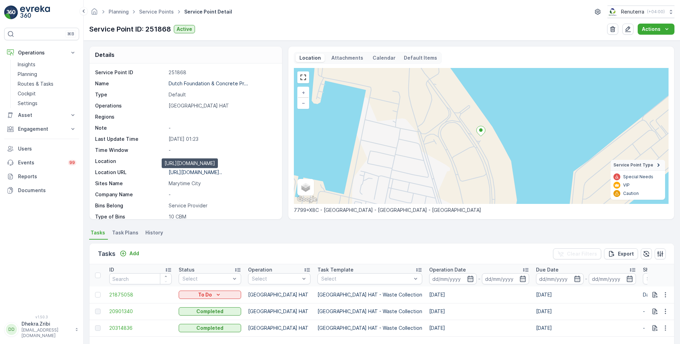
click at [211, 174] on p "[URL][DOMAIN_NAME].." at bounding box center [195, 172] width 53 height 6
